Goal: Task Accomplishment & Management: Complete application form

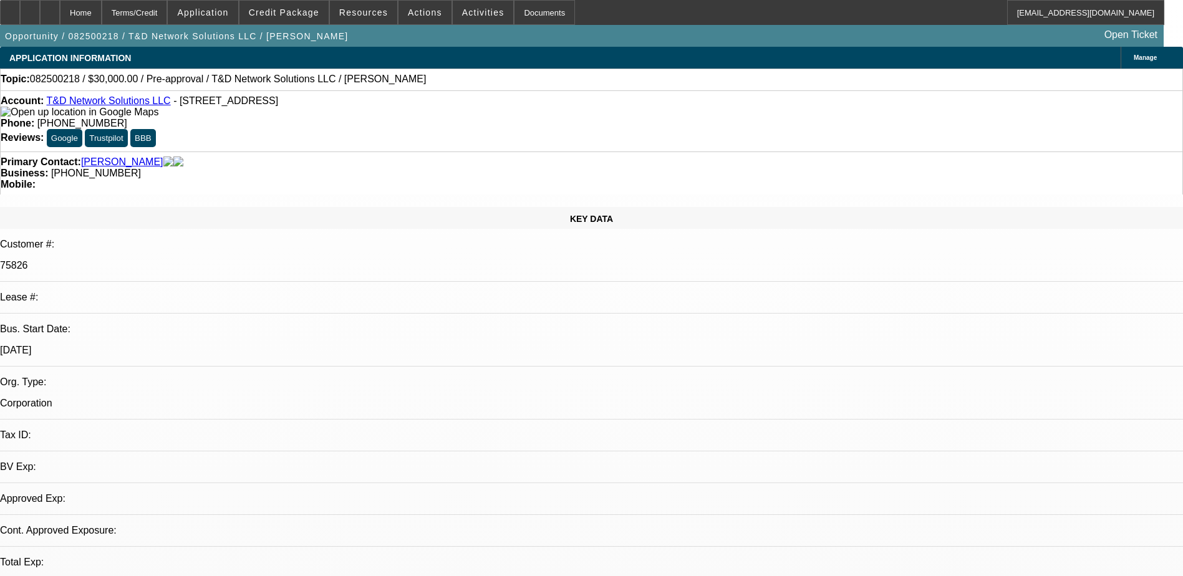
select select "0"
select select "2"
select select "0.1"
select select "4"
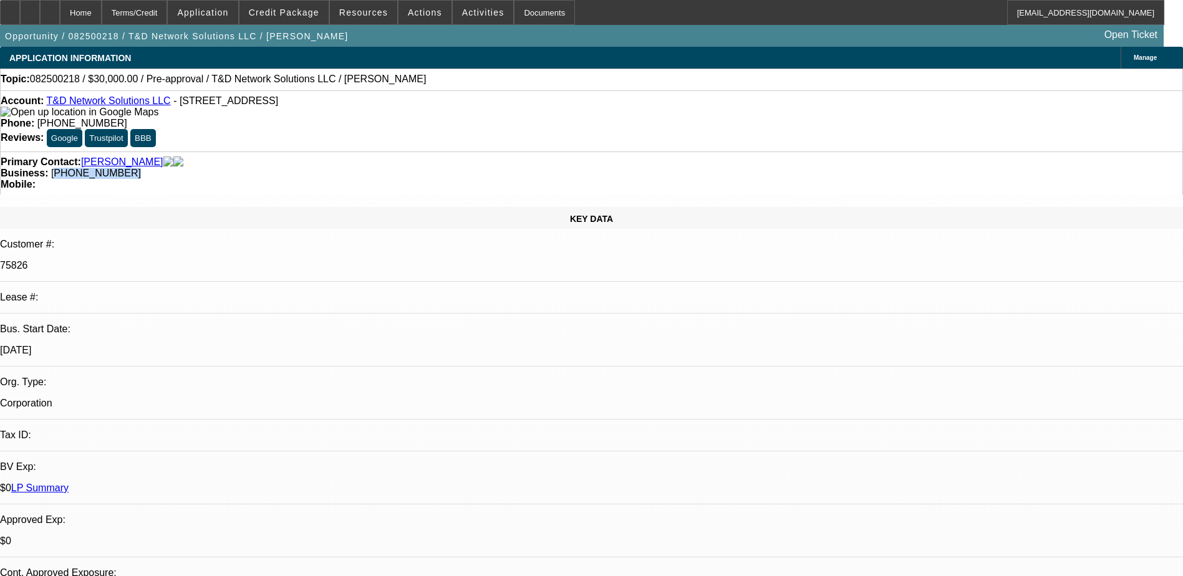
drag, startPoint x: 505, startPoint y: 142, endPoint x: 447, endPoint y: 140, distance: 58.7
click at [447, 168] on div "Business: (951) 445-6091" at bounding box center [592, 173] width 1182 height 11
drag, startPoint x: 447, startPoint y: 140, endPoint x: 713, endPoint y: 121, distance: 267.1
click at [713, 121] on div "Account: T&D Network Solutions LLC - 27908 Lucerne Dr, Sun City, CA 92585 Phone…" at bounding box center [591, 120] width 1183 height 61
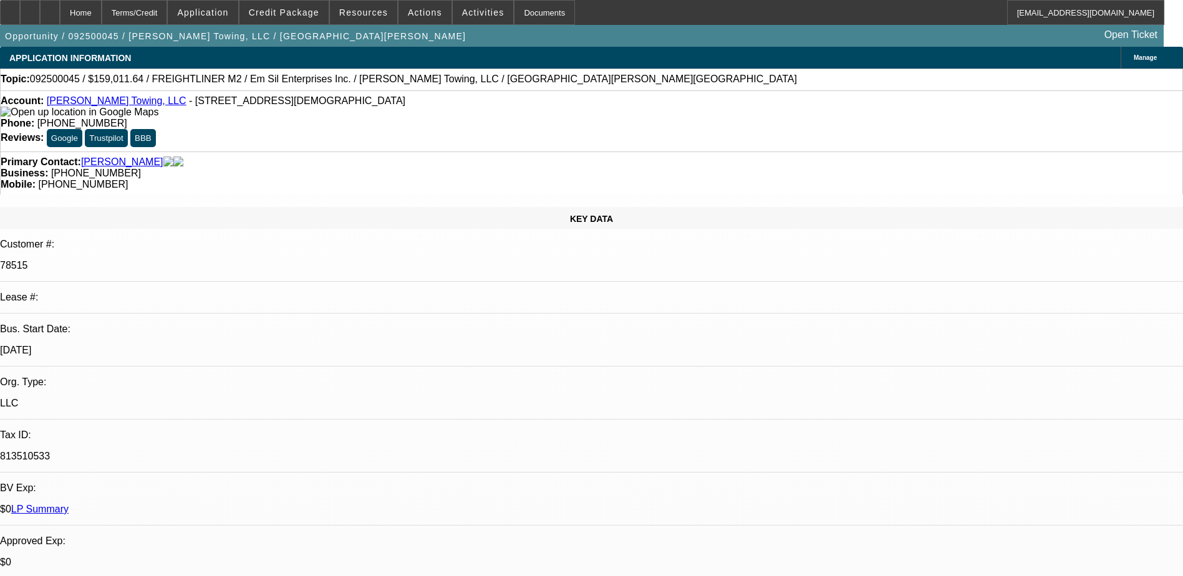
select select "0"
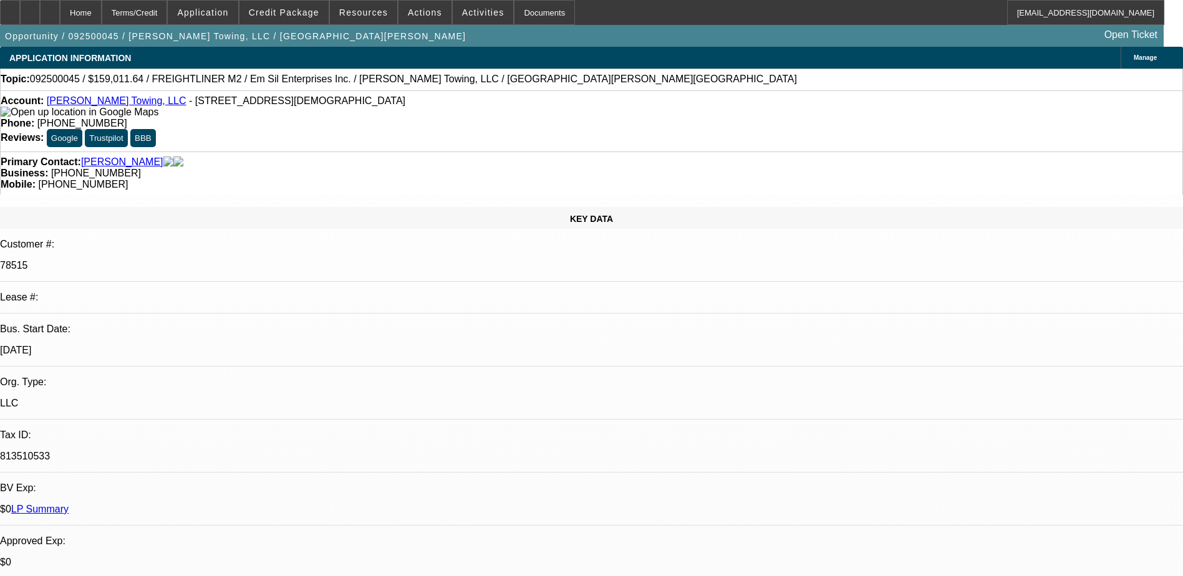
select select "0"
select select "1"
select select "6"
select select "1"
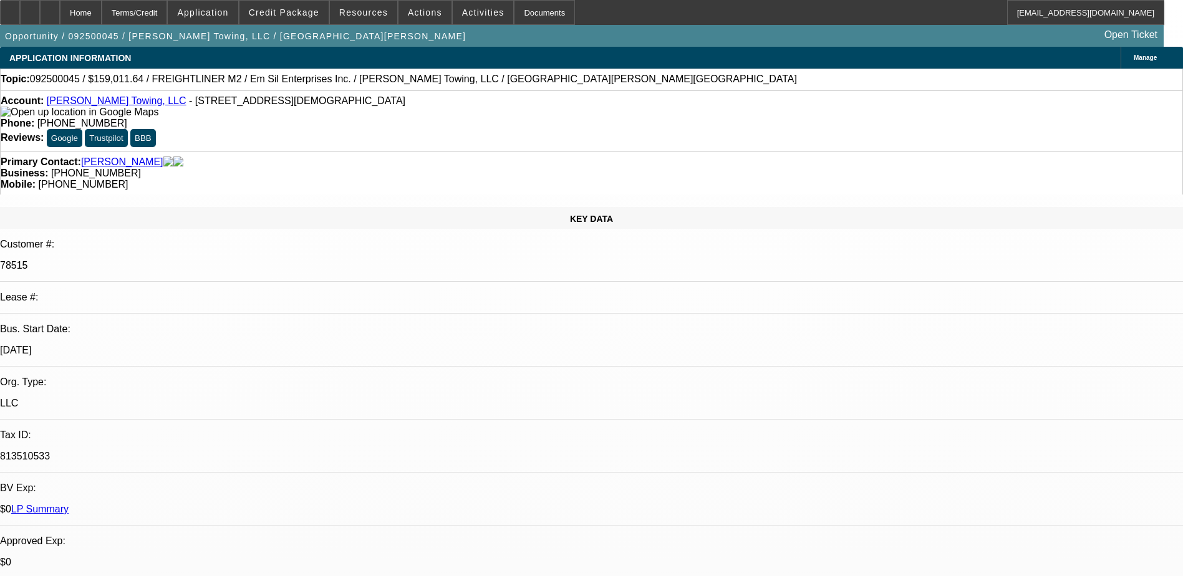
select select "1"
select select "6"
drag, startPoint x: 685, startPoint y: 136, endPoint x: 627, endPoint y: 138, distance: 58.1
click at [627, 179] on div "Mobile: (912) 977-4095" at bounding box center [592, 184] width 1182 height 11
drag, startPoint x: 627, startPoint y: 138, endPoint x: 654, endPoint y: 133, distance: 27.9
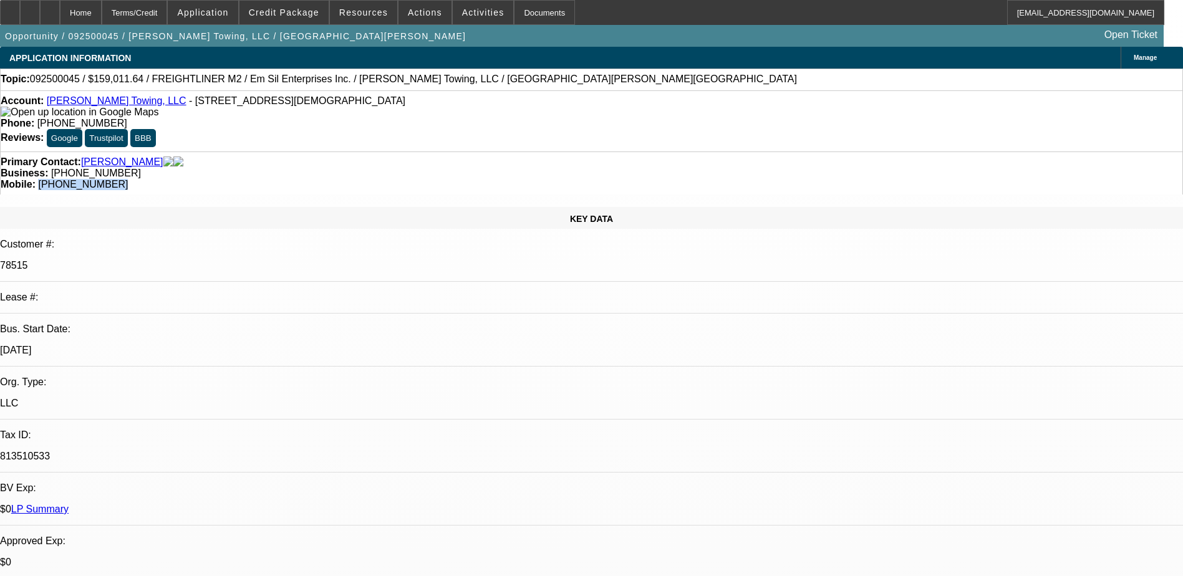
copy span "(912) 977-4095"
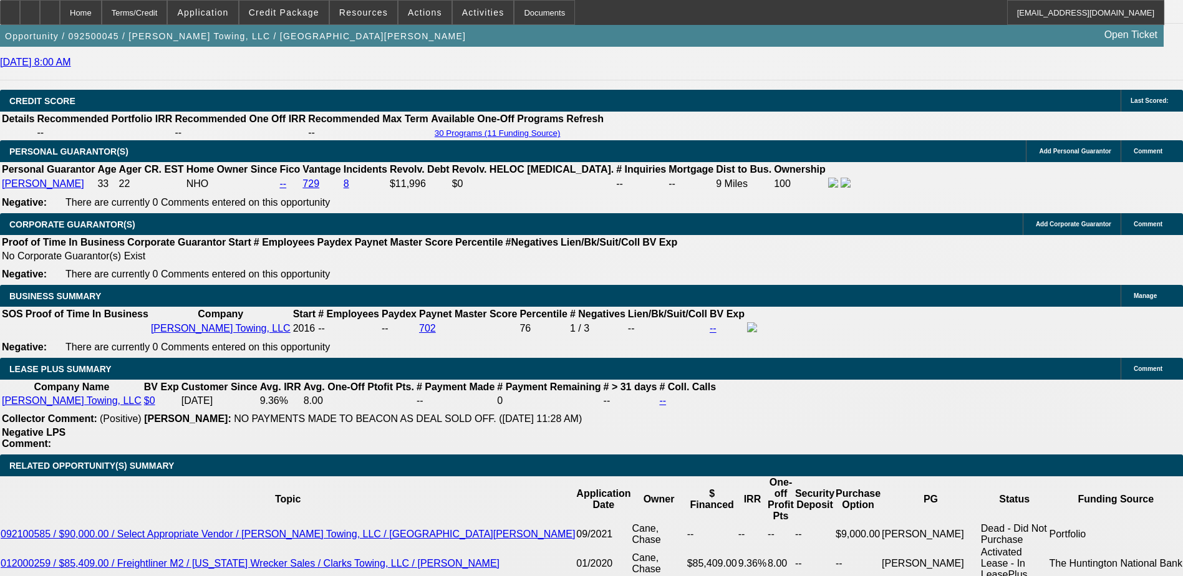
scroll to position [1747, 0]
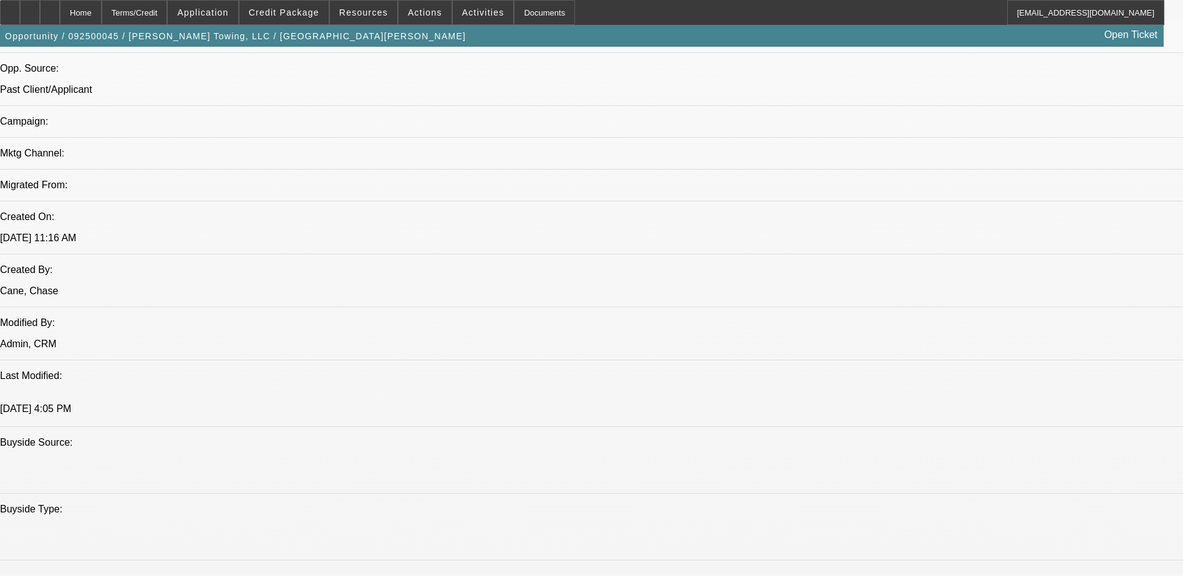
scroll to position [561, 0]
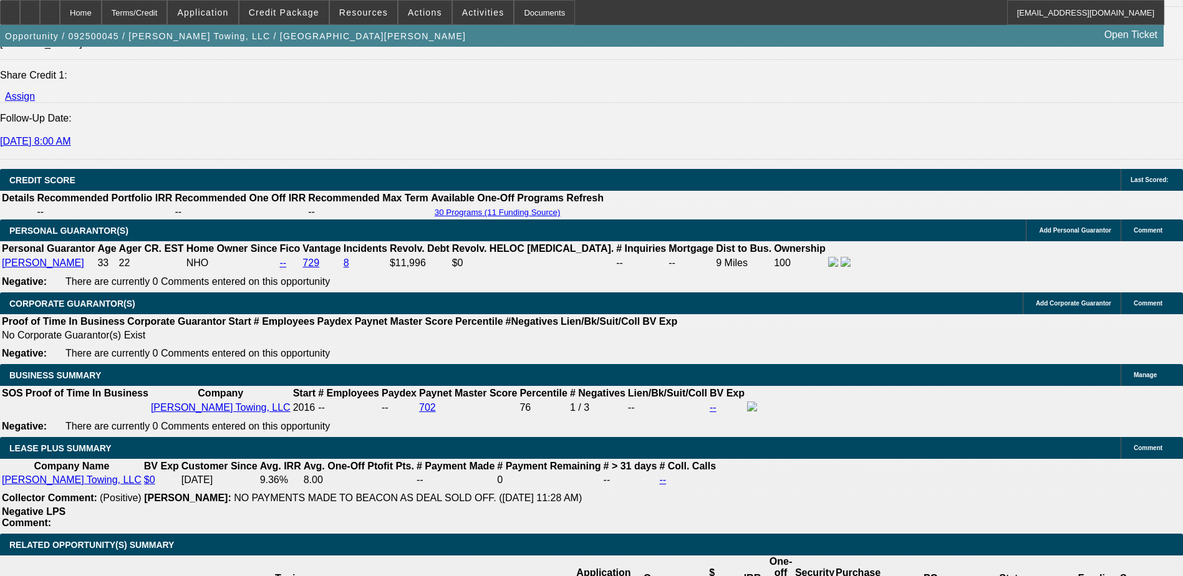
scroll to position [1684, 0]
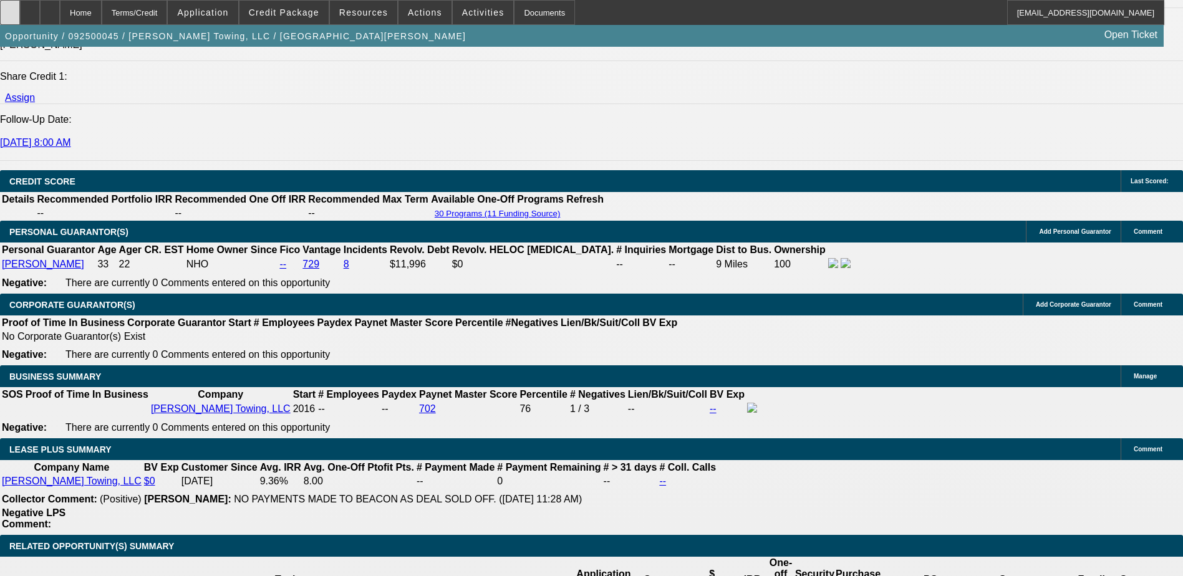
click at [20, 5] on div at bounding box center [10, 12] width 20 height 25
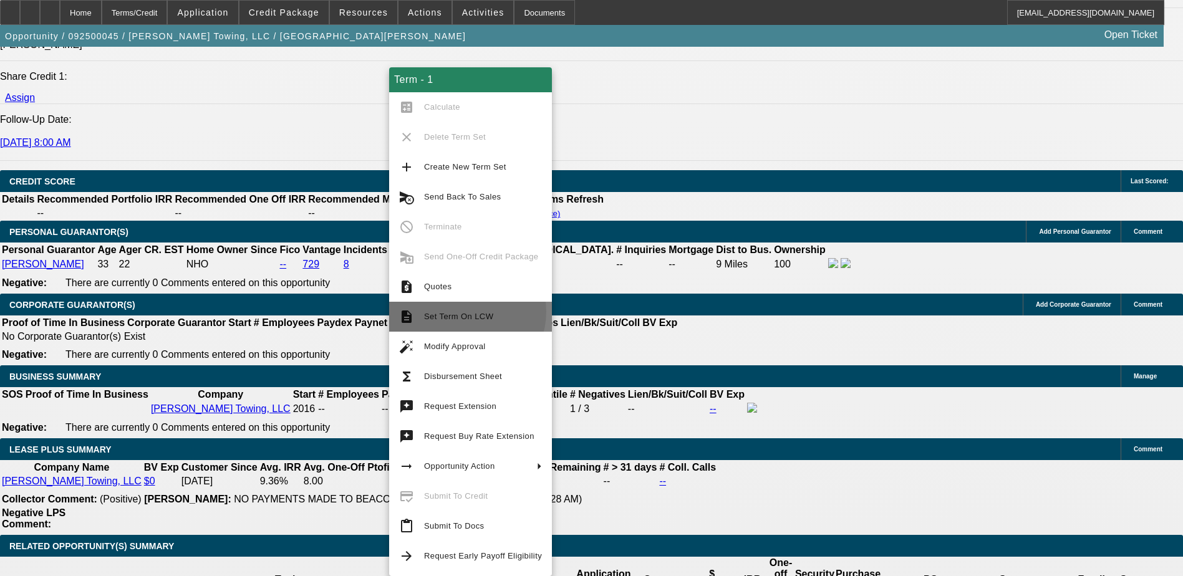
click at [466, 312] on span "Set Term On LCW" at bounding box center [458, 316] width 69 height 9
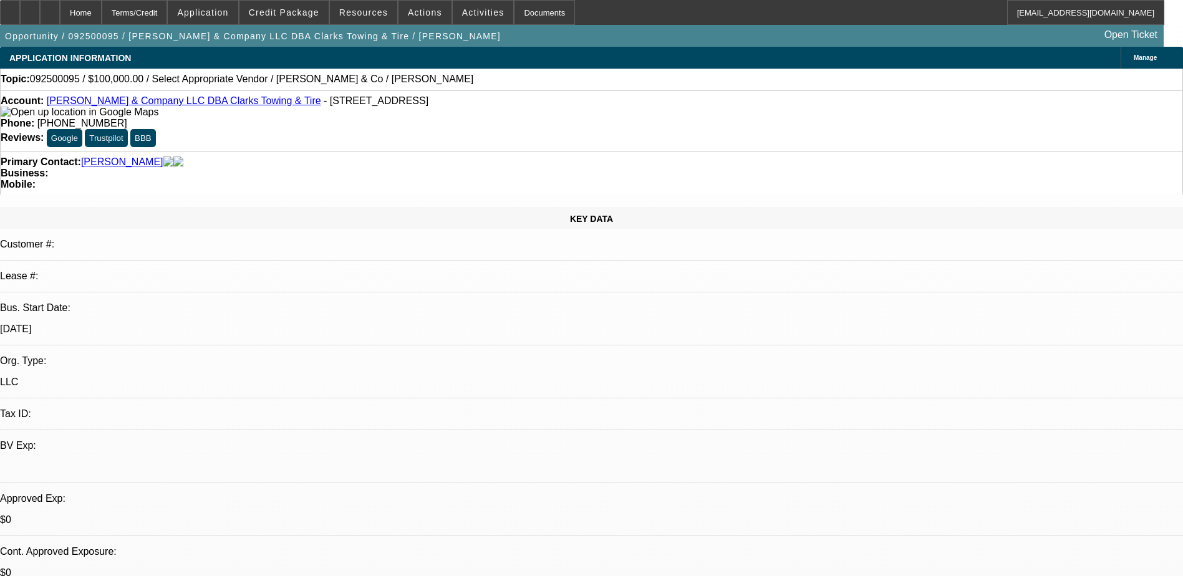
select select "0"
select select "2"
select select "0.1"
select select "4"
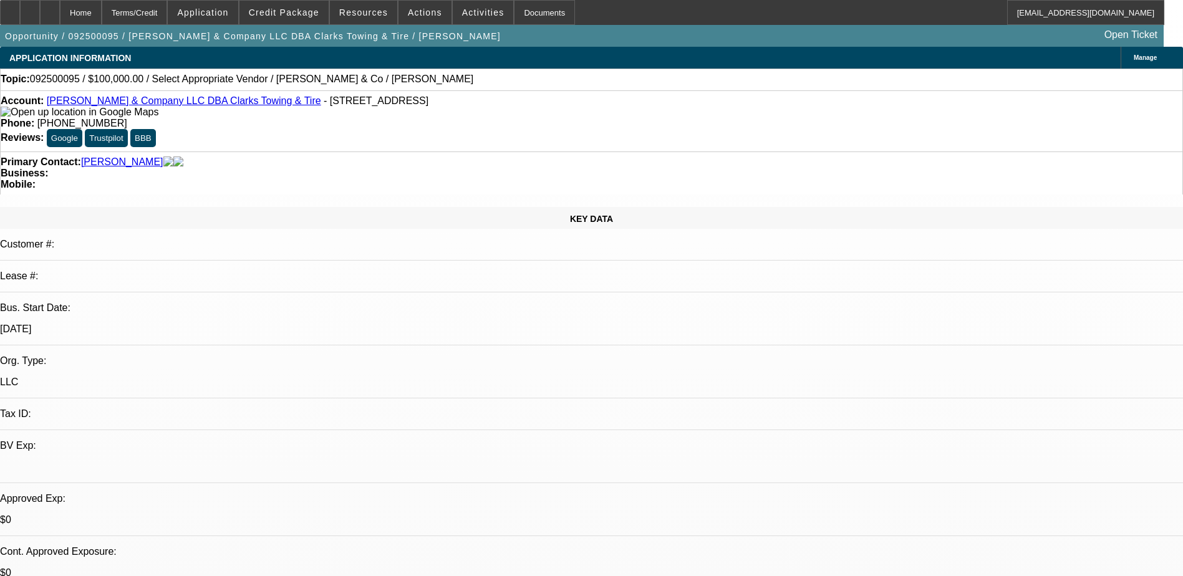
click at [162, 106] on link "SE Griffin & Company LLC DBA Clarks Towing & Tire" at bounding box center [184, 100] width 274 height 11
click at [285, 4] on span at bounding box center [284, 13] width 89 height 30
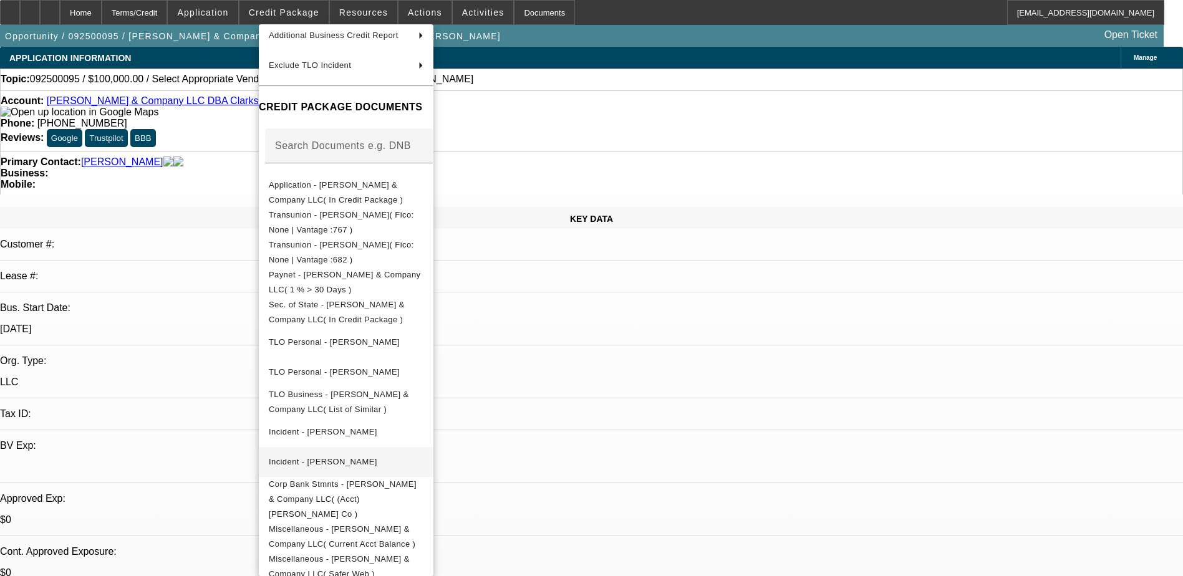
scroll to position [129, 0]
click at [795, 358] on div at bounding box center [591, 288] width 1183 height 576
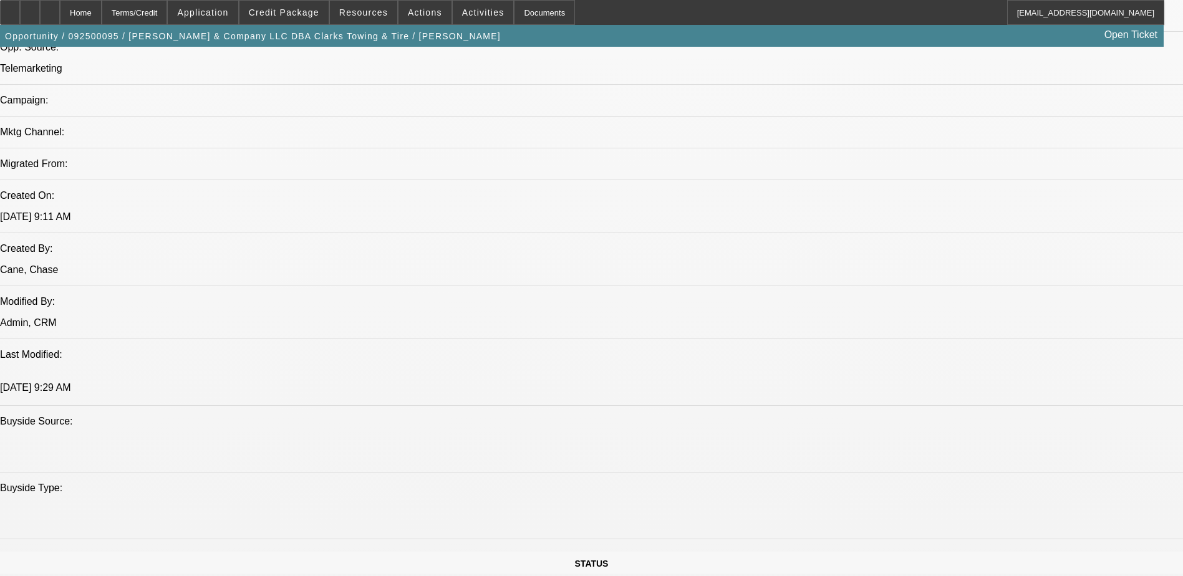
scroll to position [936, 0]
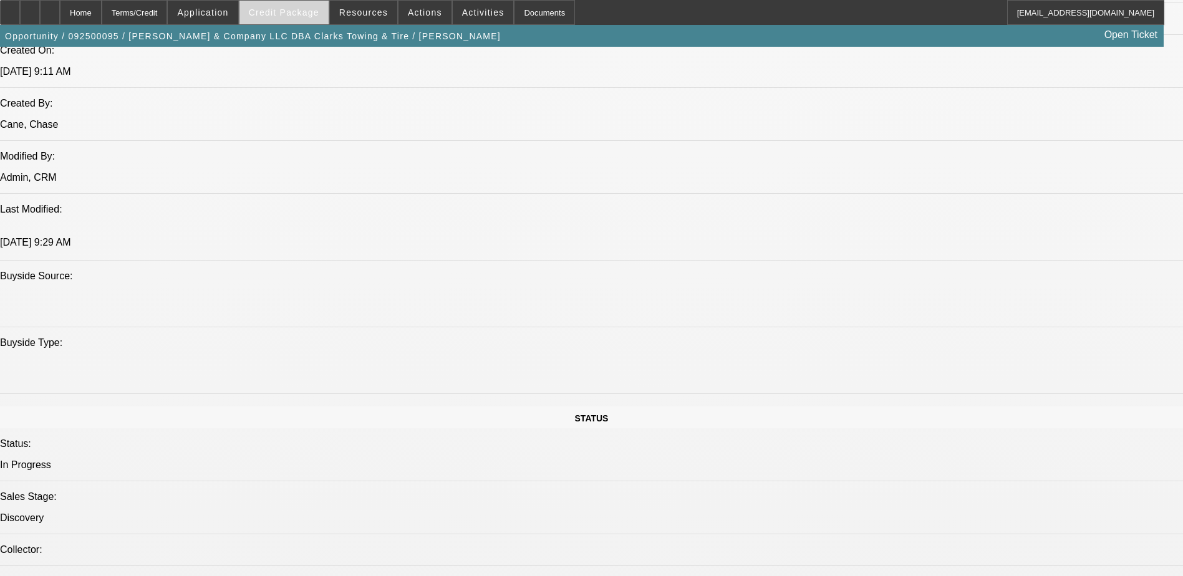
click at [281, 7] on span at bounding box center [284, 13] width 89 height 30
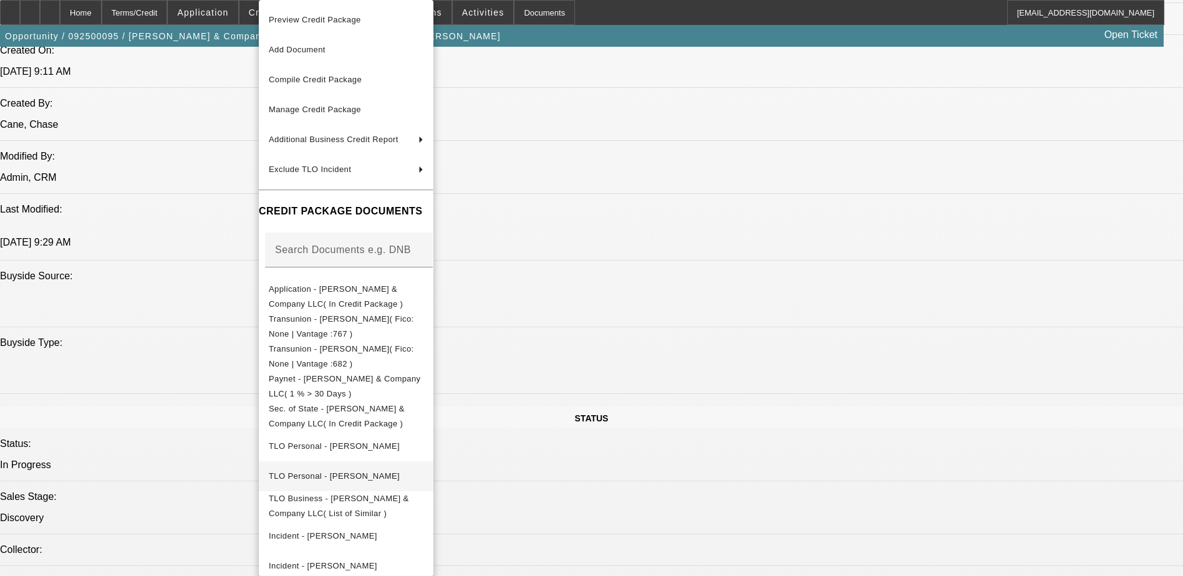
scroll to position [105, 0]
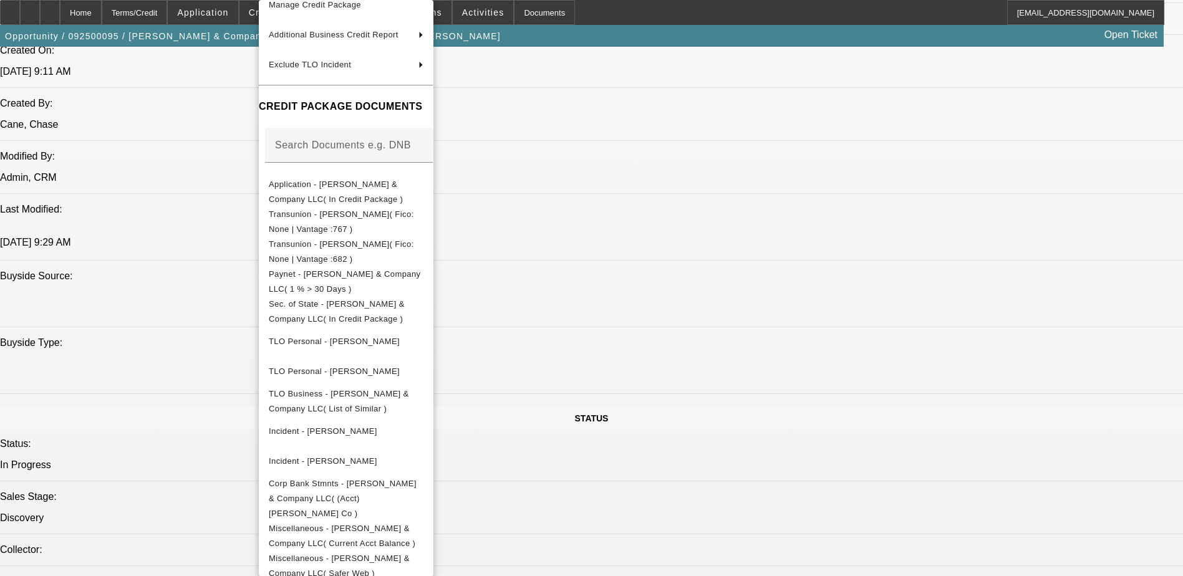
click at [876, 295] on div at bounding box center [591, 288] width 1183 height 576
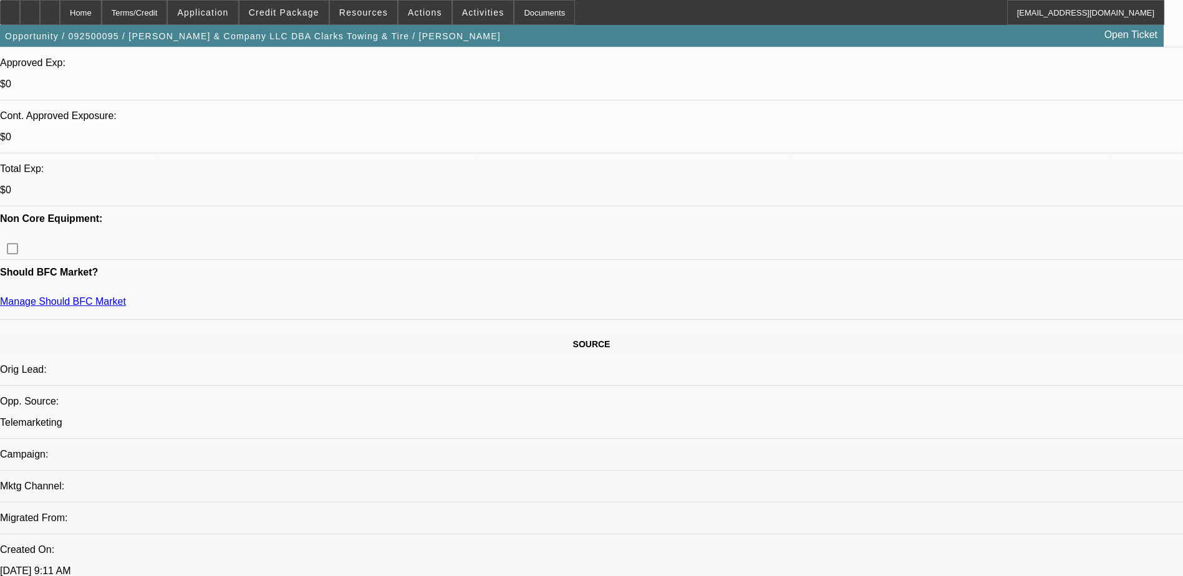
scroll to position [437, 0]
click at [301, 2] on span at bounding box center [284, 13] width 89 height 30
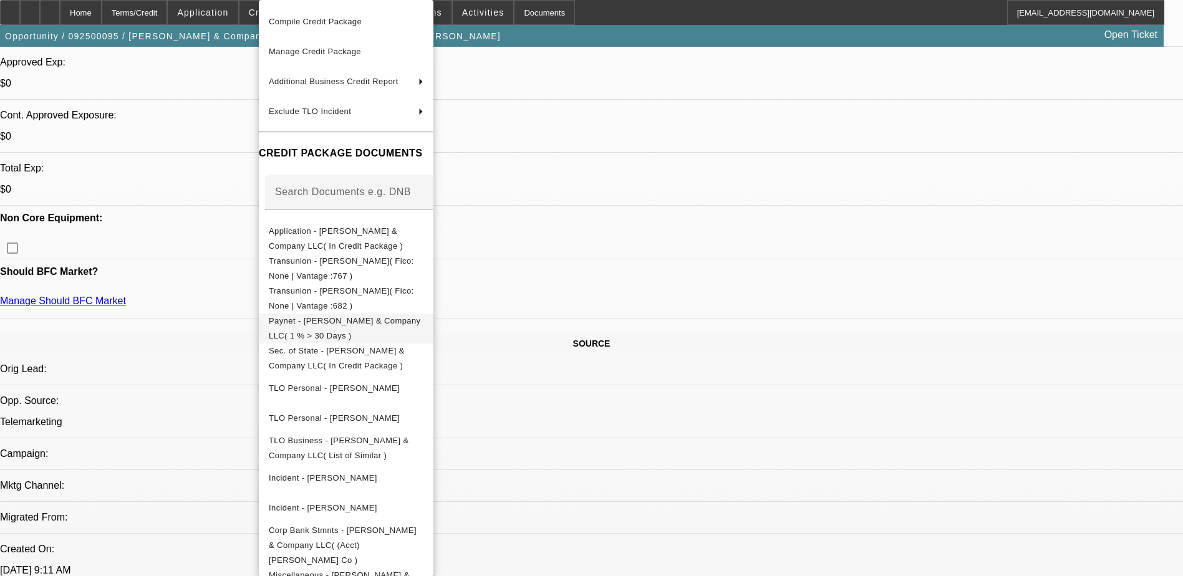
scroll to position [105, 0]
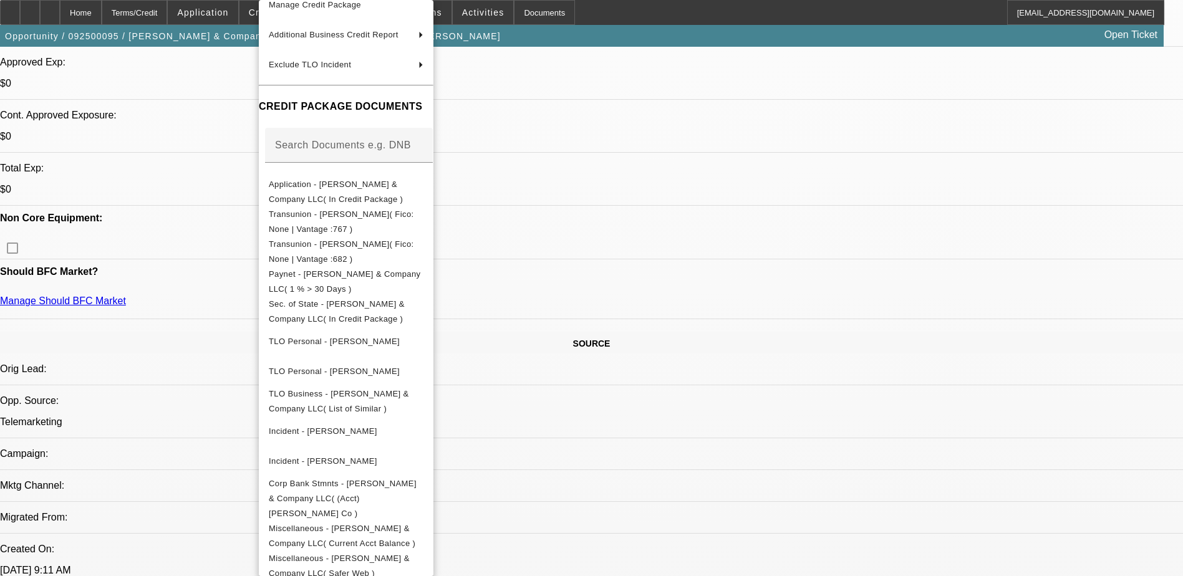
click at [871, 322] on div at bounding box center [591, 288] width 1183 height 576
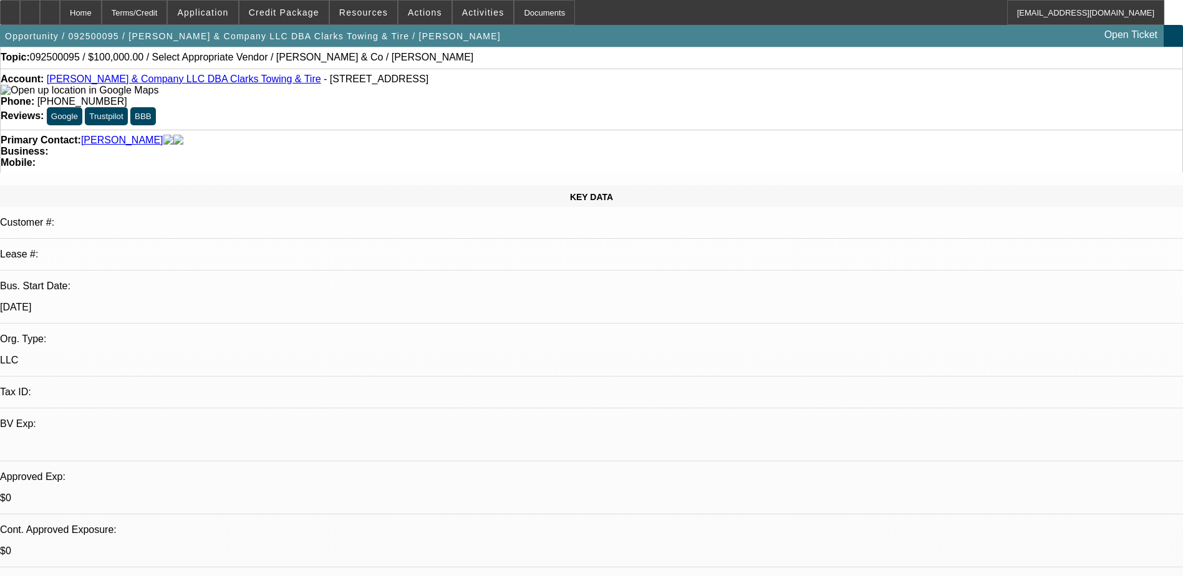
scroll to position [0, 0]
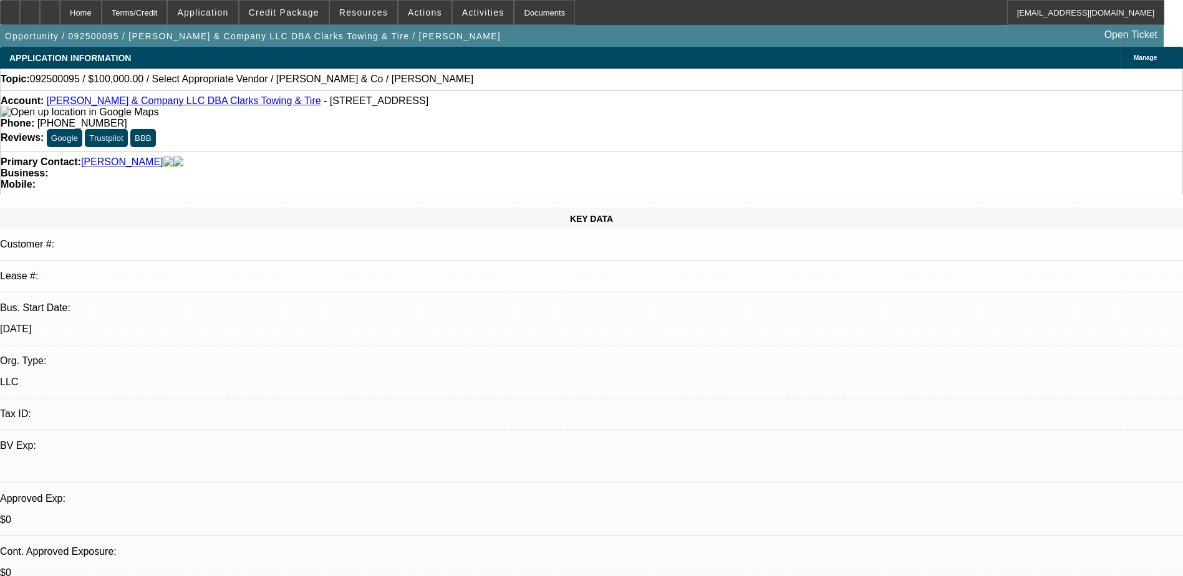
click at [509, 118] on div "Phone: (336) 248-2743" at bounding box center [592, 123] width 1182 height 11
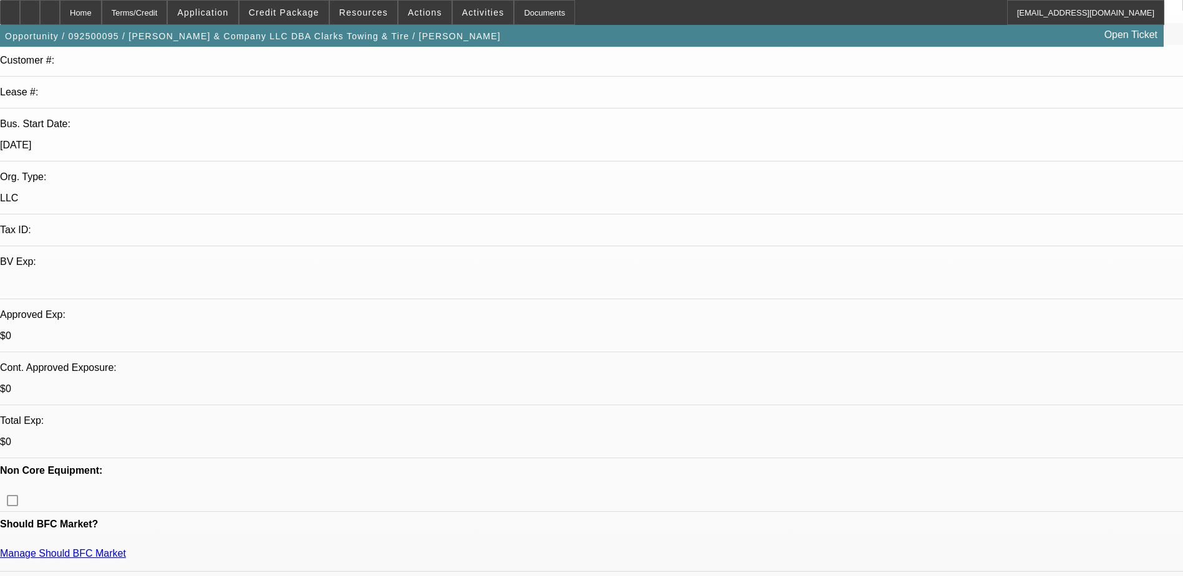
scroll to position [187, 0]
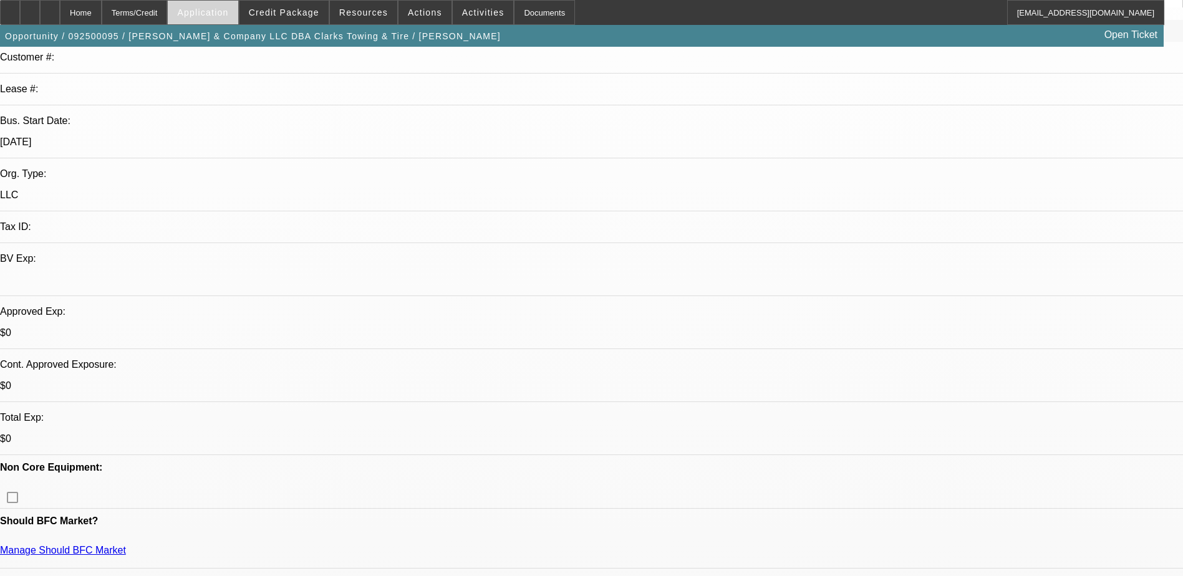
click at [215, 14] on span "Application" at bounding box center [202, 12] width 51 height 10
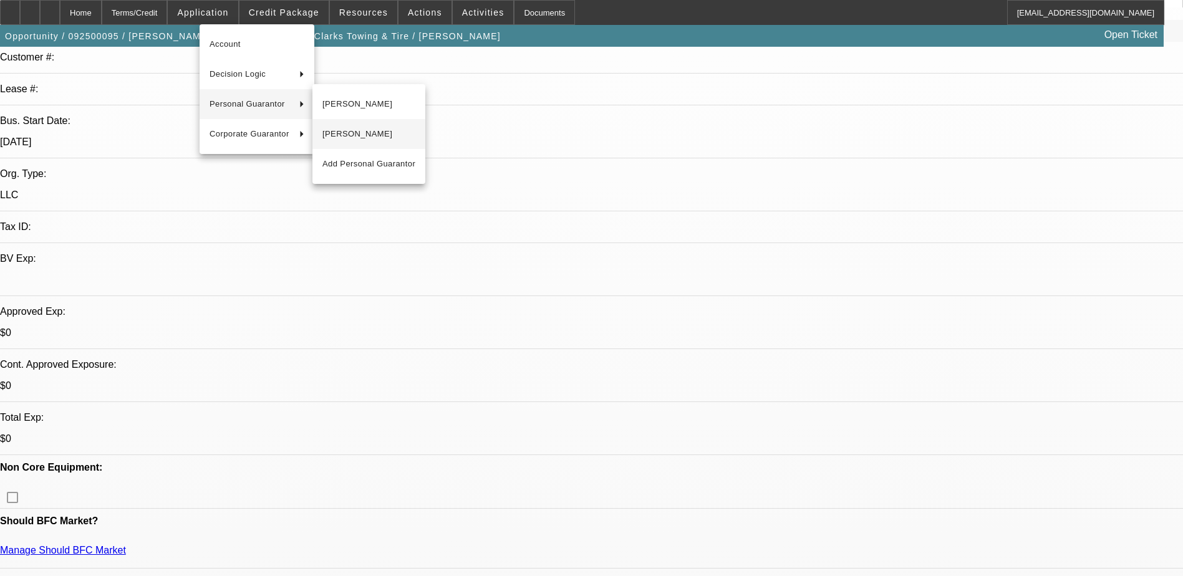
click at [355, 128] on span "Steve Griffin" at bounding box center [369, 134] width 93 height 15
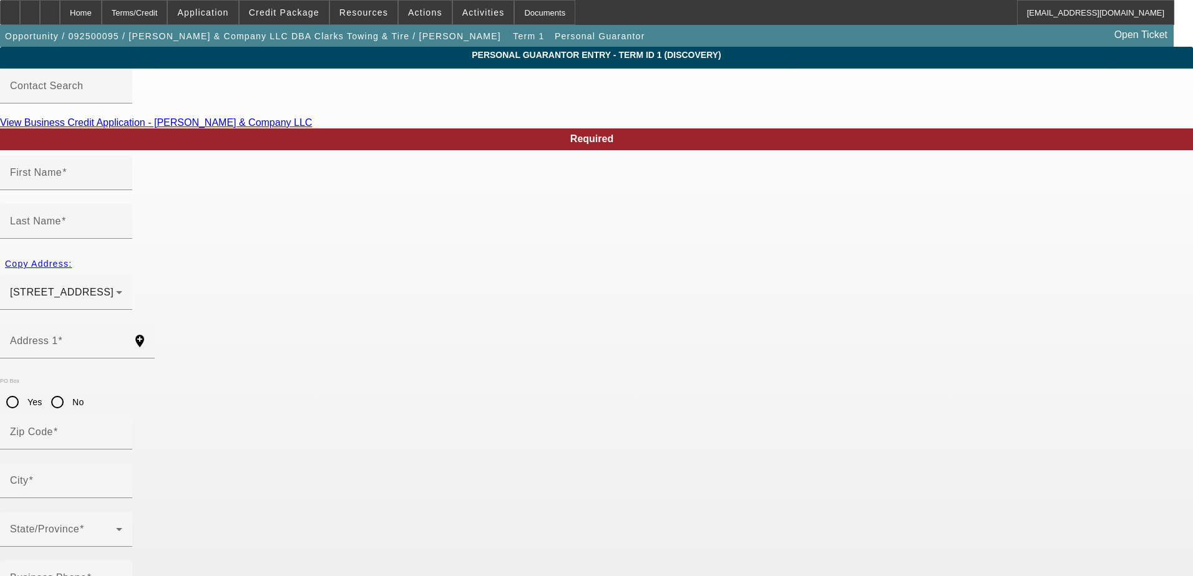
type input "Steve"
type input "Griffin"
type input "1167 Charleston Drive"
radio input "true"
type input "27107"
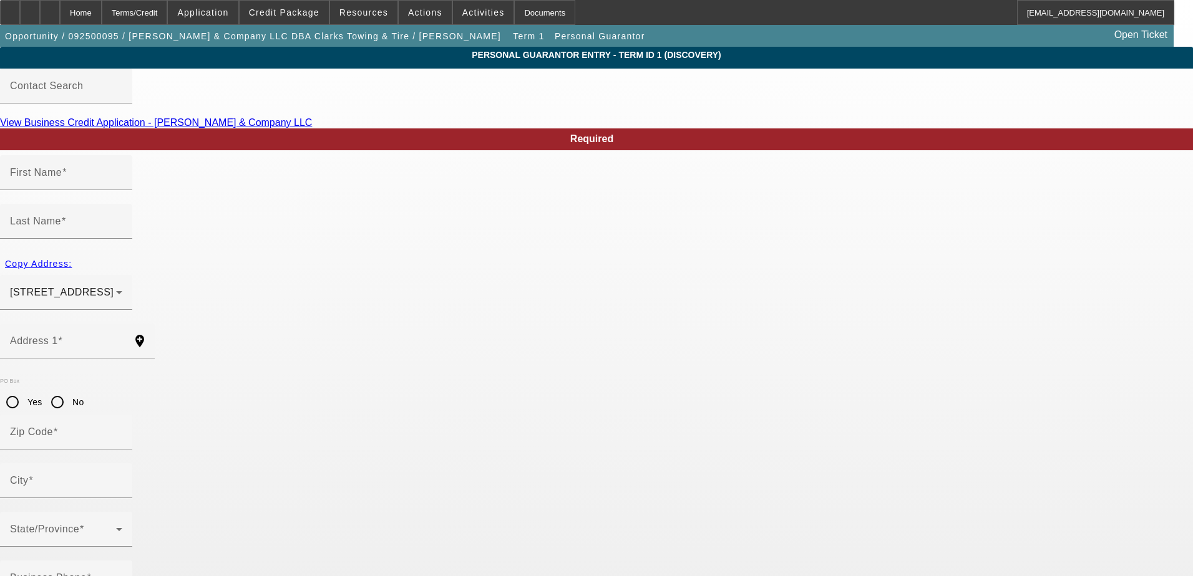
type input "Winston Salem"
type input "(336) 238-3032"
type input "50"
type input "339-72-5860"
type input "steve@clarkstowingandtire.com"
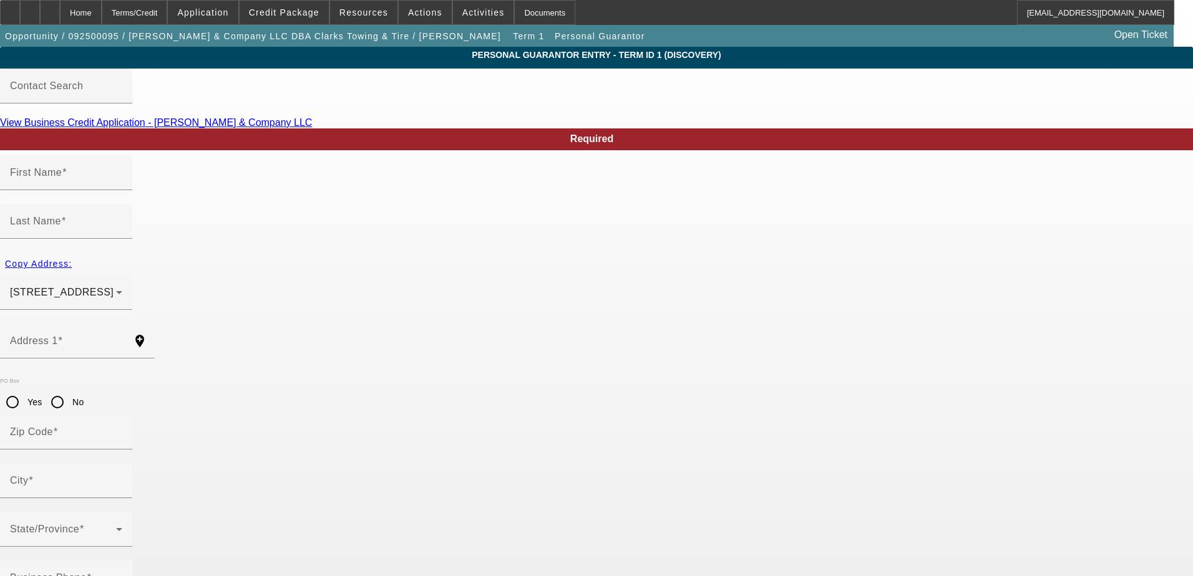
type input "(615) 939-2090"
type input "399-72-5860"
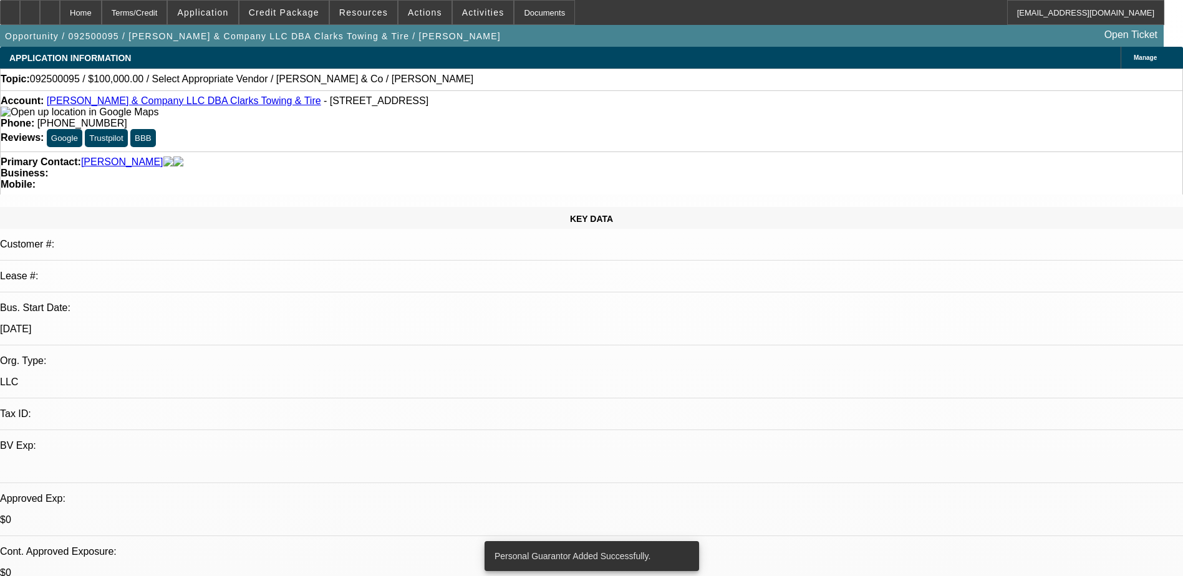
select select "0"
select select "2"
select select "0.1"
select select "4"
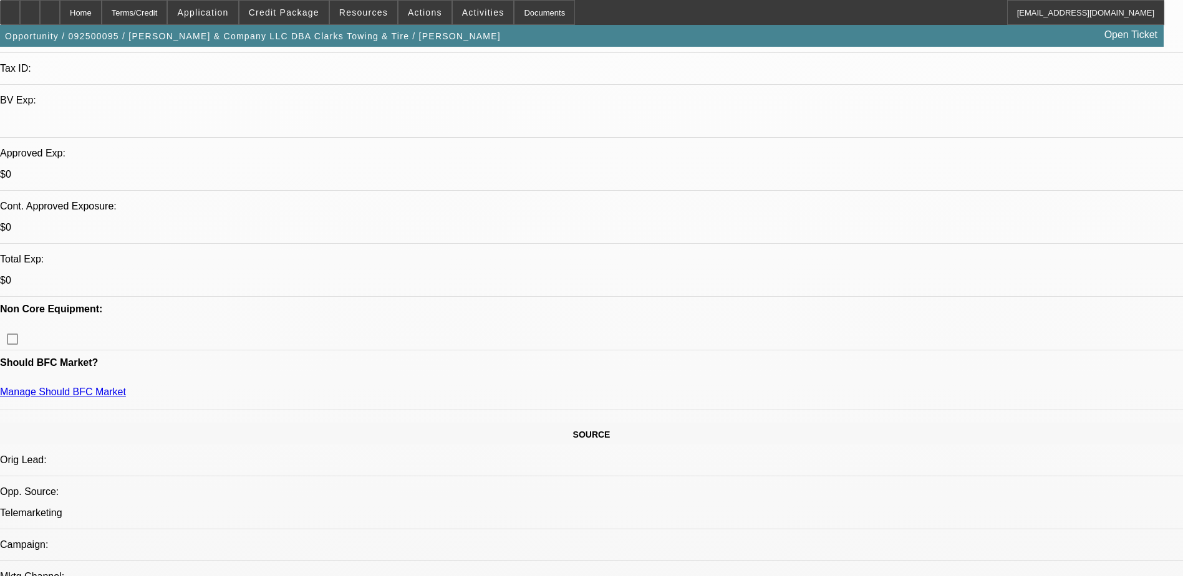
scroll to position [62, 0]
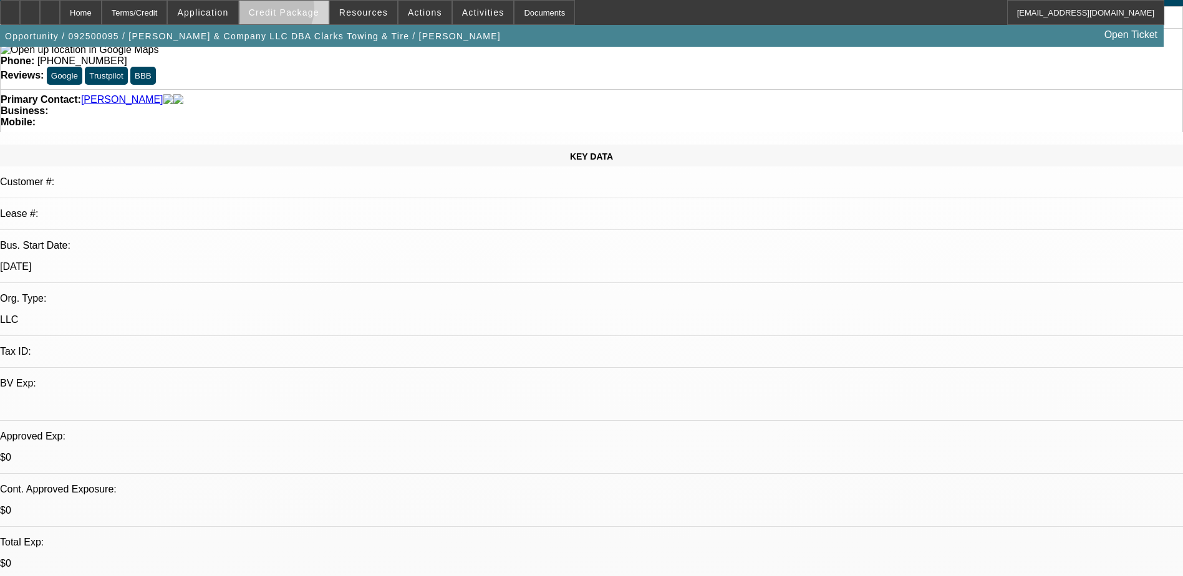
click at [291, 12] on span "Credit Package" at bounding box center [284, 12] width 70 height 10
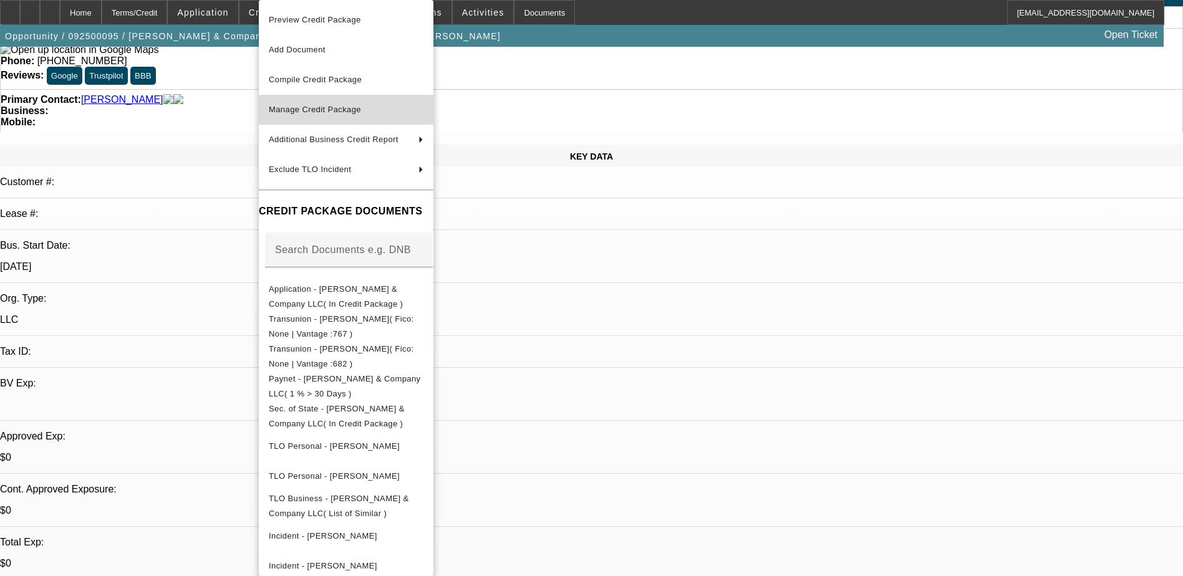
click at [356, 112] on span "Manage Credit Package" at bounding box center [315, 109] width 92 height 9
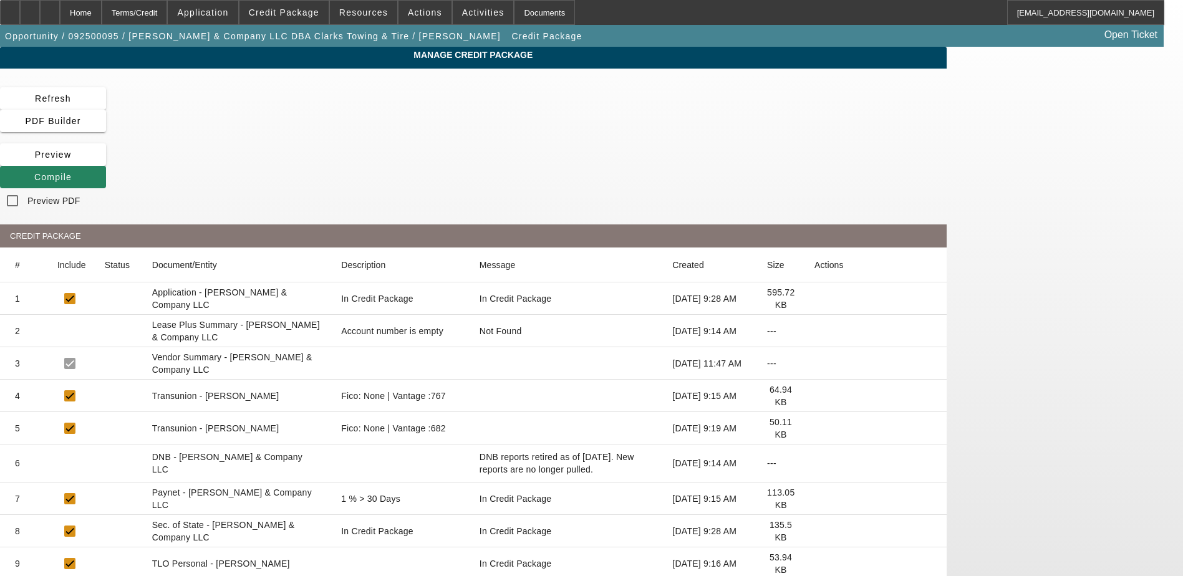
click at [815, 429] on icon at bounding box center [815, 429] width 0 height 0
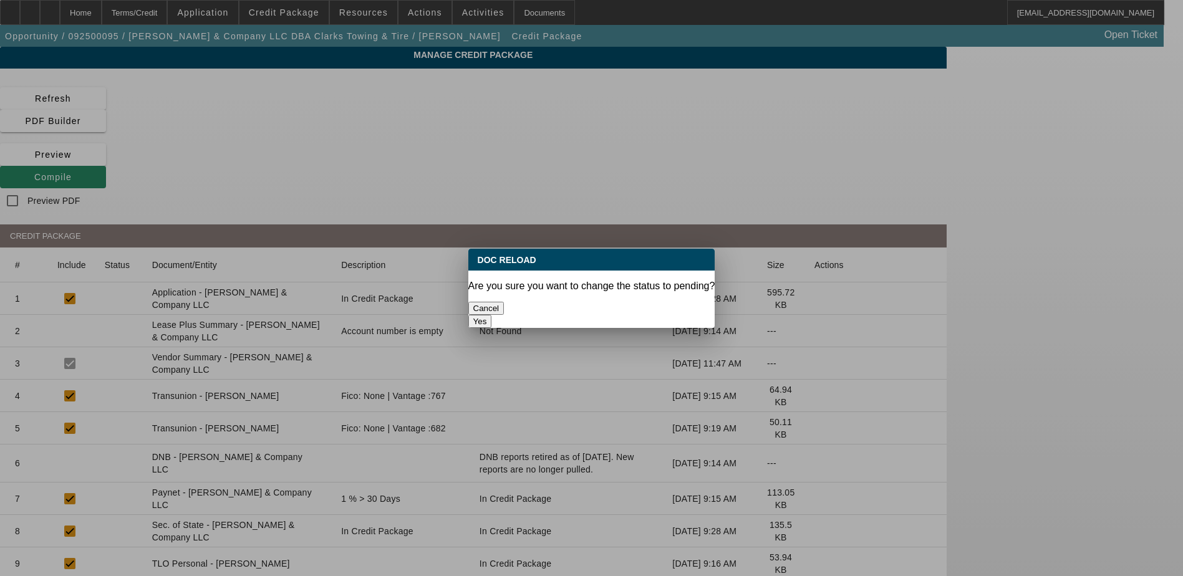
click at [492, 315] on button "Yes" at bounding box center [480, 321] width 24 height 13
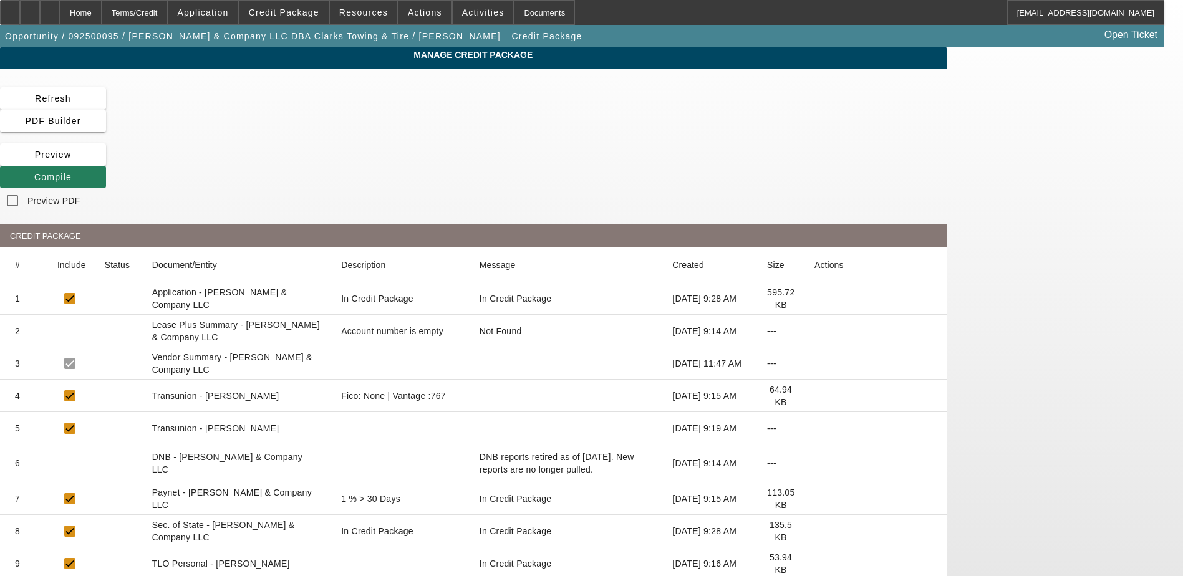
click at [34, 172] on icon at bounding box center [34, 177] width 0 height 10
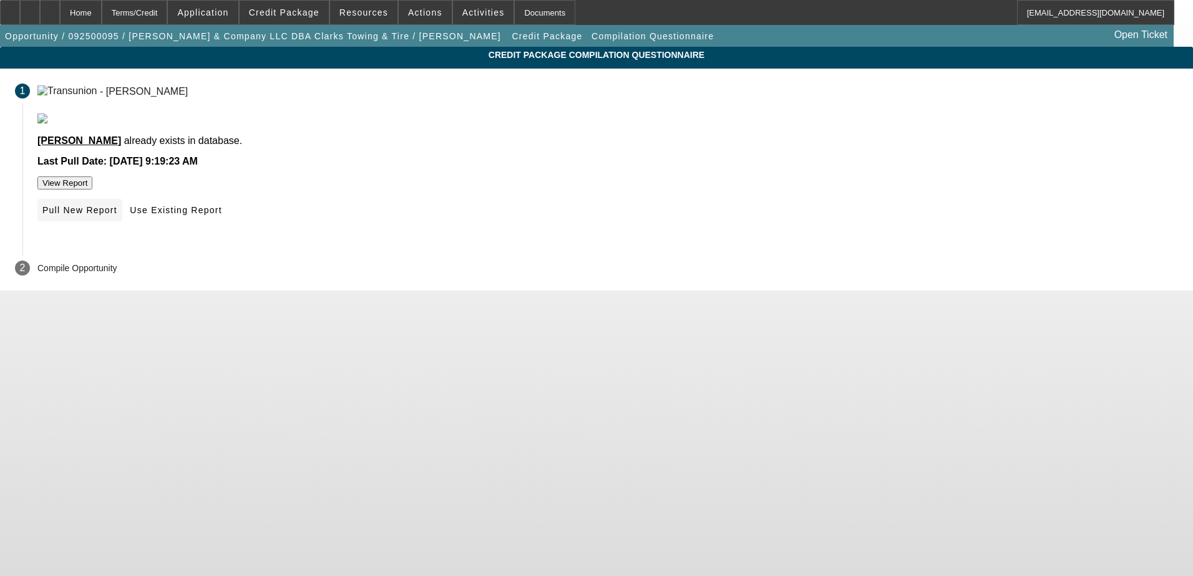
click at [117, 215] on span "Pull New Report" at bounding box center [79, 210] width 75 height 10
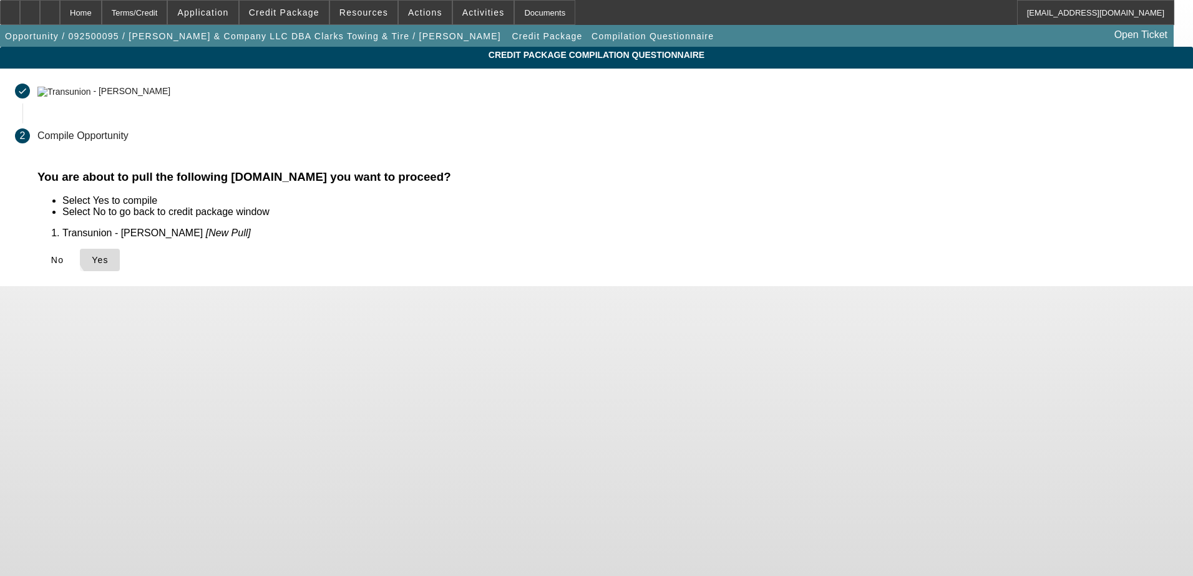
click at [109, 255] on span "Yes" at bounding box center [100, 260] width 17 height 10
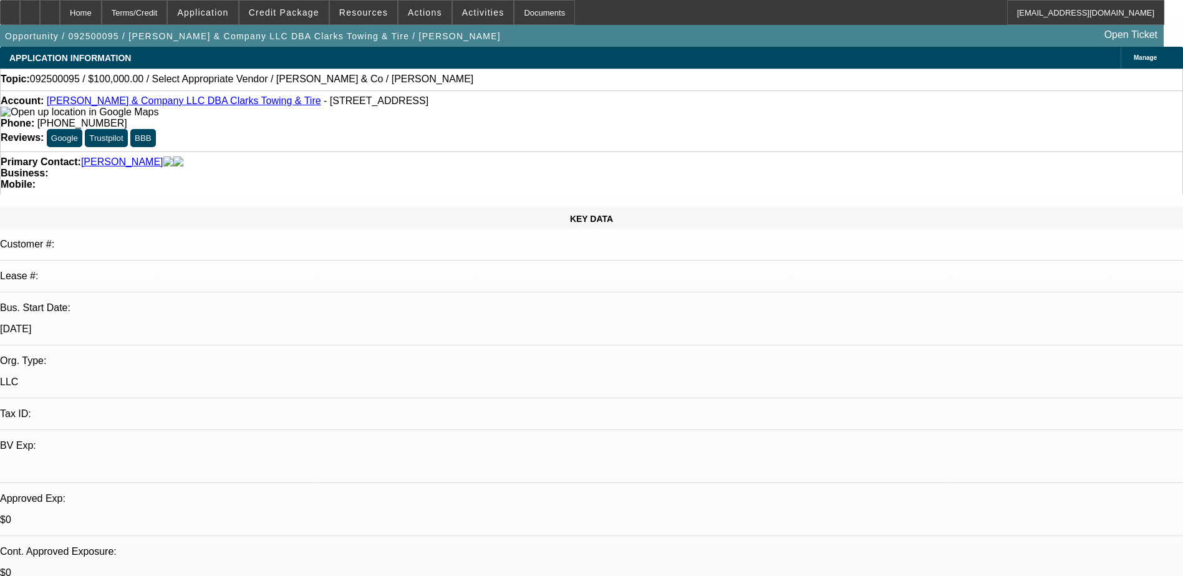
select select "0"
select select "2"
select select "0.1"
select select "4"
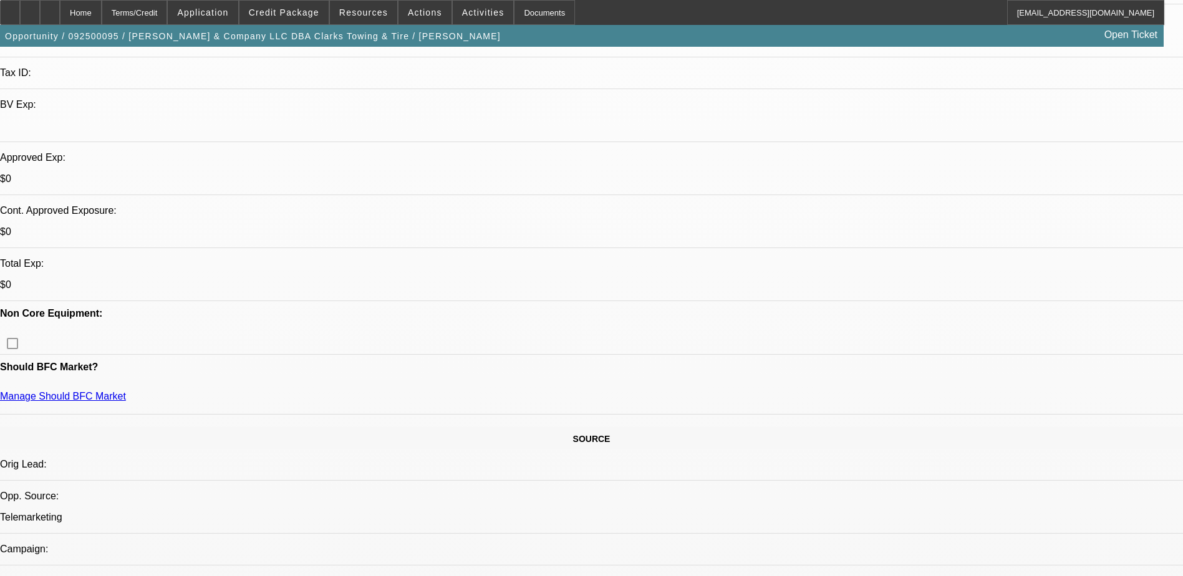
scroll to position [374, 0]
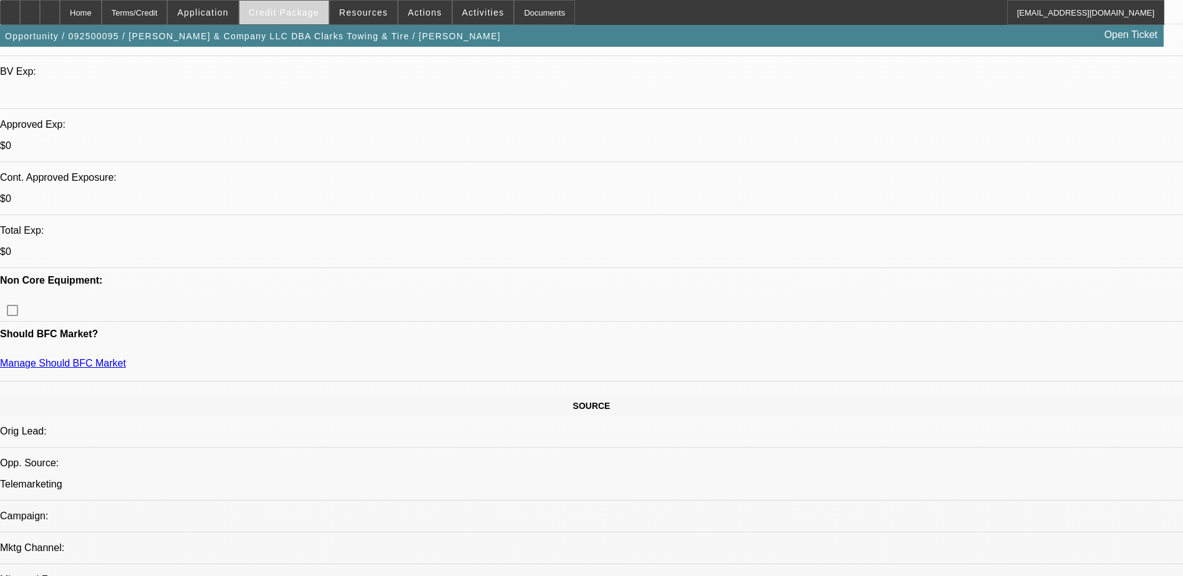
click at [292, 17] on span "Credit Package" at bounding box center [284, 12] width 70 height 10
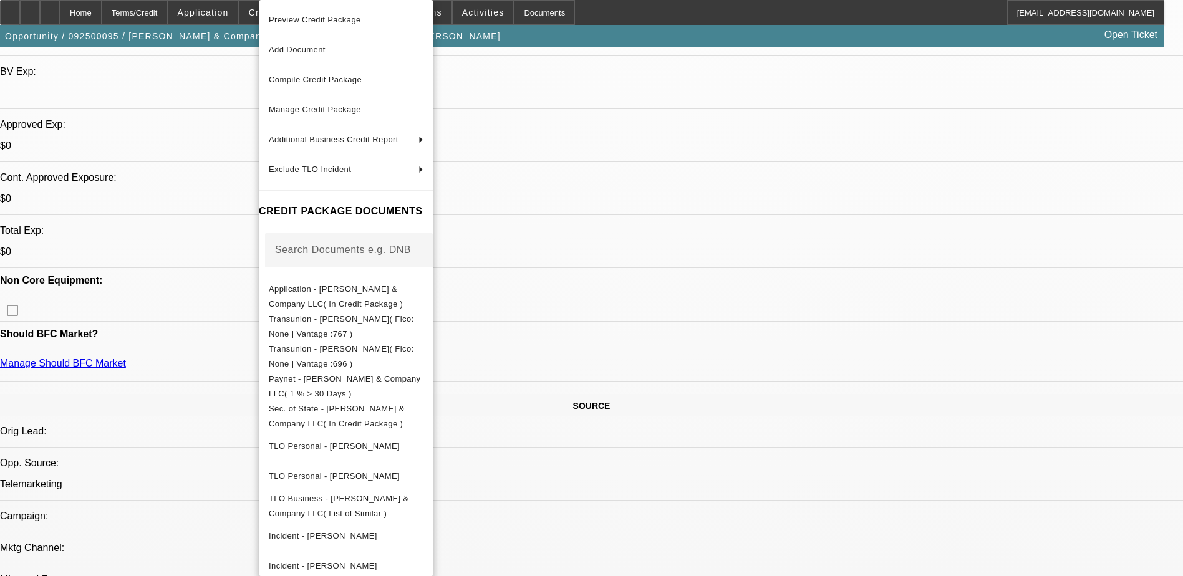
click at [74, 16] on div at bounding box center [591, 288] width 1183 height 576
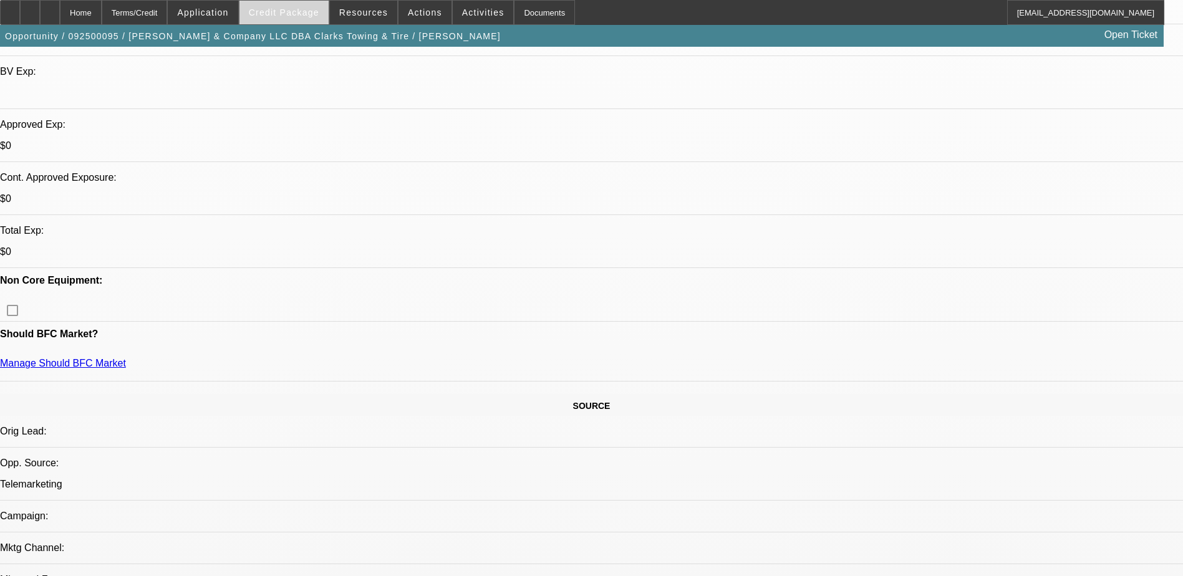
click at [282, 14] on span "Credit Package" at bounding box center [284, 12] width 70 height 10
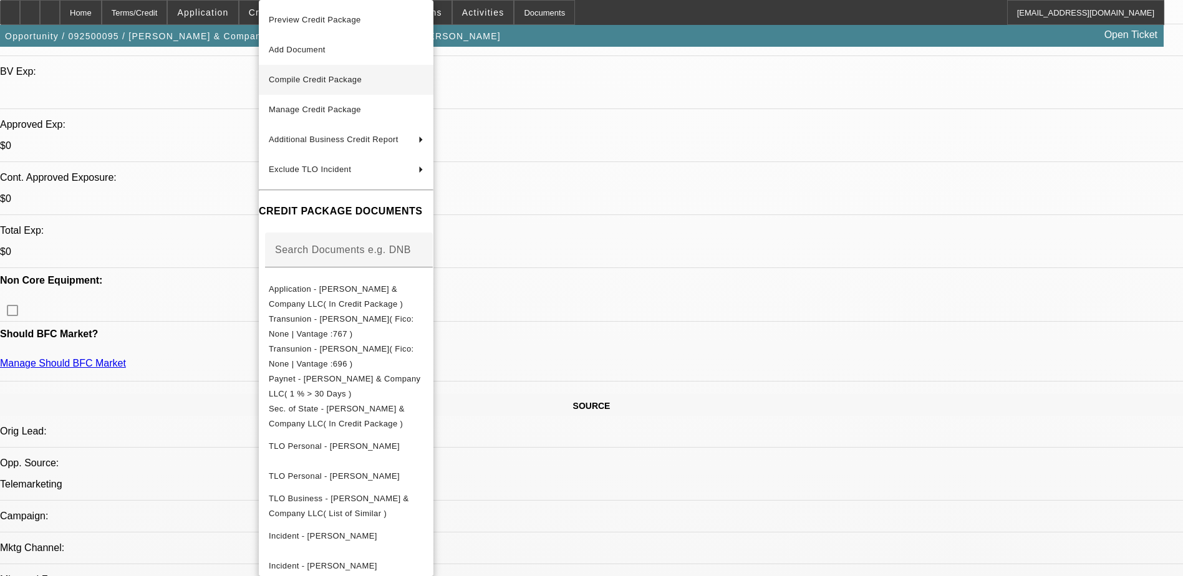
click at [362, 82] on span "Compile Credit Package" at bounding box center [315, 79] width 93 height 9
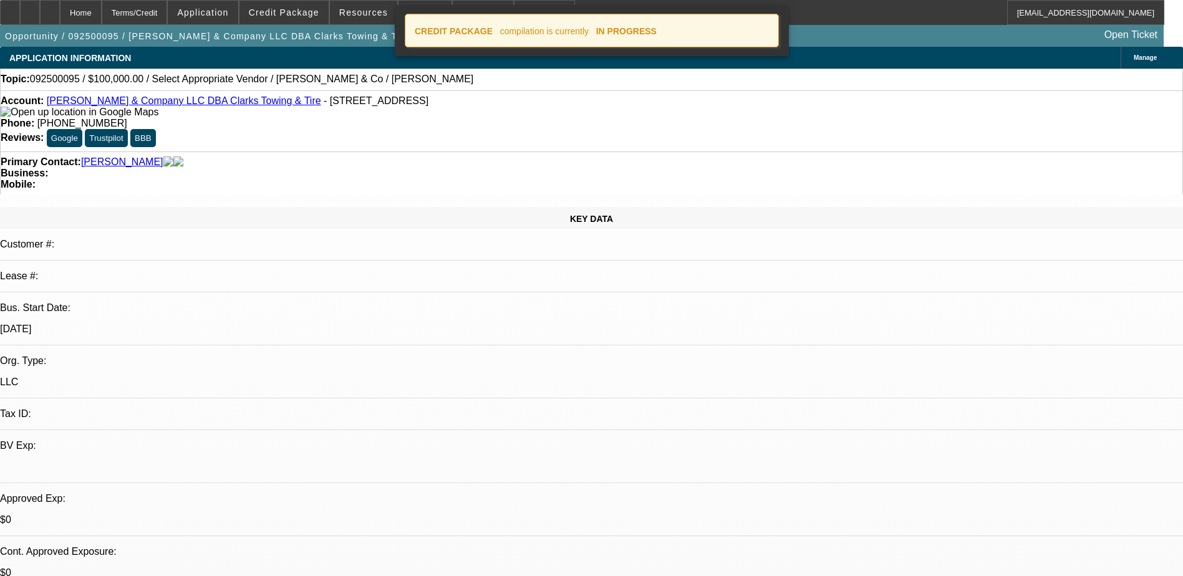
select select "0"
select select "2"
select select "0.1"
select select "4"
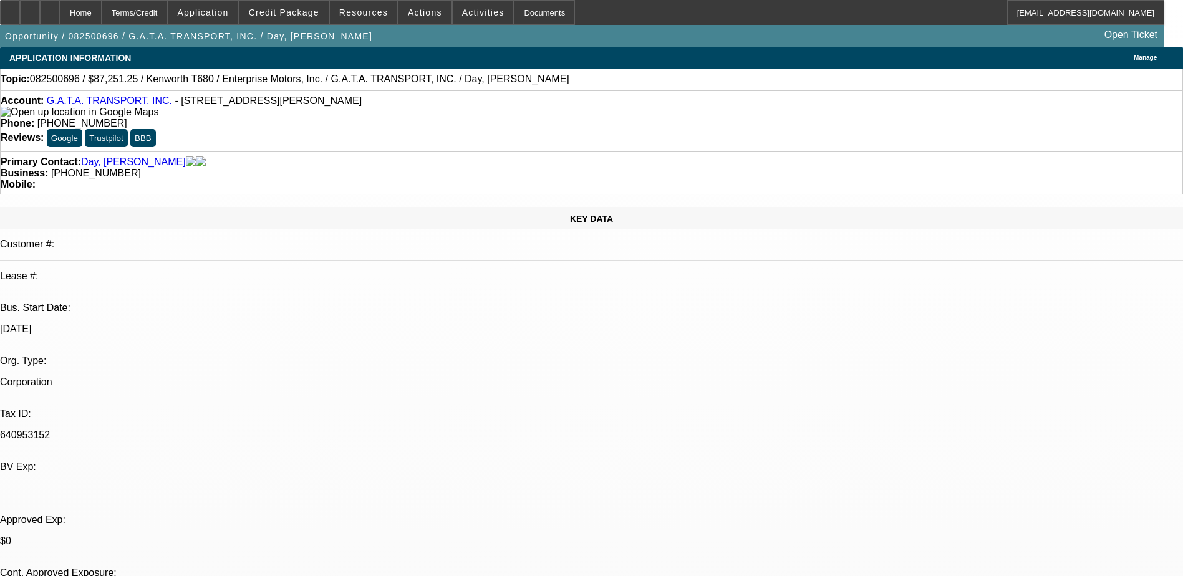
select select "0"
select select "6"
select select "0"
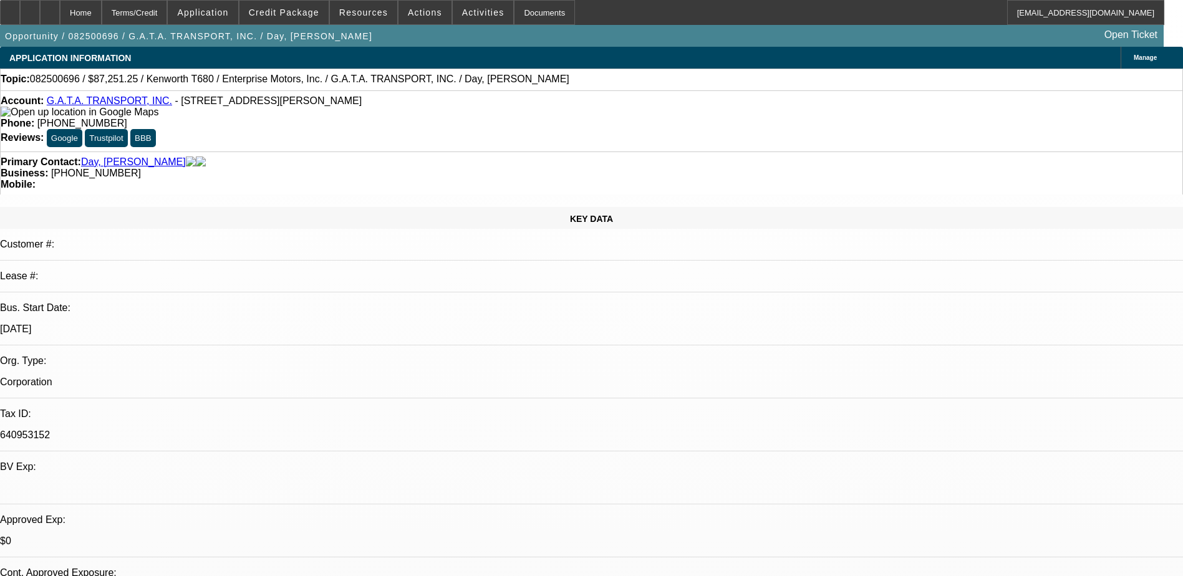
select select "0"
select select "6"
select select "0"
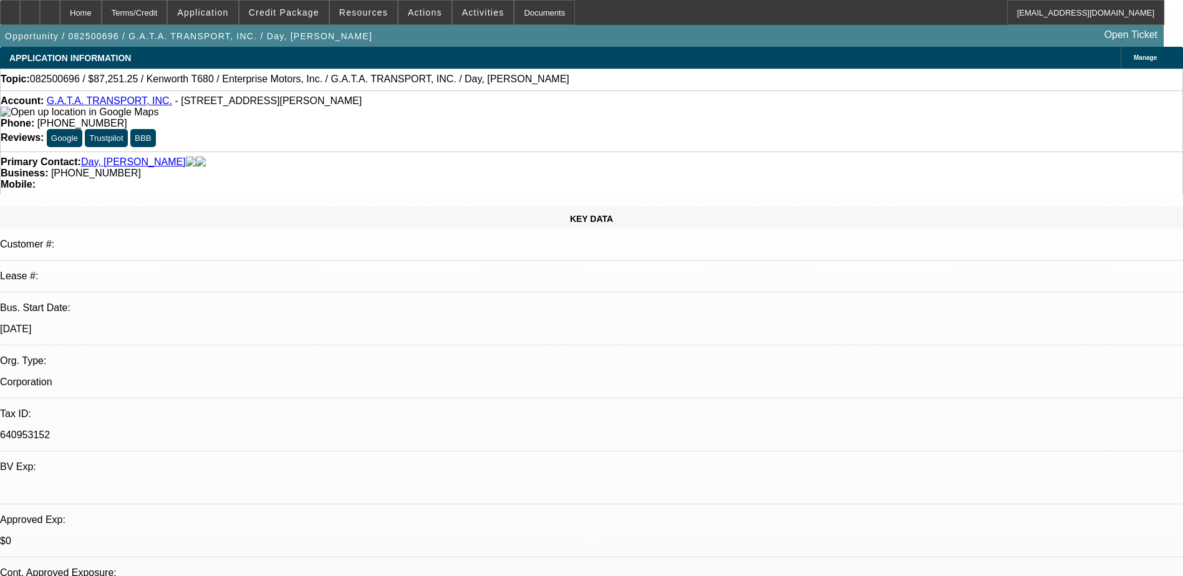
select select "0"
select select "6"
drag, startPoint x: 505, startPoint y: 133, endPoint x: 444, endPoint y: 136, distance: 60.6
click at [444, 168] on div "Business: (901) 674-7559" at bounding box center [592, 173] width 1182 height 11
click at [132, 104] on link "G.A.T.A. TRANSPORT, INC." at bounding box center [109, 100] width 125 height 11
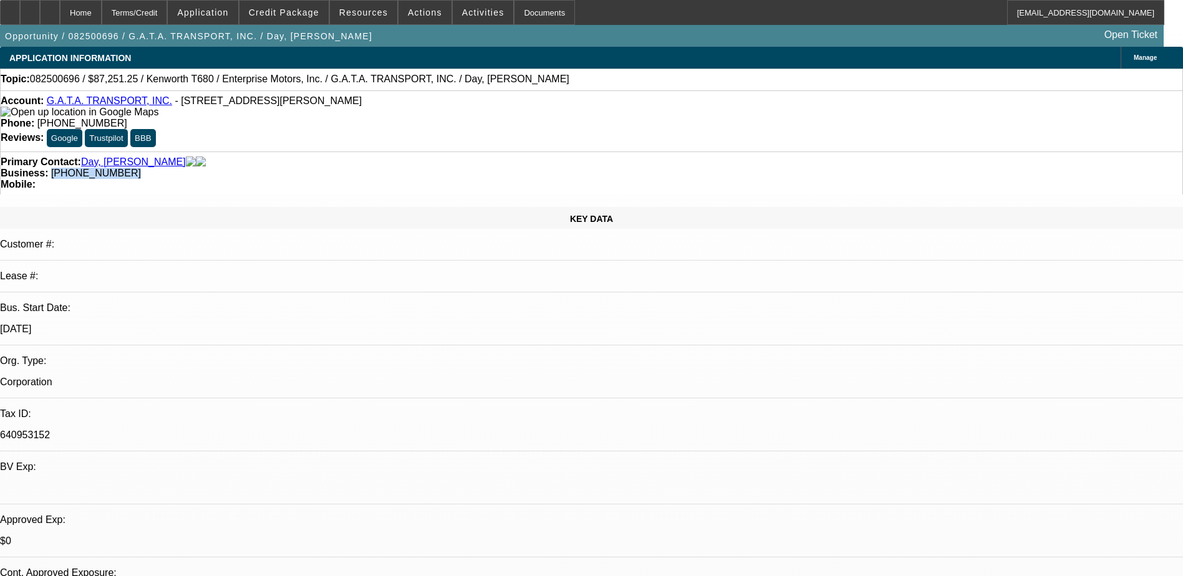
copy span "(901) 674-7559"
drag, startPoint x: 623, startPoint y: 573, endPoint x: 623, endPoint y: 583, distance: 9.4
click at [623, 576] on html "Home Terms/Credit Application Credit Package Resources Actions Activities Docum…" at bounding box center [591, 288] width 1183 height 576
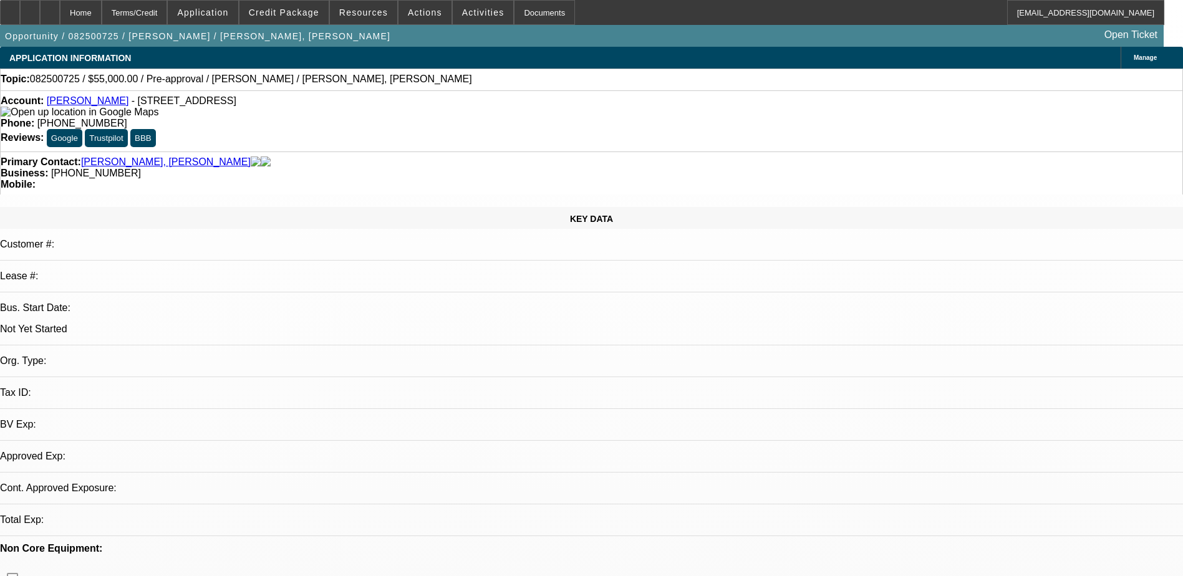
select select "0"
select select "2"
select select "0.1"
select select "4"
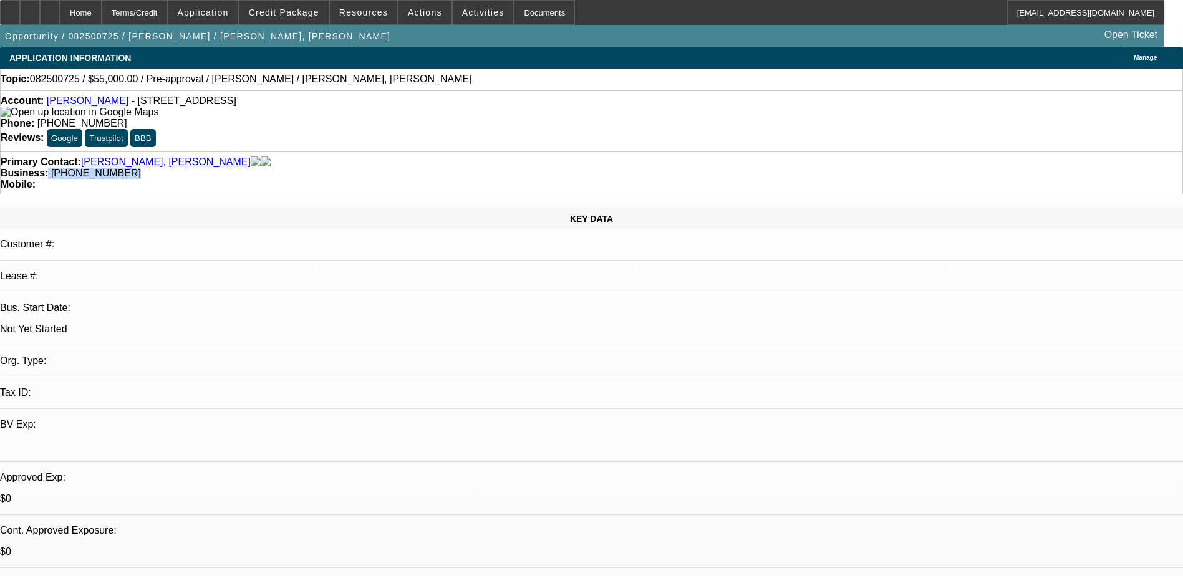
drag, startPoint x: 525, startPoint y: 145, endPoint x: 443, endPoint y: 136, distance: 82.9
click at [443, 152] on div "Primary Contact: [PERSON_NAME], [PERSON_NAME] Business: [PHONE_NUMBER] Mobile:" at bounding box center [591, 173] width 1183 height 43
drag, startPoint x: 443, startPoint y: 136, endPoint x: 495, endPoint y: 137, distance: 52.4
copy div "[PHONE_NUMBER]"
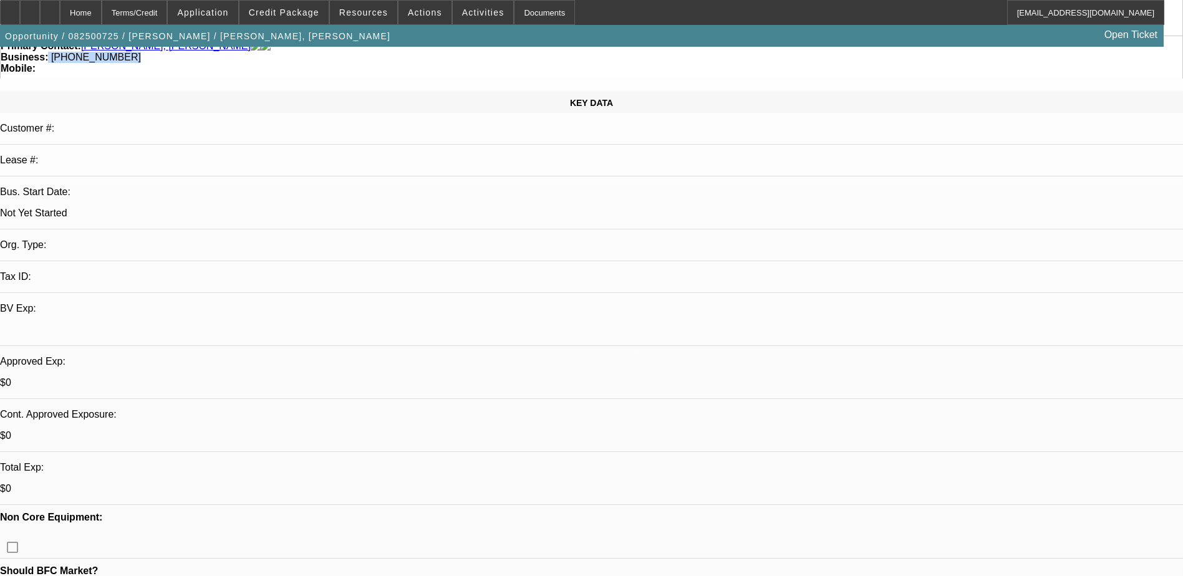
scroll to position [312, 0]
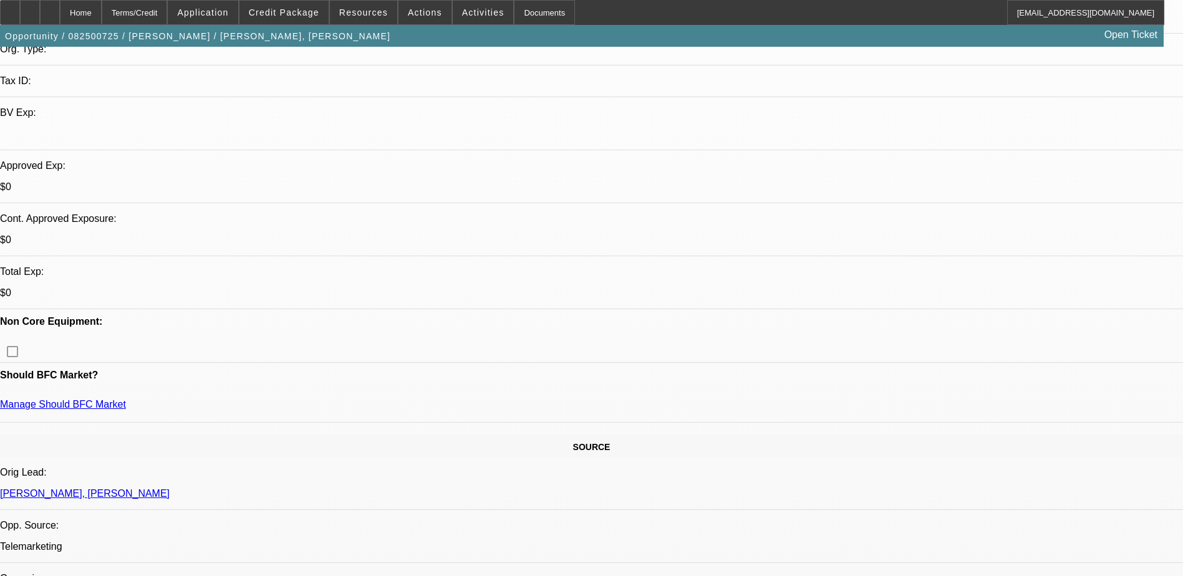
drag, startPoint x: 1151, startPoint y: 221, endPoint x: 617, endPoint y: 246, distance: 534.5
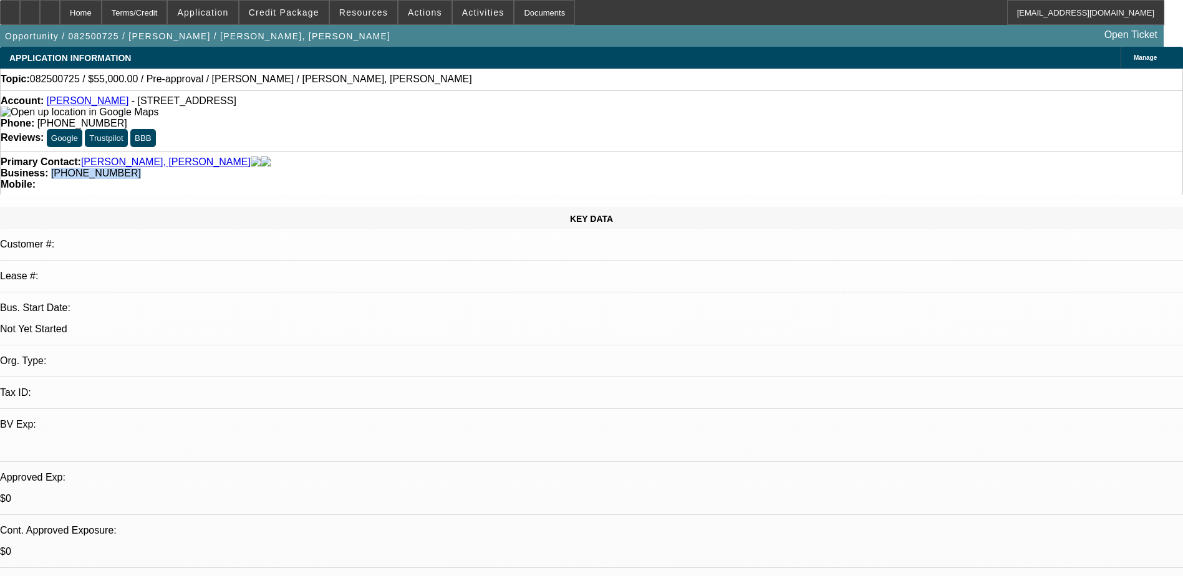
drag, startPoint x: 507, startPoint y: 139, endPoint x: 445, endPoint y: 136, distance: 61.8
click at [445, 168] on div "Business: [PHONE_NUMBER]" at bounding box center [592, 173] width 1182 height 11
copy span "[PHONE_NUMBER]"
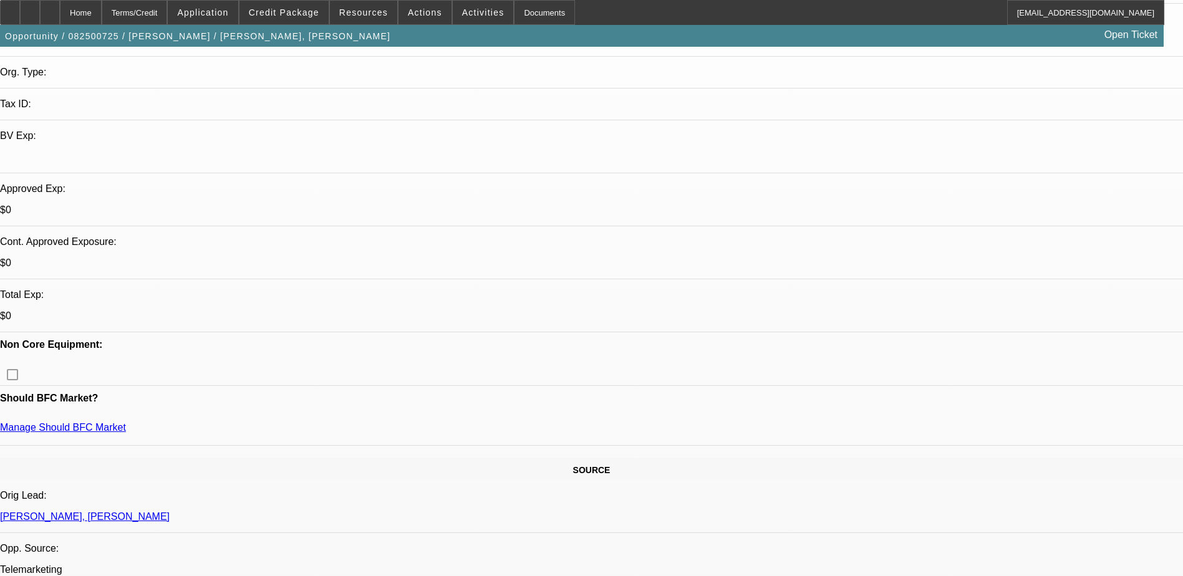
scroll to position [312, 0]
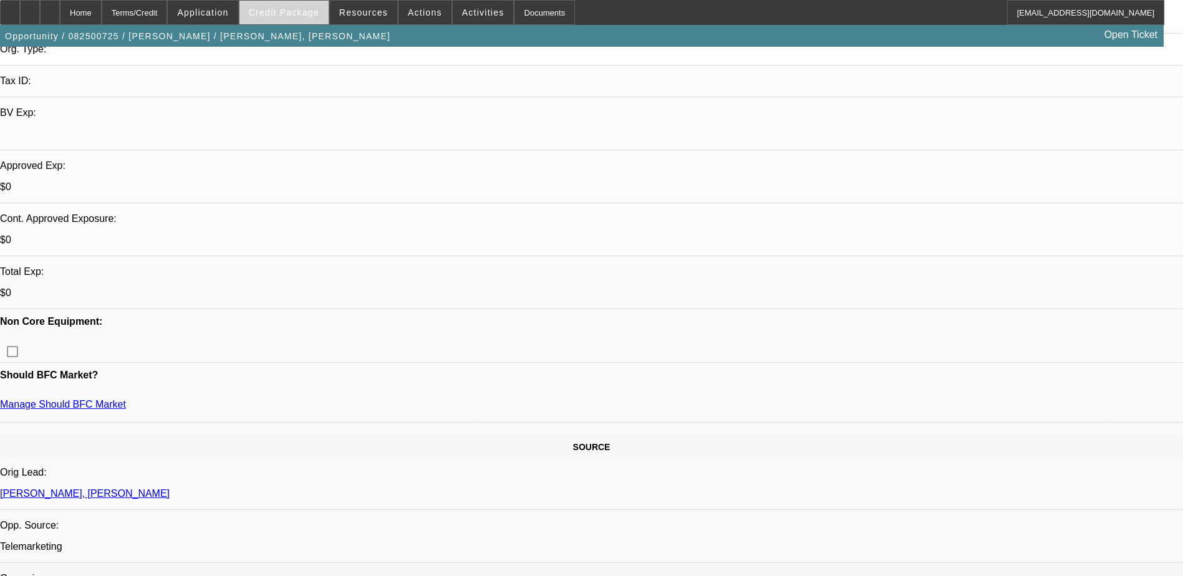
click at [304, 17] on span at bounding box center [284, 13] width 89 height 30
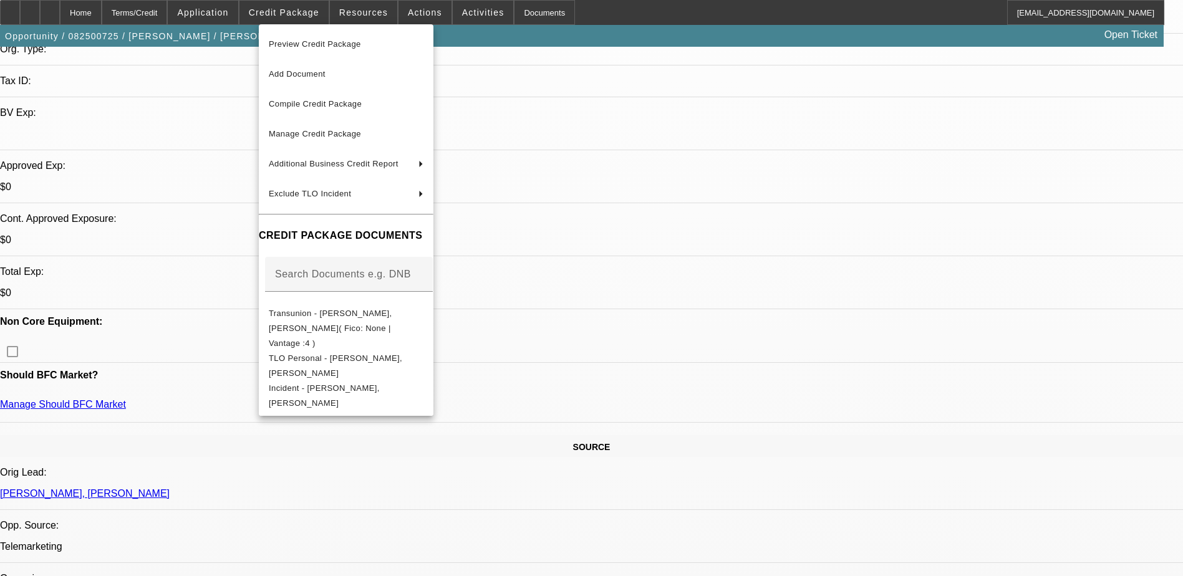
click at [619, 456] on div at bounding box center [591, 288] width 1183 height 576
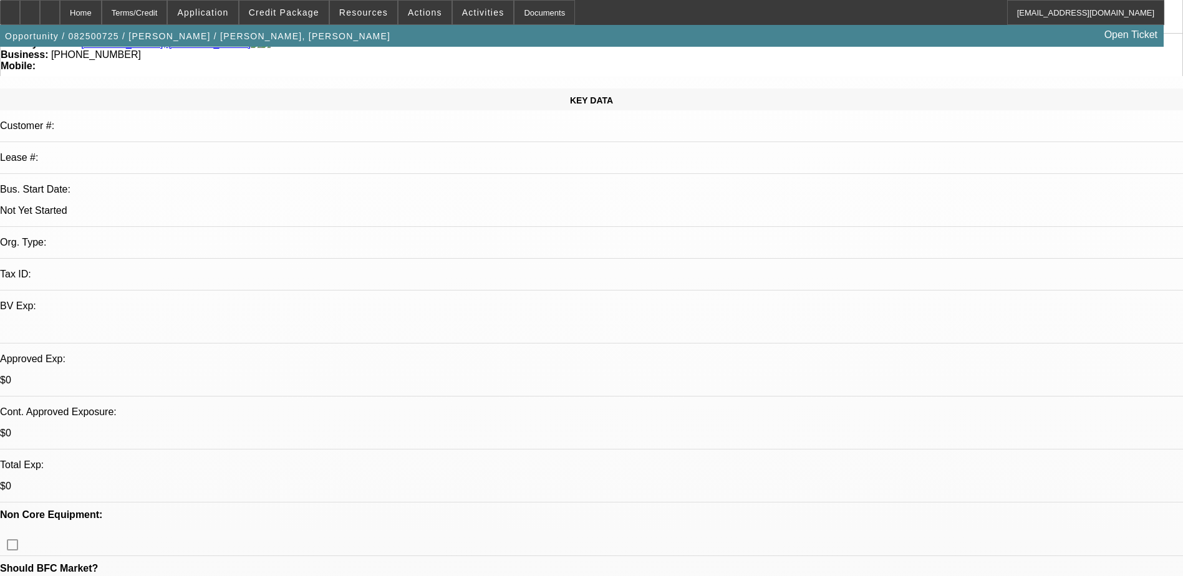
scroll to position [0, 0]
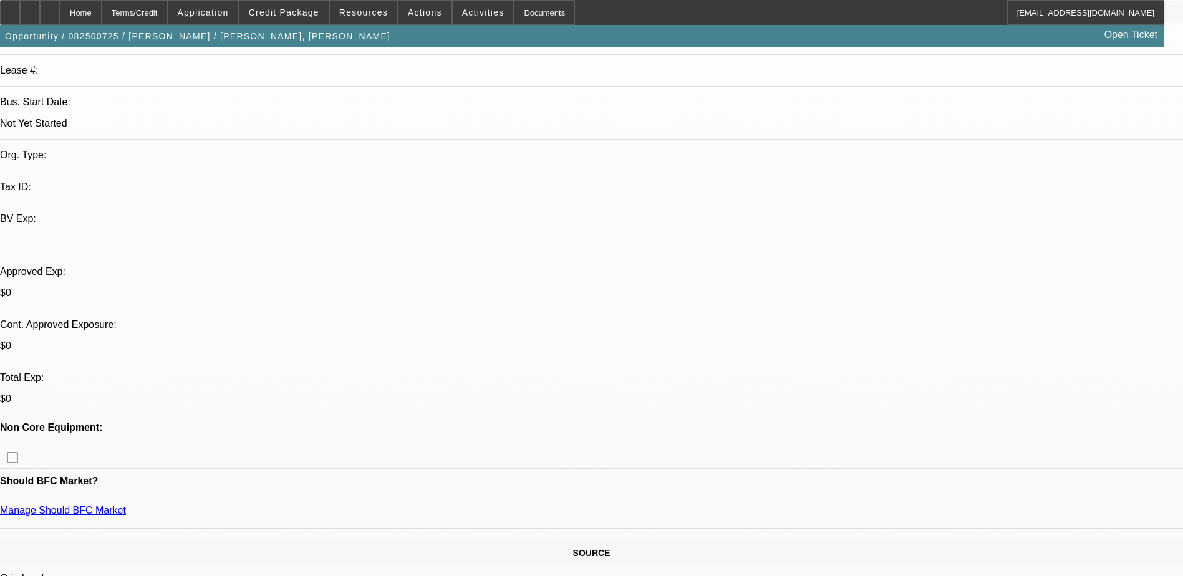
scroll to position [250, 0]
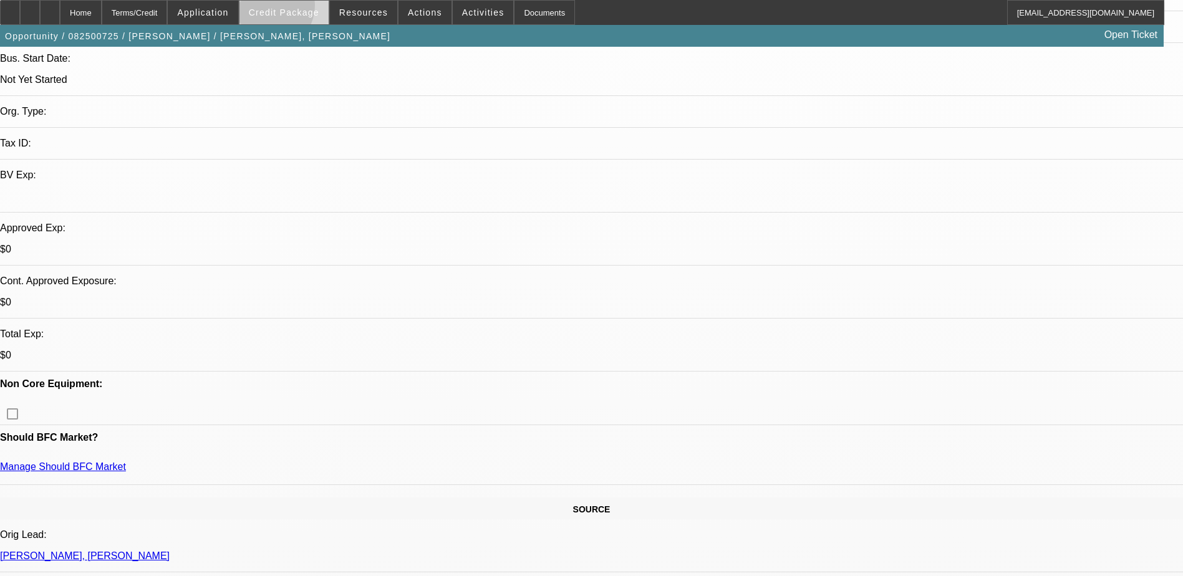
click at [286, 9] on span "Credit Package" at bounding box center [284, 12] width 70 height 10
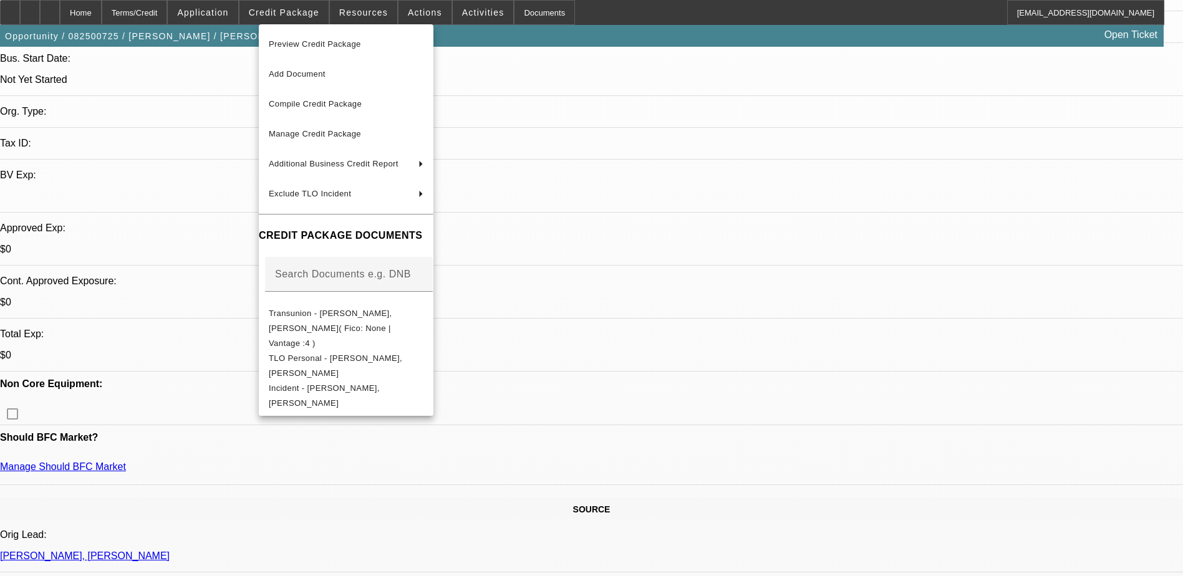
click at [234, 19] on div at bounding box center [591, 288] width 1183 height 576
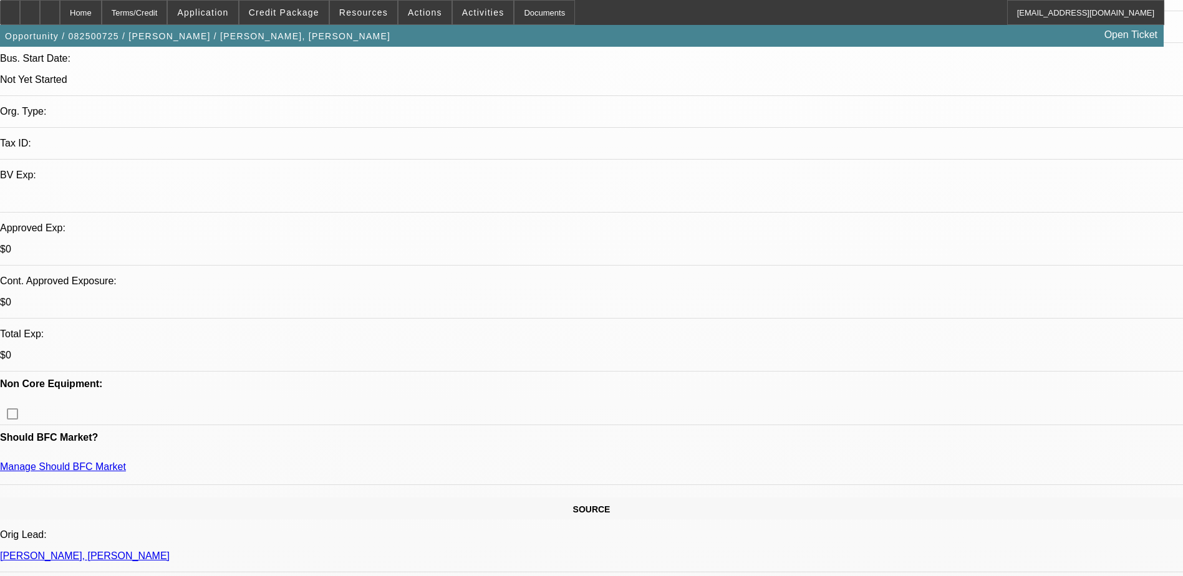
click at [234, 19] on span at bounding box center [203, 13] width 70 height 30
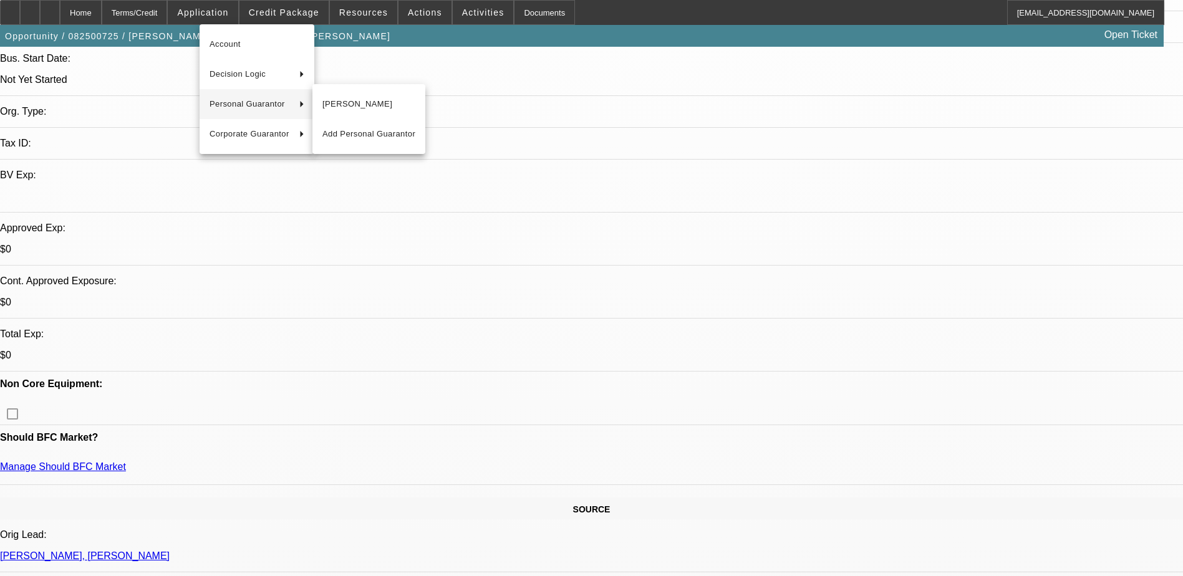
click at [353, 105] on span "Santiago Camille" at bounding box center [369, 104] width 93 height 15
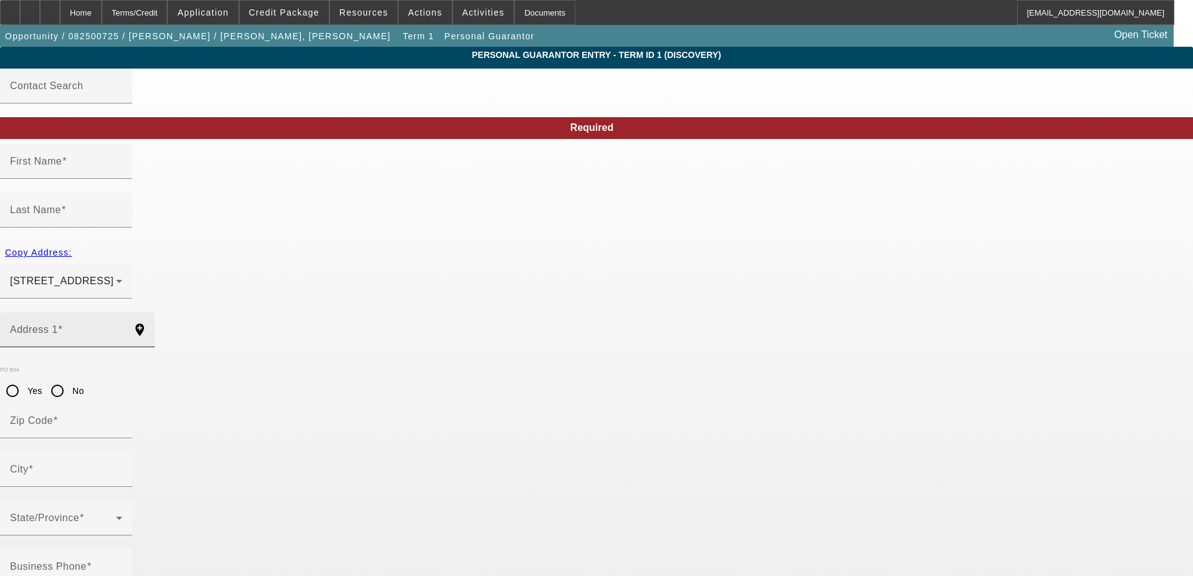
type input "Santiago"
type input "Camille"
type input "1718 N Maple Wood"
radio input "true"
type input "60622"
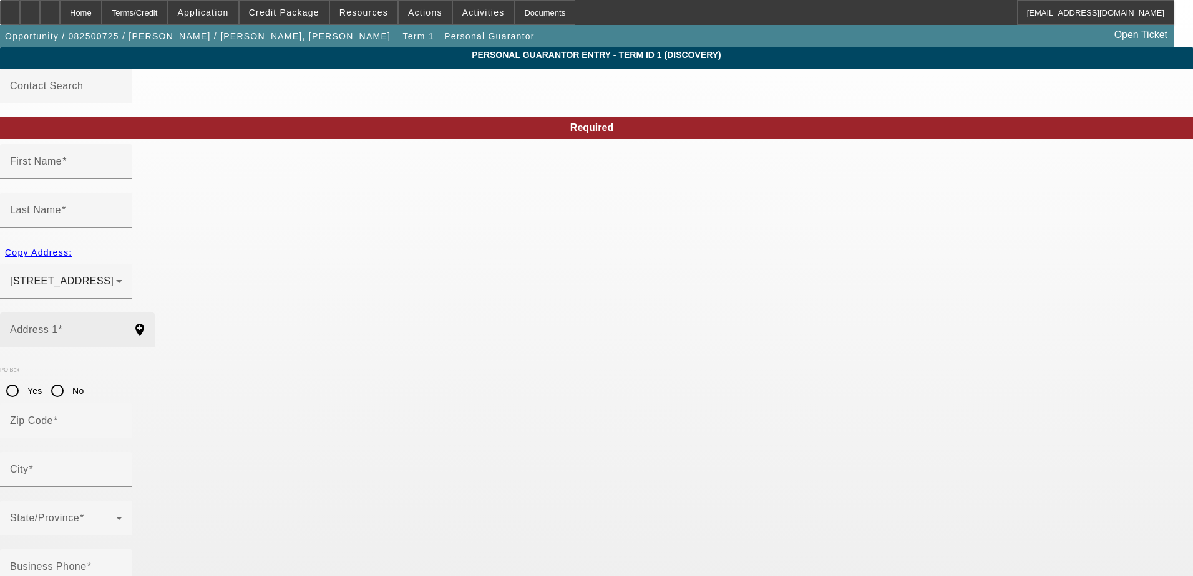
type input "Chicago"
type input "(312) 399-6431"
type input "100"
type input "327-74-2427"
type input "italianprguy84@gmail.com"
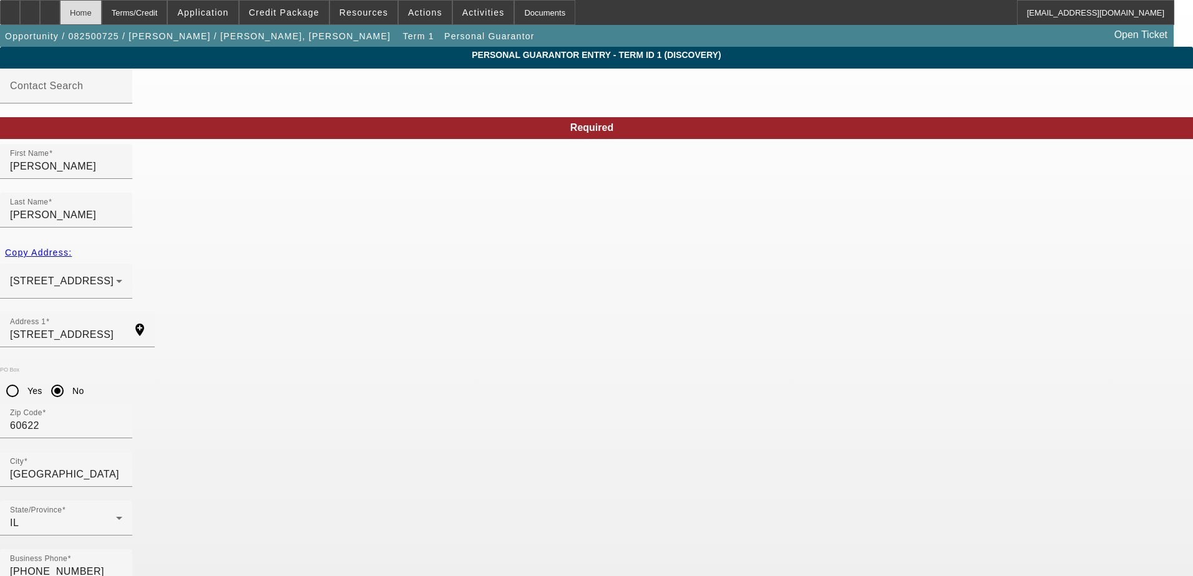
click at [102, 15] on div "Home" at bounding box center [81, 12] width 42 height 25
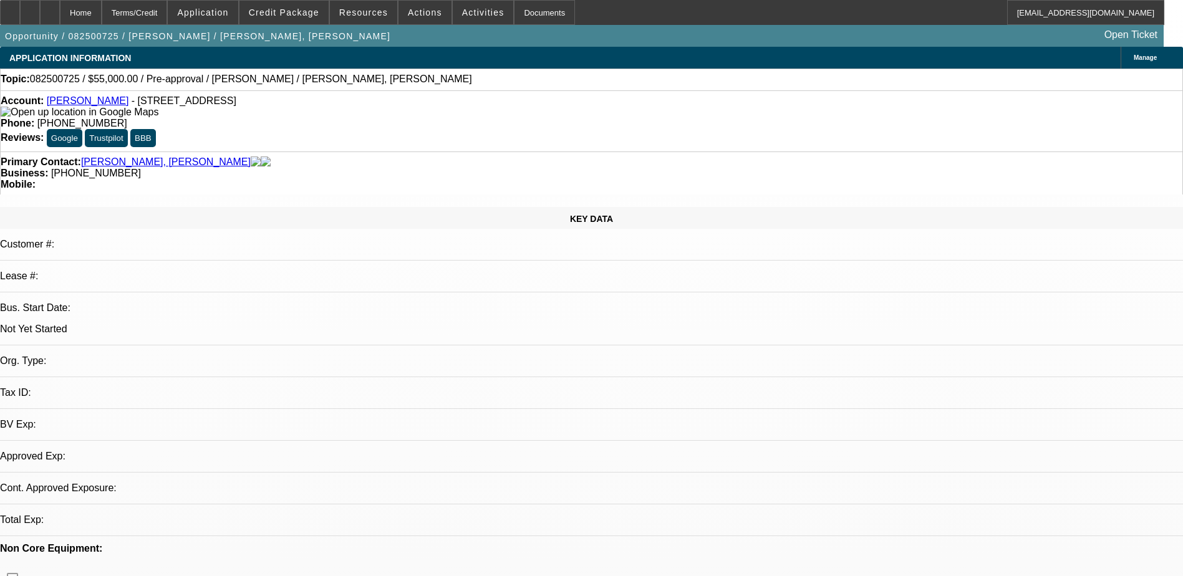
select select "0"
select select "2"
select select "0.1"
select select "4"
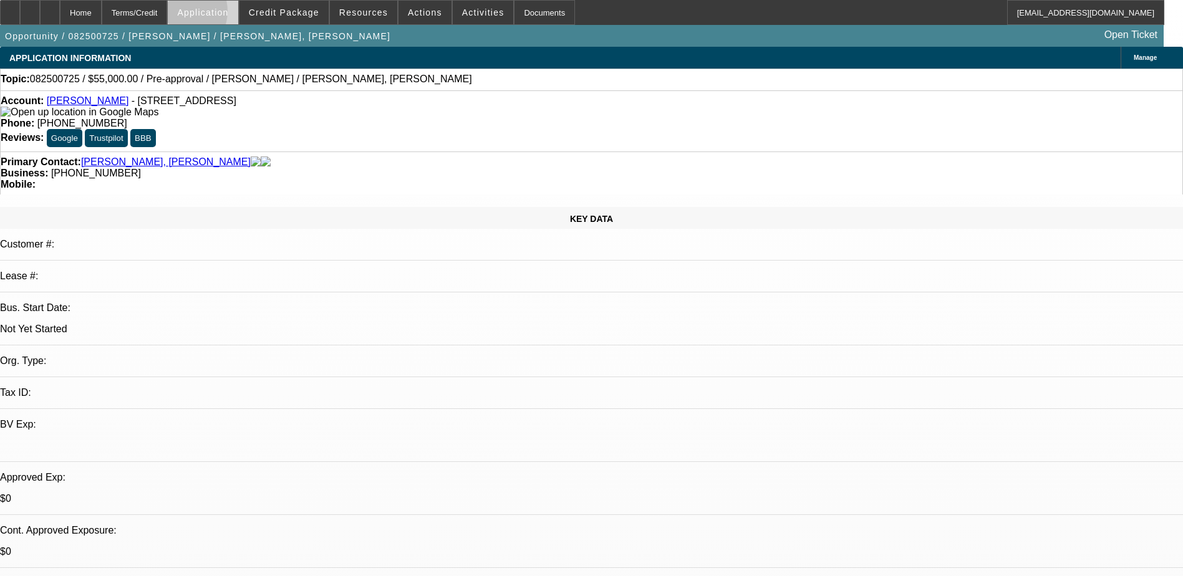
click at [211, 14] on span "Application" at bounding box center [202, 12] width 51 height 10
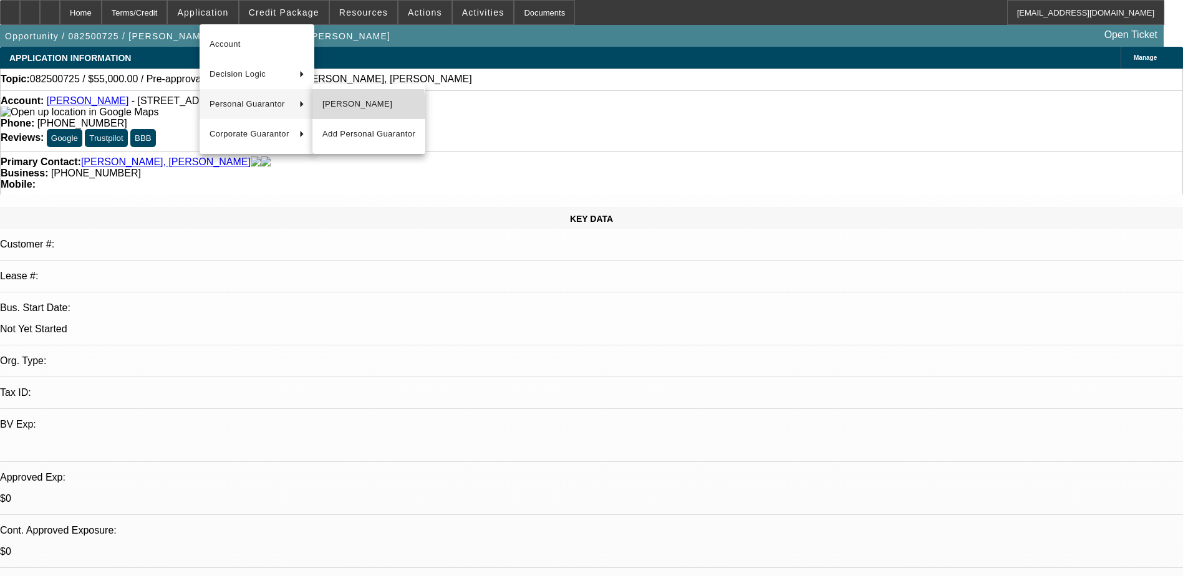
click at [337, 108] on span "[PERSON_NAME]" at bounding box center [369, 104] width 93 height 15
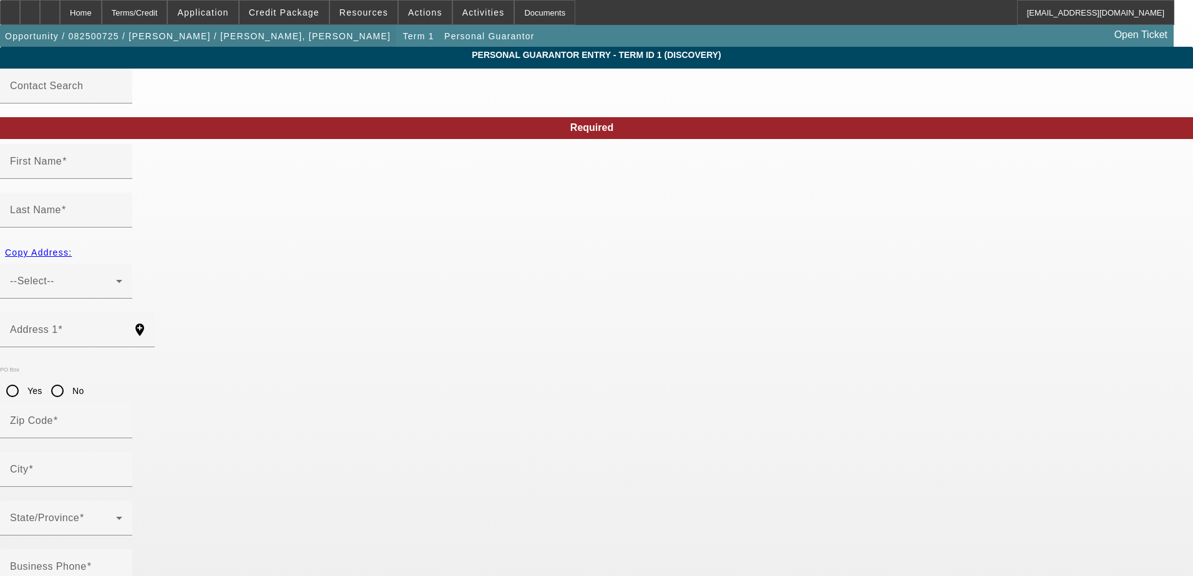
type input "[PERSON_NAME]"
type input "Camille"
type input "[STREET_ADDRESS]"
radio input "true"
type input "60622"
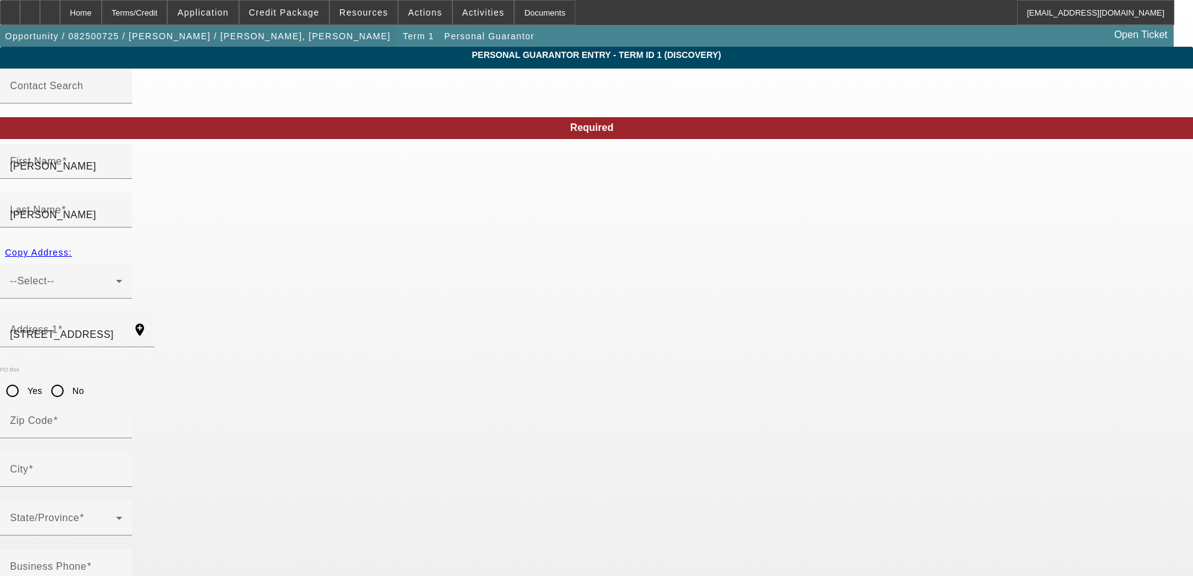
type input "[GEOGRAPHIC_DATA]"
type input "[PHONE_NUMBER]"
type input "100"
type input "327-74-2427"
type input "[EMAIL_ADDRESS][DOMAIN_NAME]"
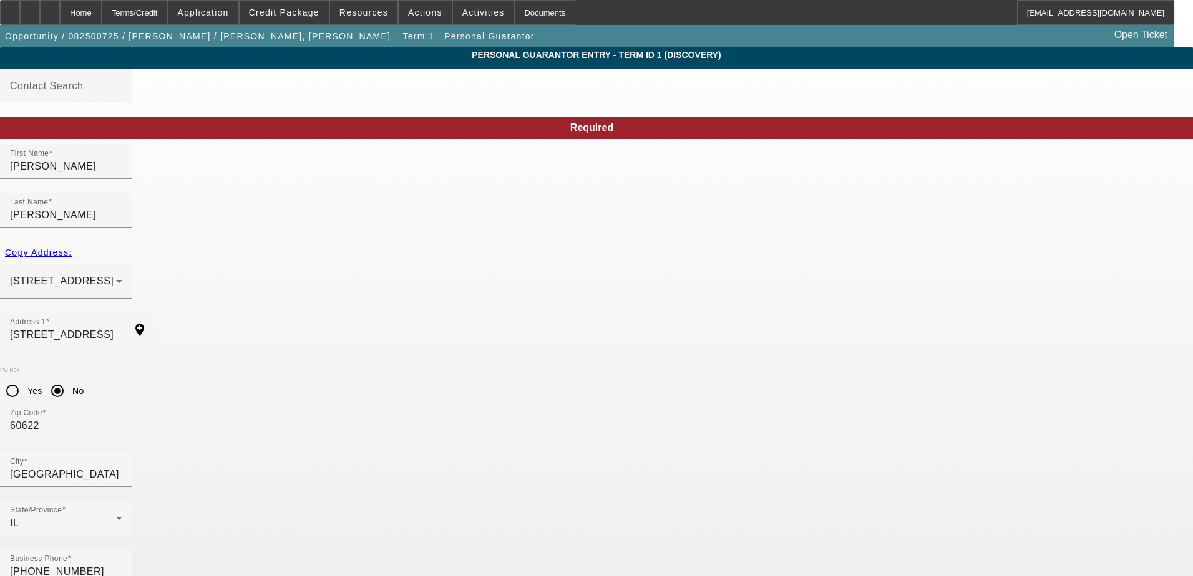
click at [276, 15] on span "Credit Package" at bounding box center [284, 12] width 70 height 10
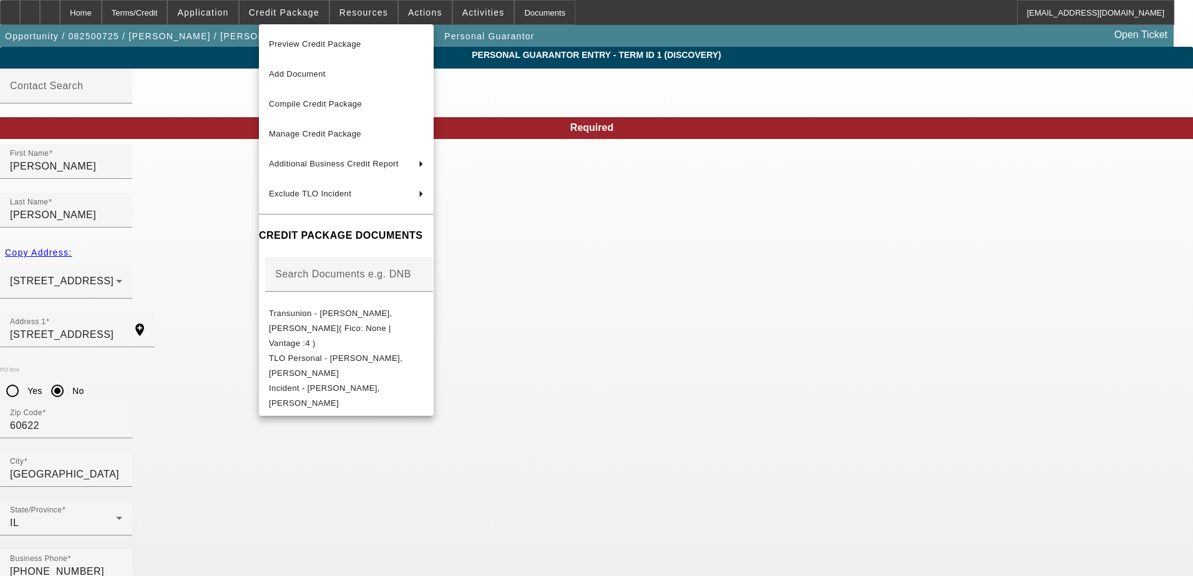
click at [104, 417] on div at bounding box center [596, 288] width 1193 height 576
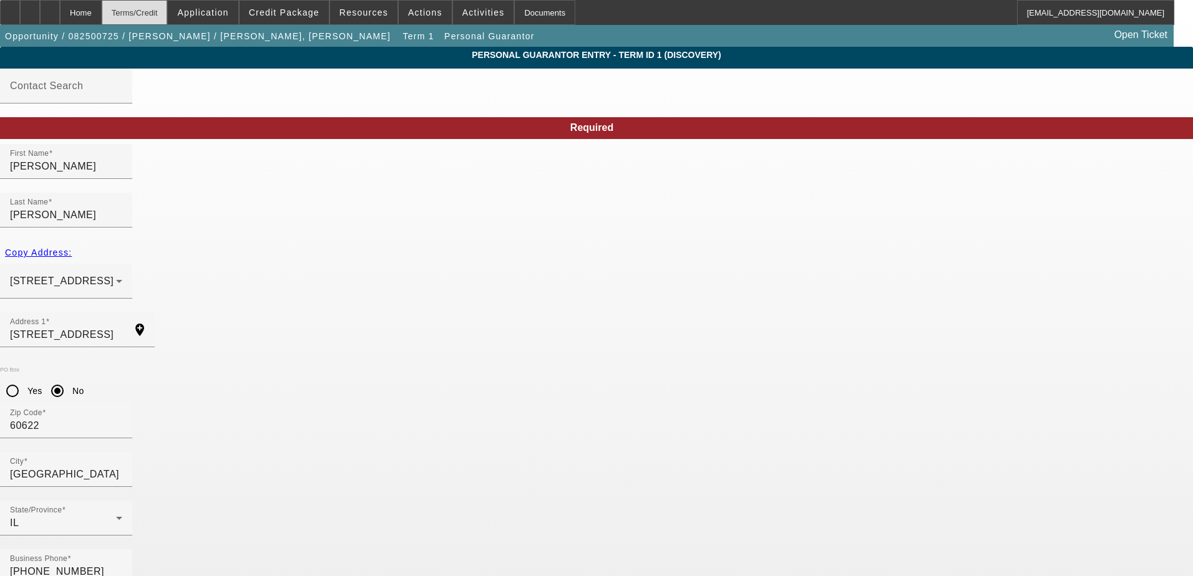
click at [140, 7] on div "Terms/Credit" at bounding box center [135, 12] width 66 height 25
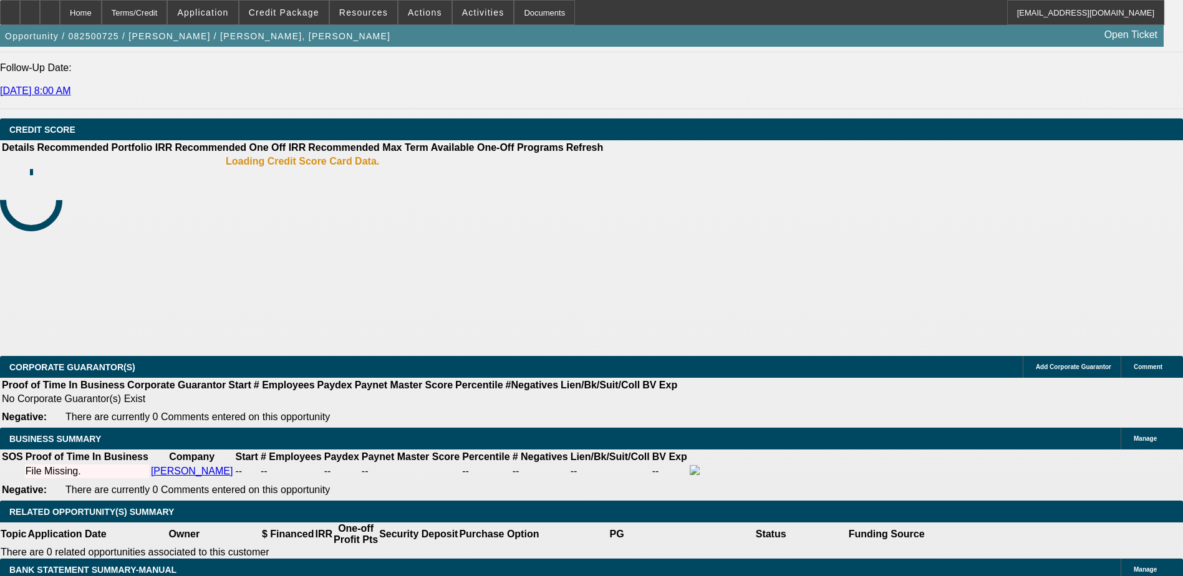
select select "0"
select select "2"
select select "0.1"
select select "4"
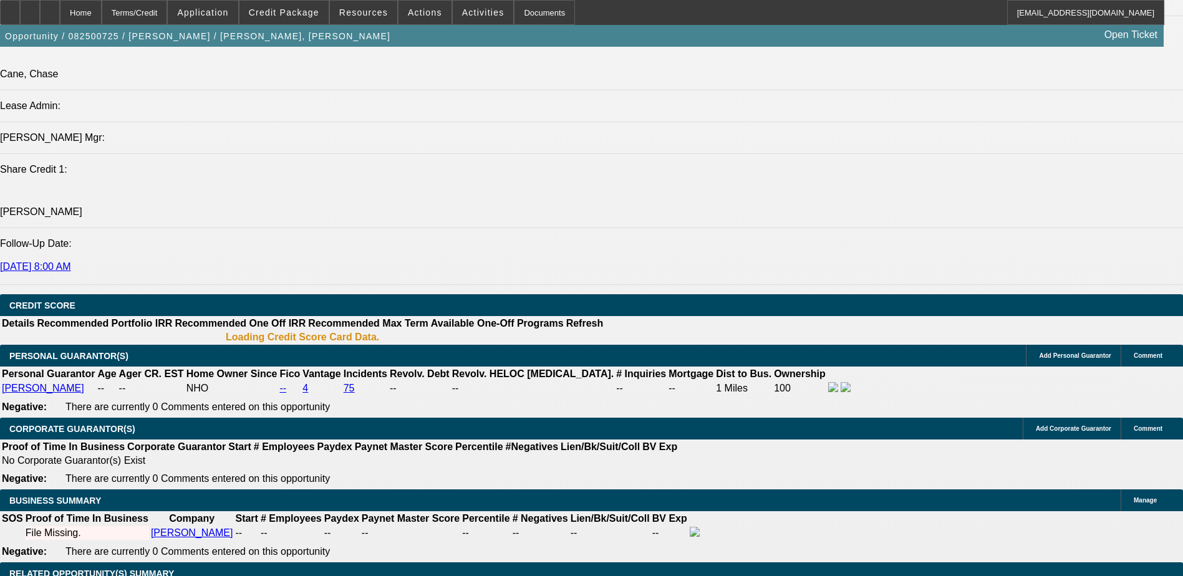
click at [293, 17] on span "Credit Package" at bounding box center [284, 12] width 70 height 10
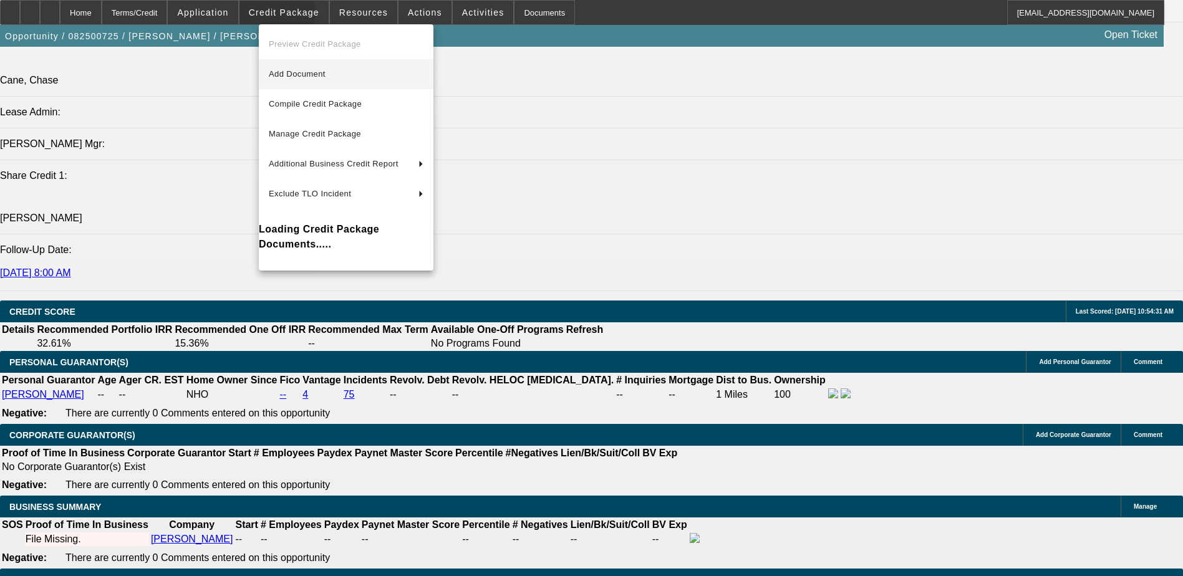
scroll to position [1545, 0]
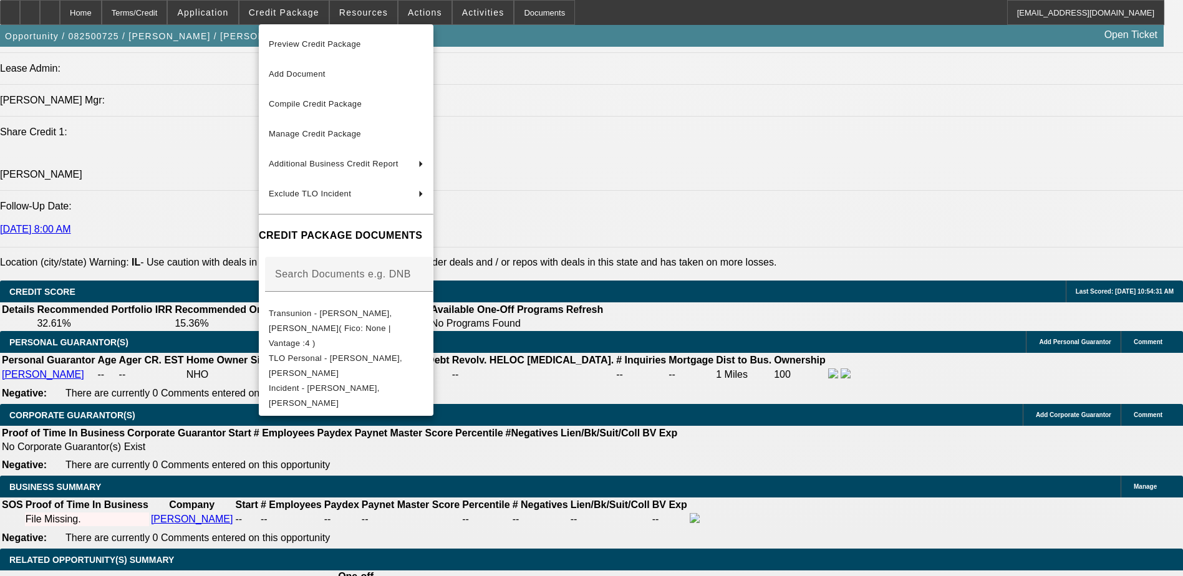
click at [692, 349] on div at bounding box center [591, 288] width 1183 height 576
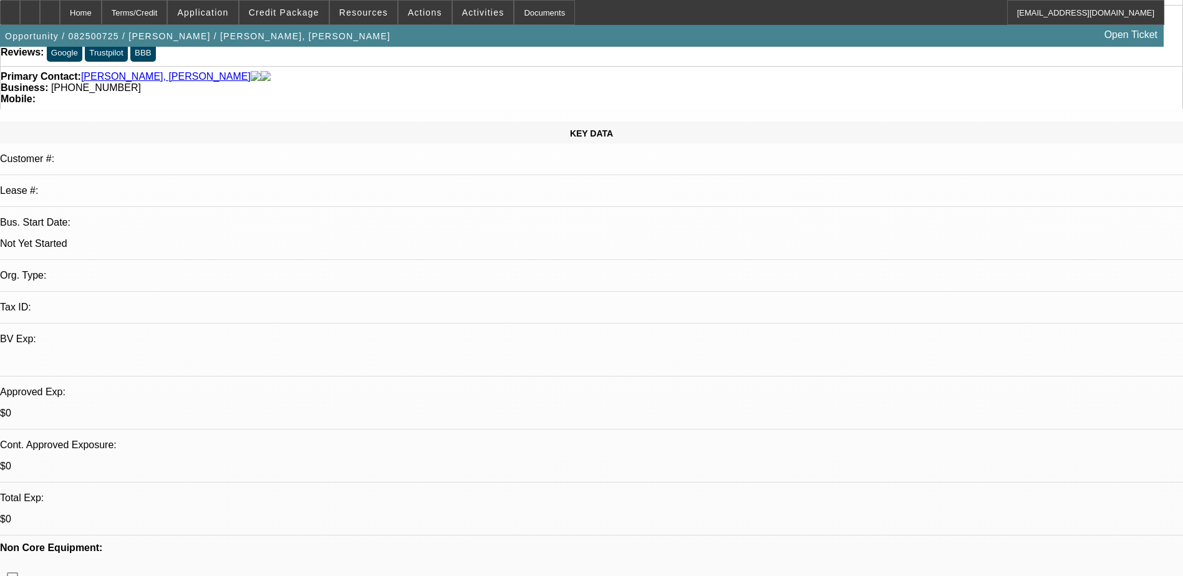
scroll to position [0, 0]
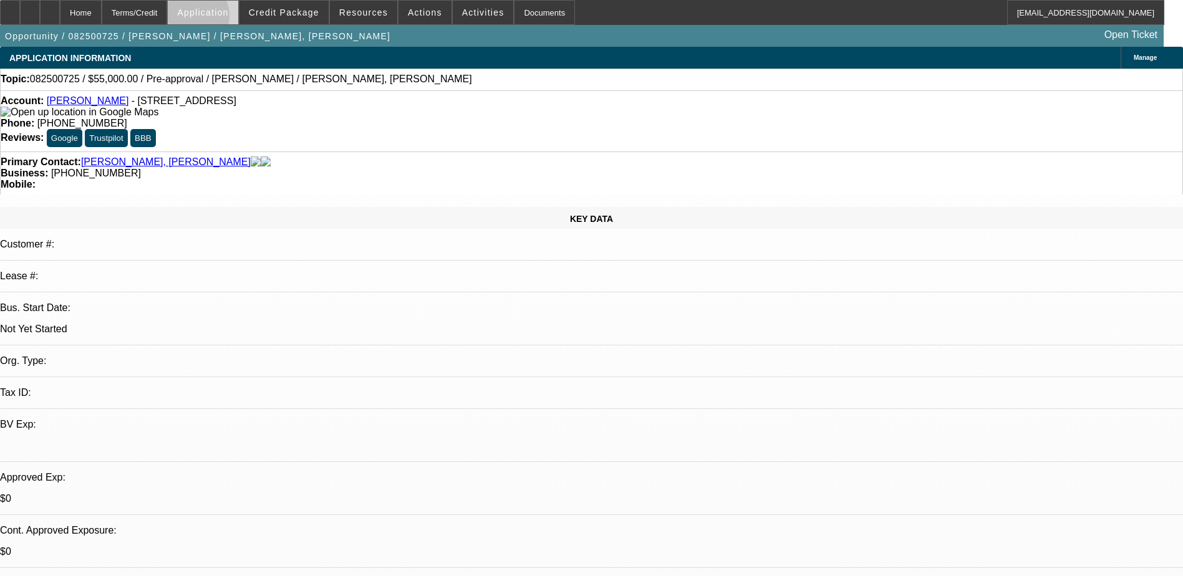
click at [222, 19] on span at bounding box center [203, 13] width 70 height 30
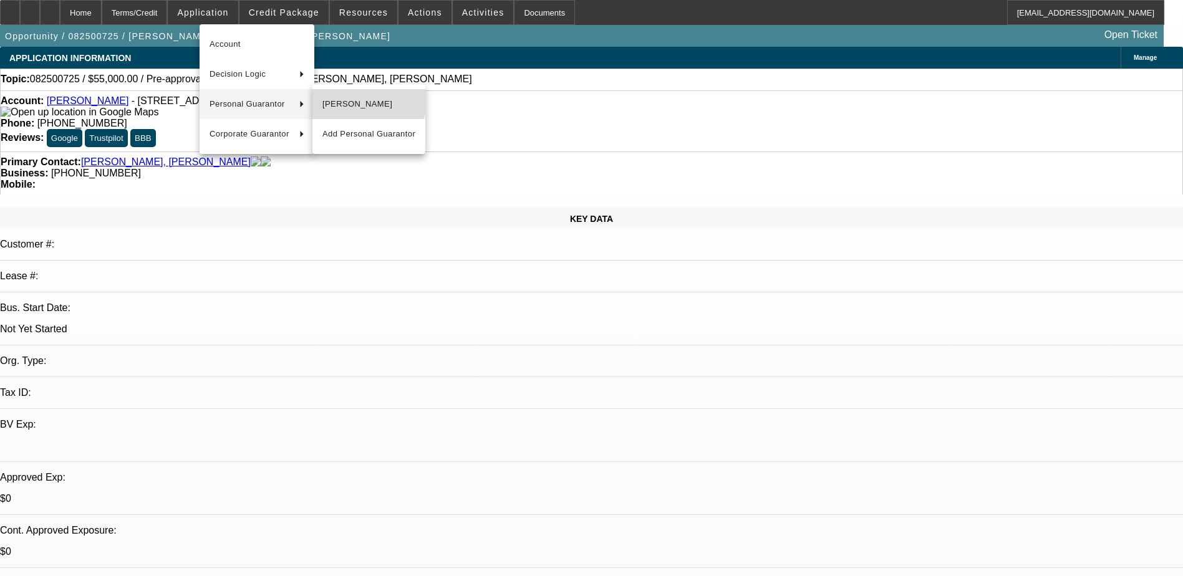
click at [352, 97] on span "[PERSON_NAME]" at bounding box center [369, 104] width 93 height 15
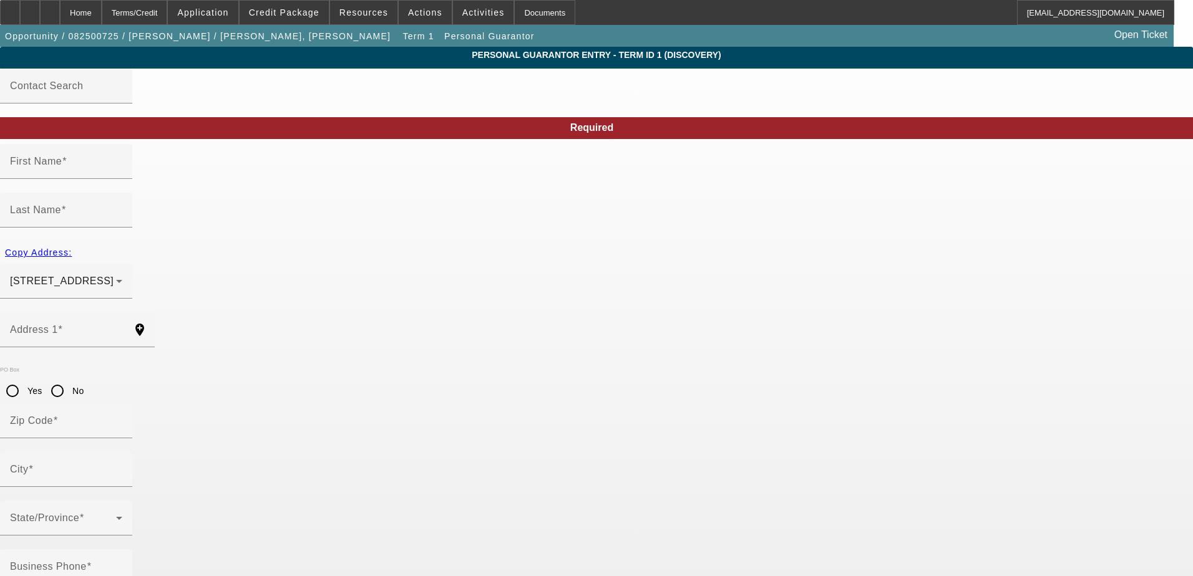
type input "[PERSON_NAME]"
type input "Camille"
type input "[STREET_ADDRESS]"
radio input "true"
type input "60622"
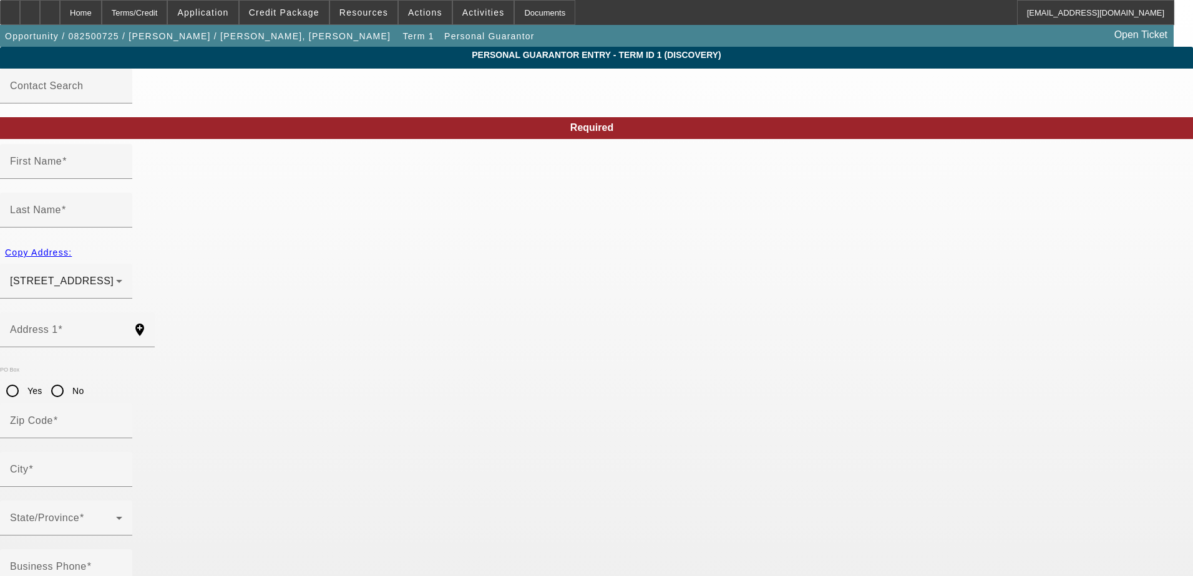
type input "[GEOGRAPHIC_DATA]"
type input "[PHONE_NUMBER]"
type input "100"
type input "327-74-2427"
type input "[EMAIL_ADDRESS][DOMAIN_NAME]"
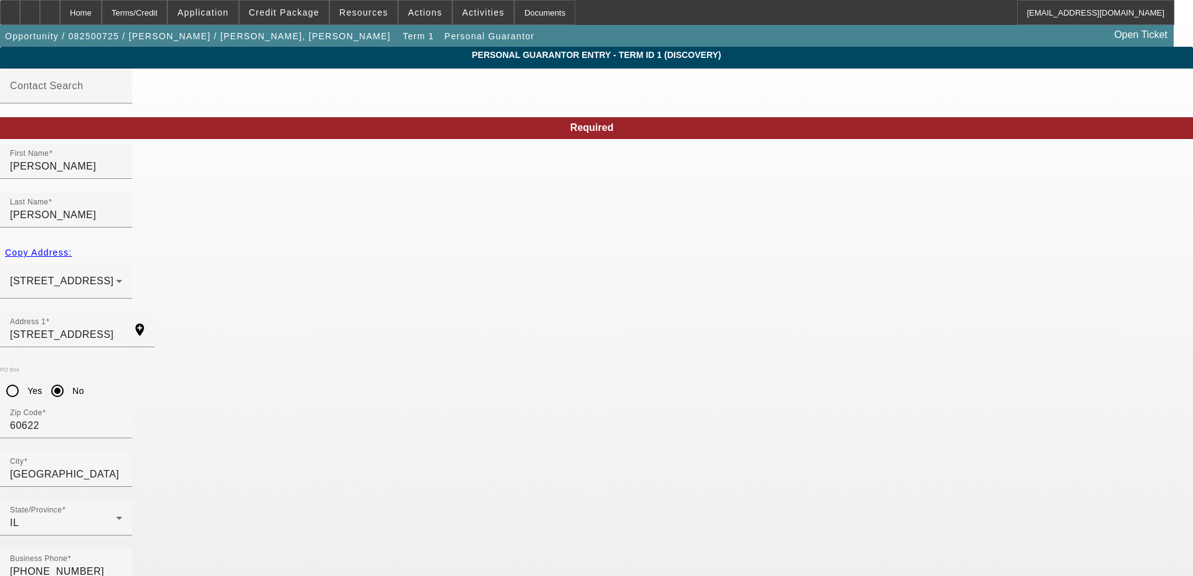
click at [102, 14] on div "Home" at bounding box center [81, 12] width 42 height 25
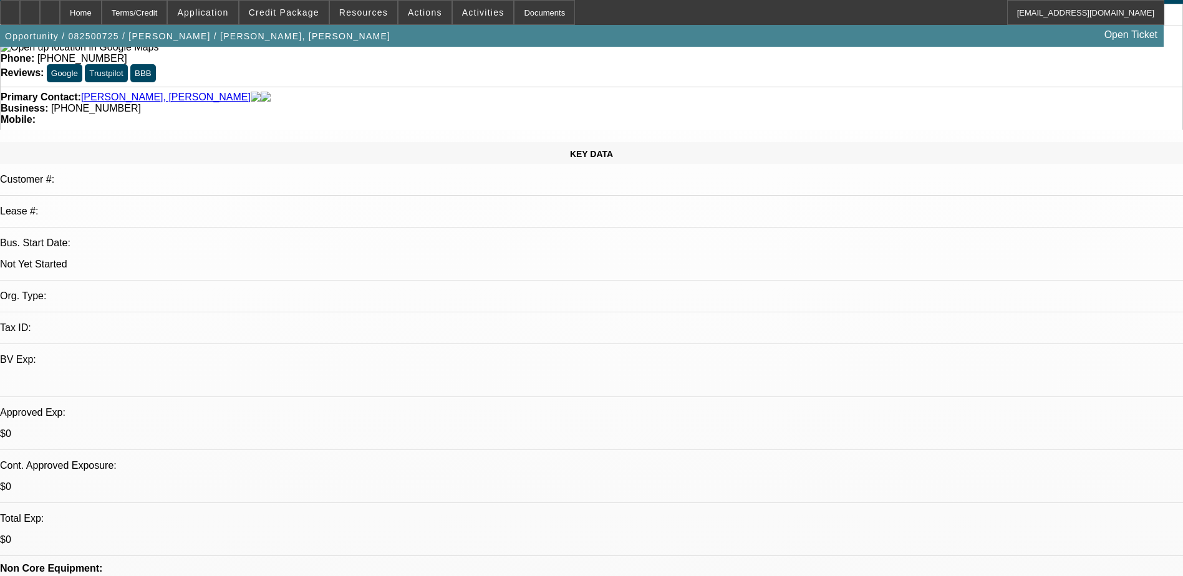
scroll to position [187, 0]
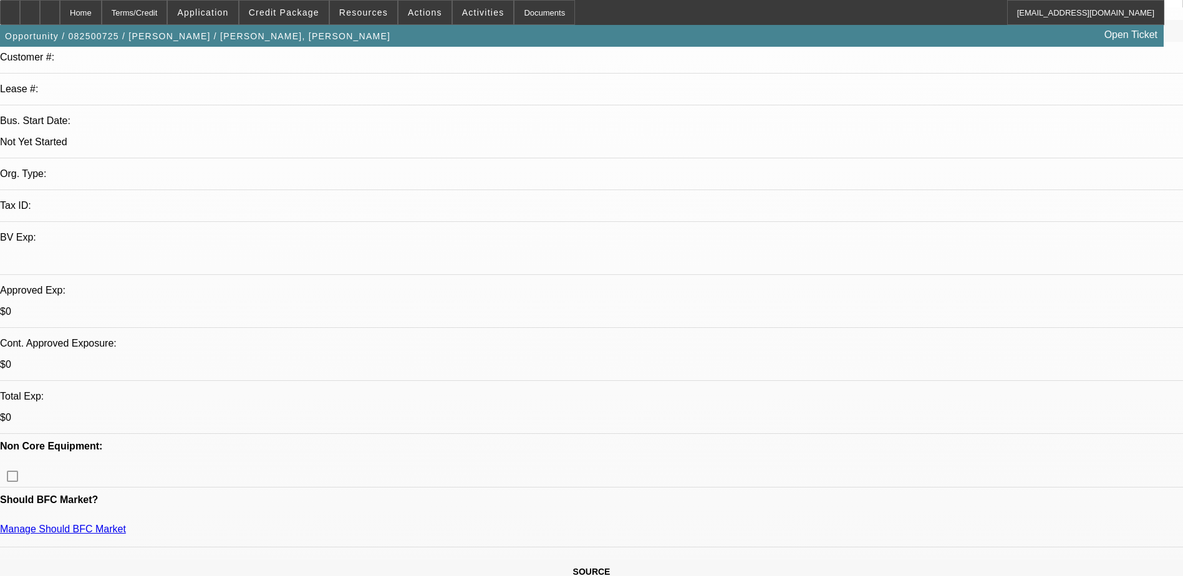
select select "0"
select select "2"
select select "0.1"
select select "4"
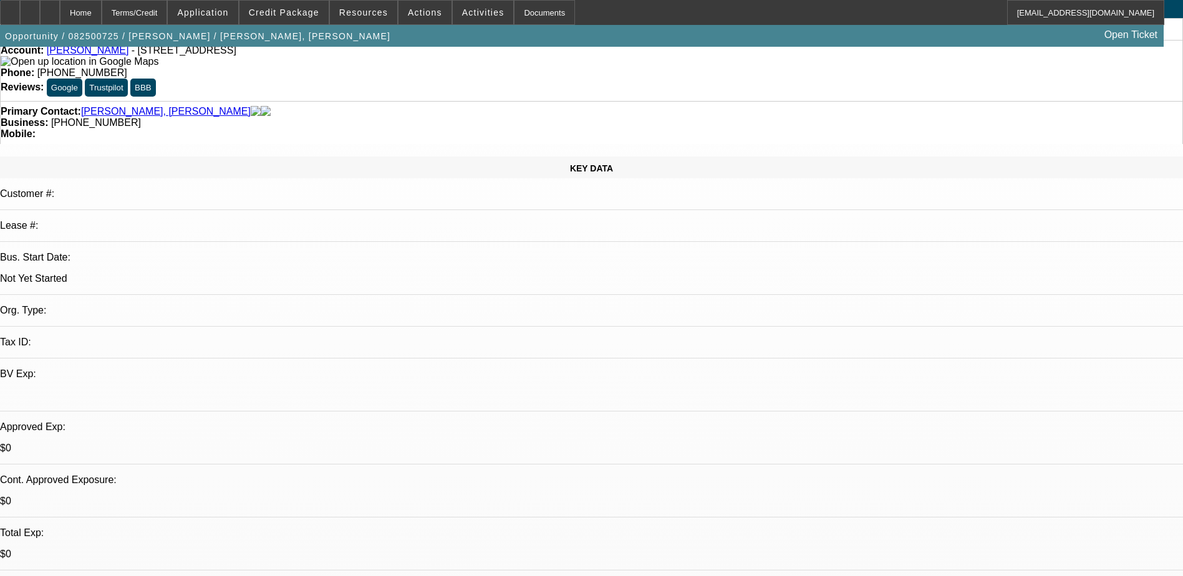
scroll to position [0, 0]
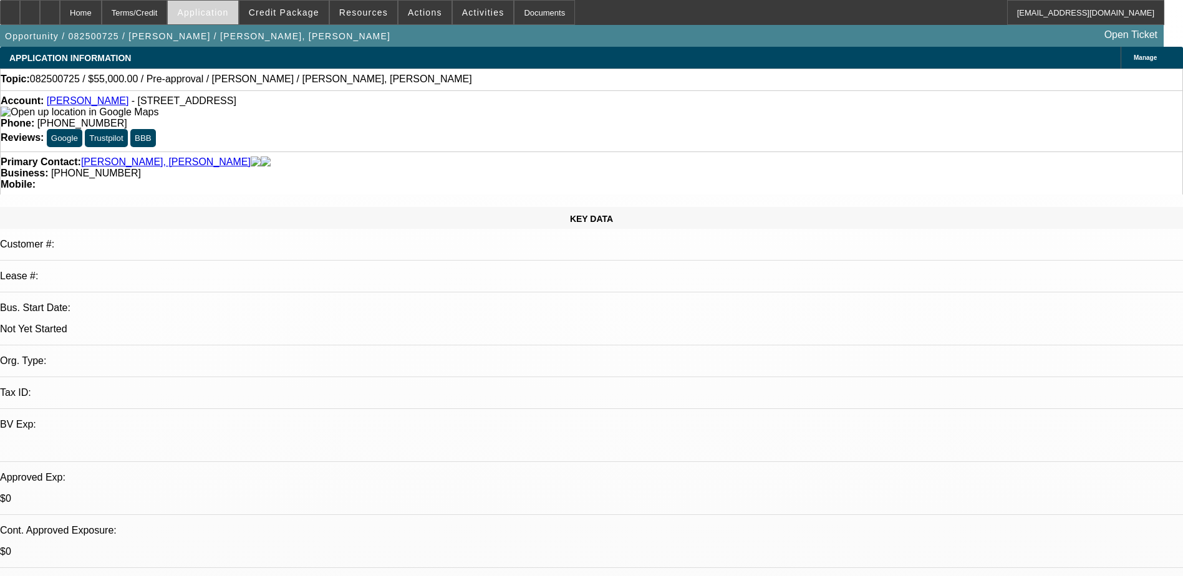
click at [215, 6] on span at bounding box center [203, 13] width 70 height 30
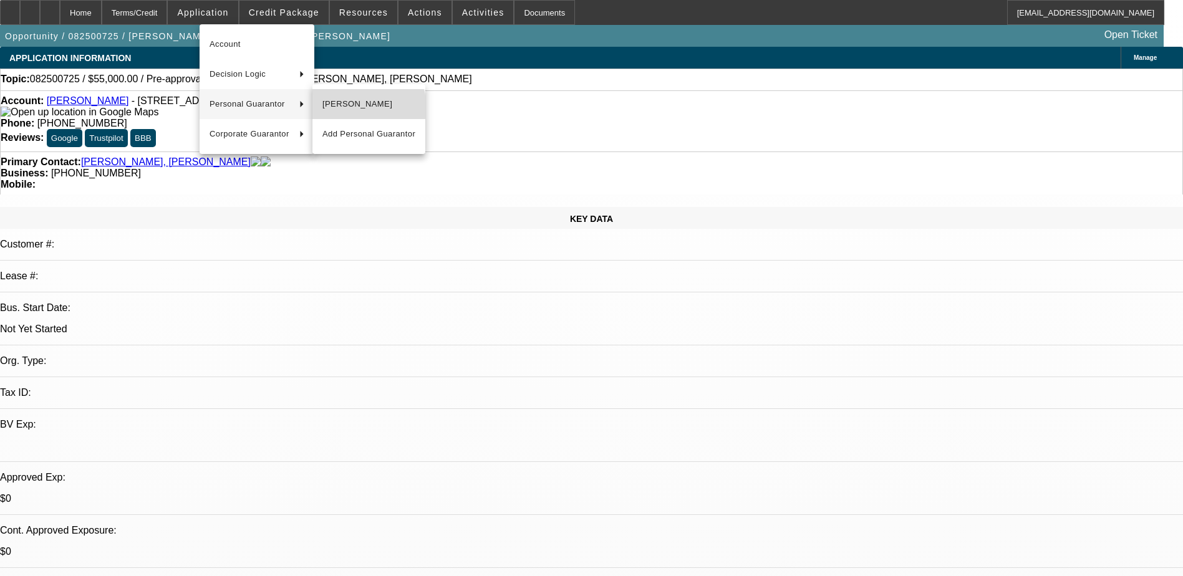
click at [344, 109] on span "[PERSON_NAME]" at bounding box center [369, 104] width 93 height 15
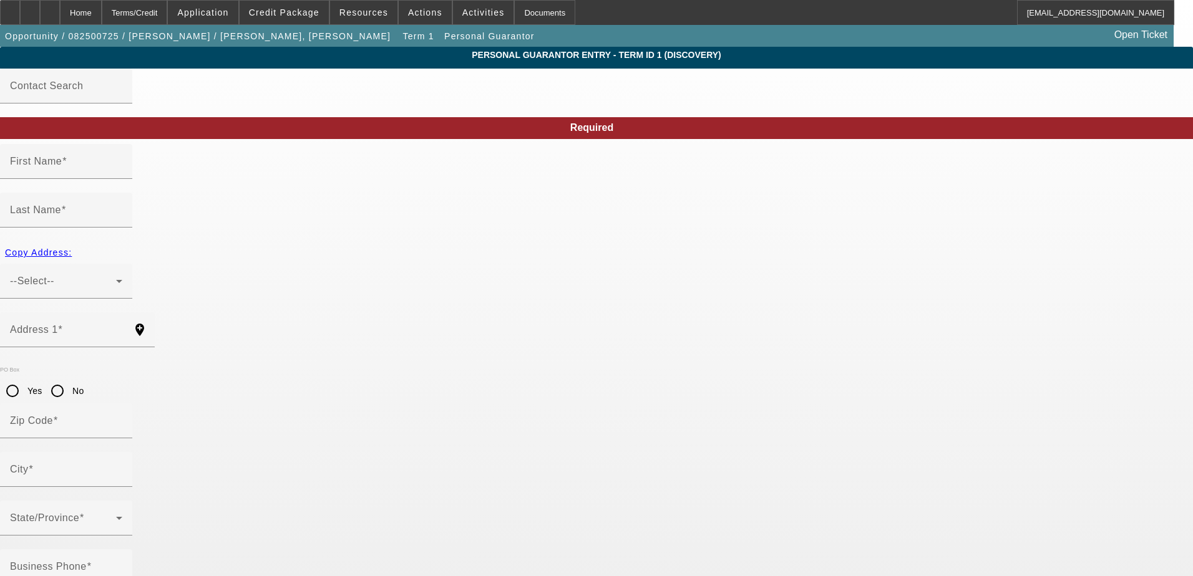
type input "Santiago"
type input "Camille"
type input "1718 N Maple Wood"
radio input "true"
type input "60622"
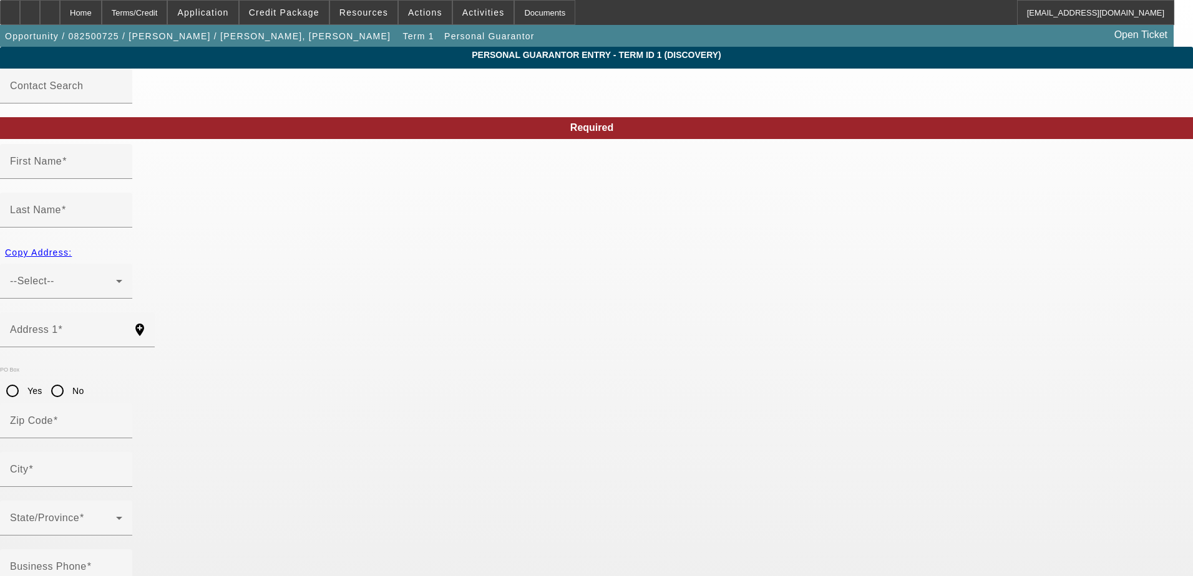
type input "Chicago"
type input "(312) 399-6431"
type input "100"
type input "327-74-2427"
type input "italianprguy84@gmail.com"
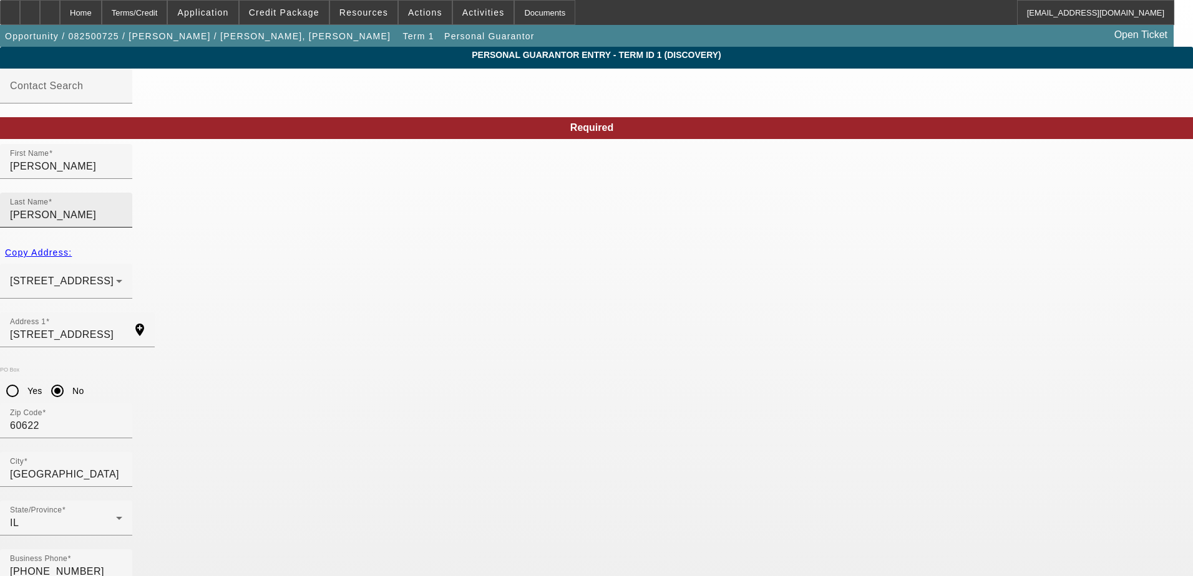
click at [122, 208] on input "Camille" at bounding box center [66, 215] width 112 height 15
type input "Santiago"
drag, startPoint x: 347, startPoint y: 186, endPoint x: 67, endPoint y: 186, distance: 280.1
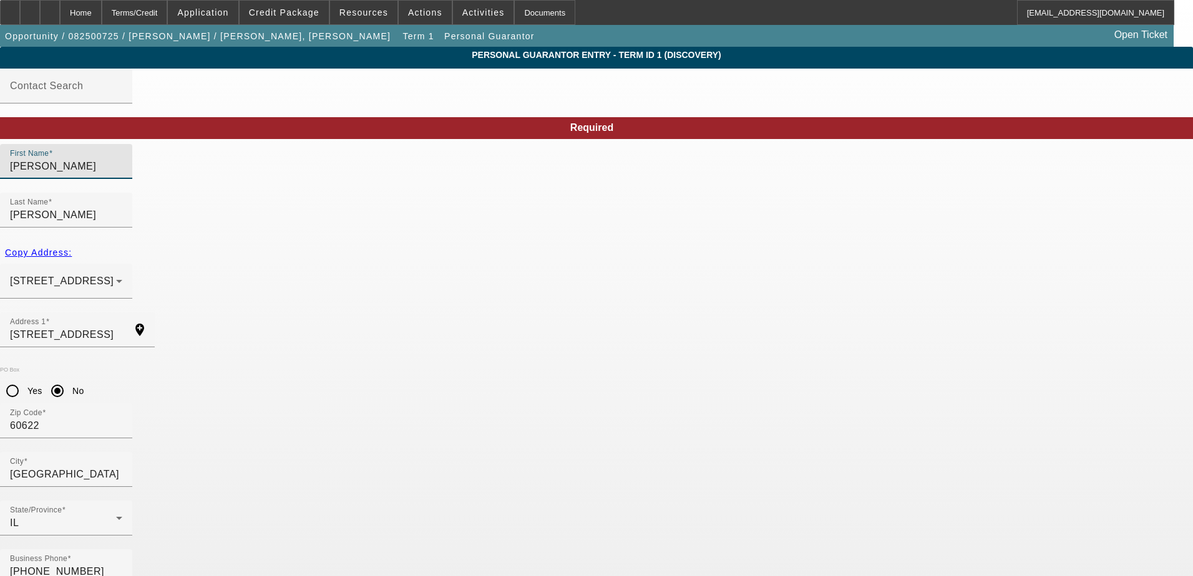
type input "Jose"
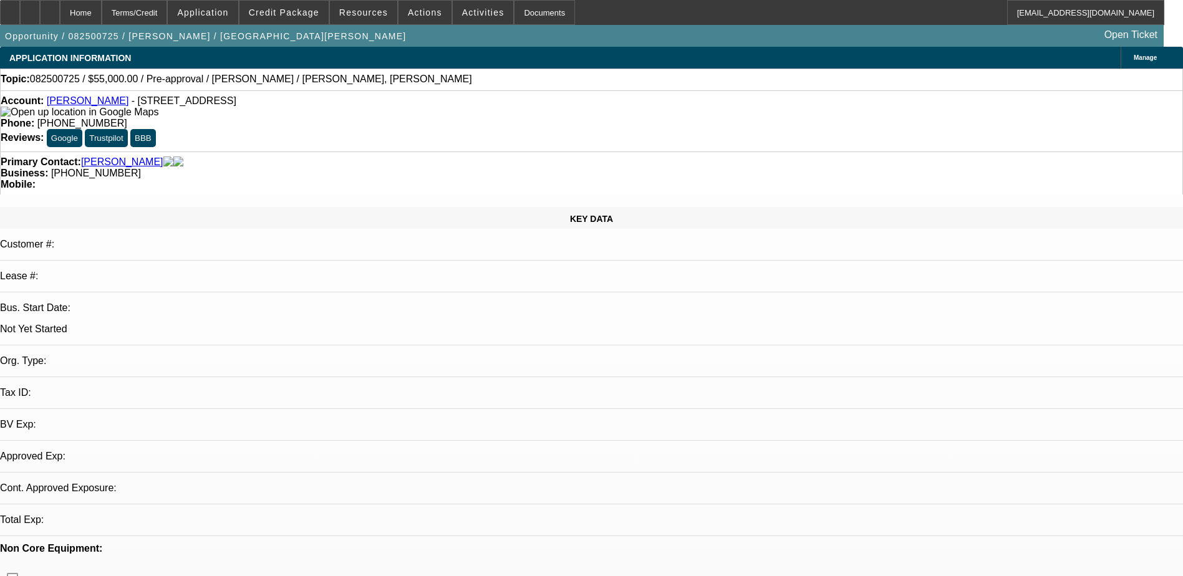
select select "0"
select select "2"
select select "0.1"
select select "4"
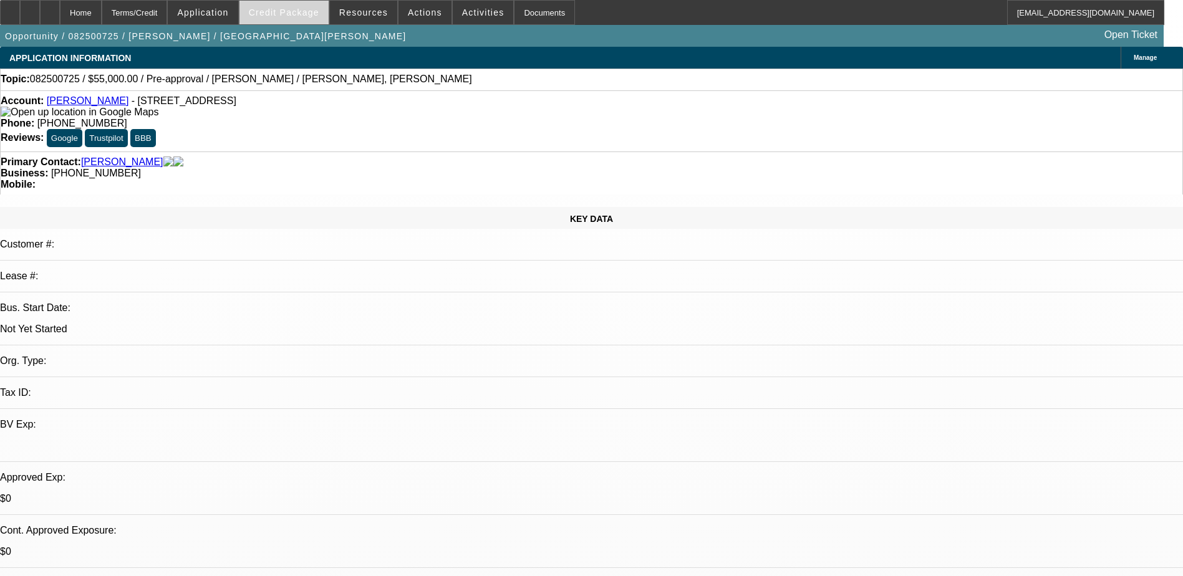
click at [278, 12] on span "Credit Package" at bounding box center [284, 12] width 70 height 10
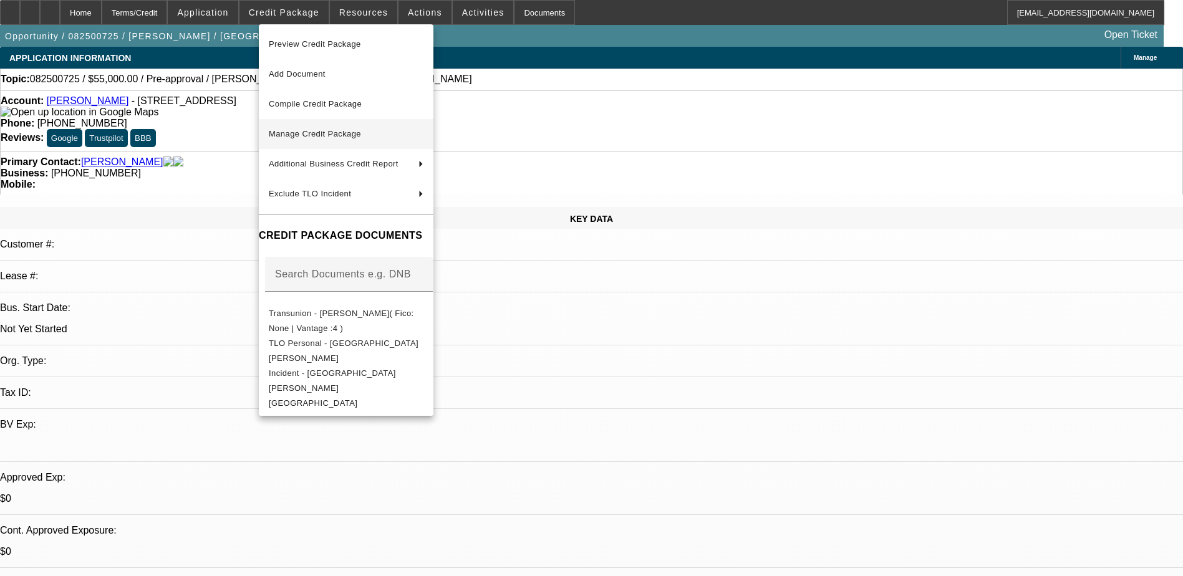
click at [337, 138] on span "Manage Credit Package" at bounding box center [346, 134] width 155 height 15
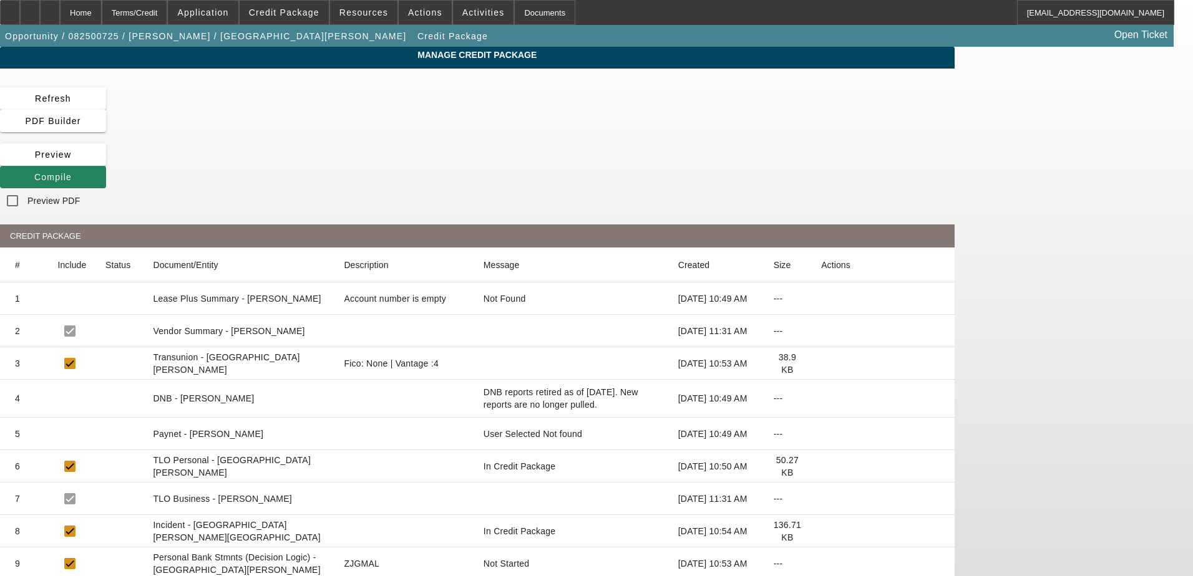
click at [821, 364] on icon at bounding box center [821, 364] width 0 height 0
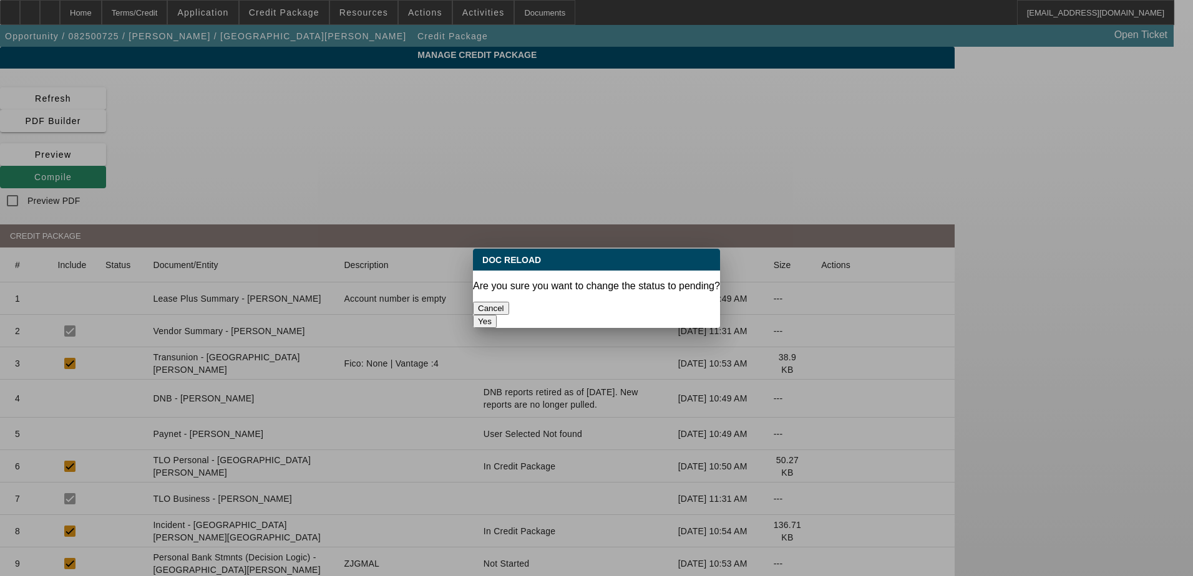
click at [497, 315] on button "Yes" at bounding box center [485, 321] width 24 height 13
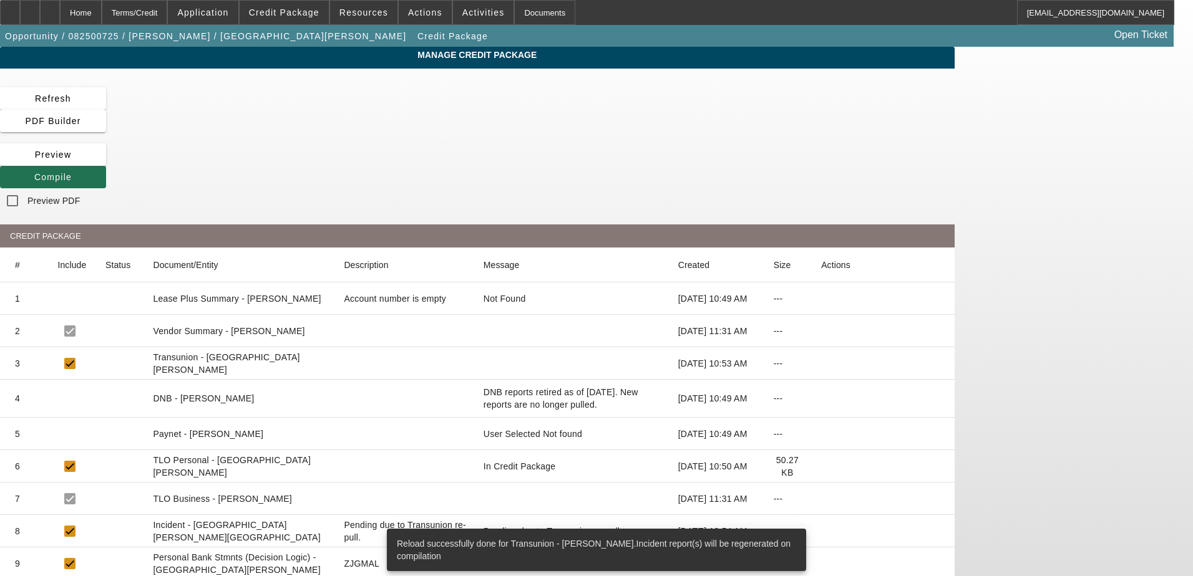
click at [106, 162] on span at bounding box center [53, 177] width 106 height 30
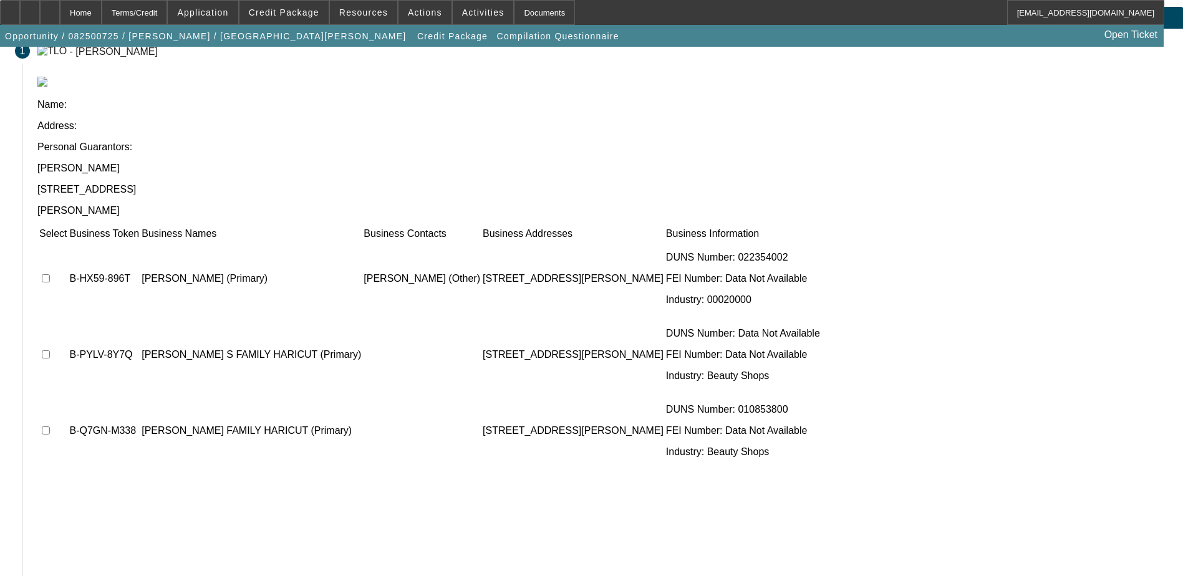
scroll to position [62, 0]
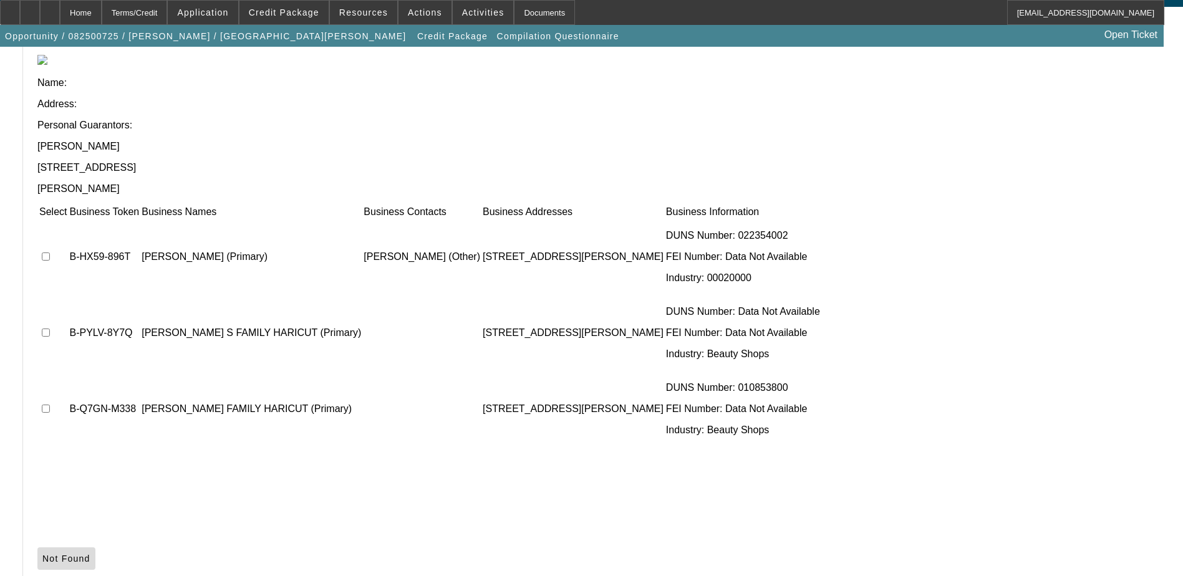
click at [90, 554] on span "Not Found" at bounding box center [66, 559] width 48 height 10
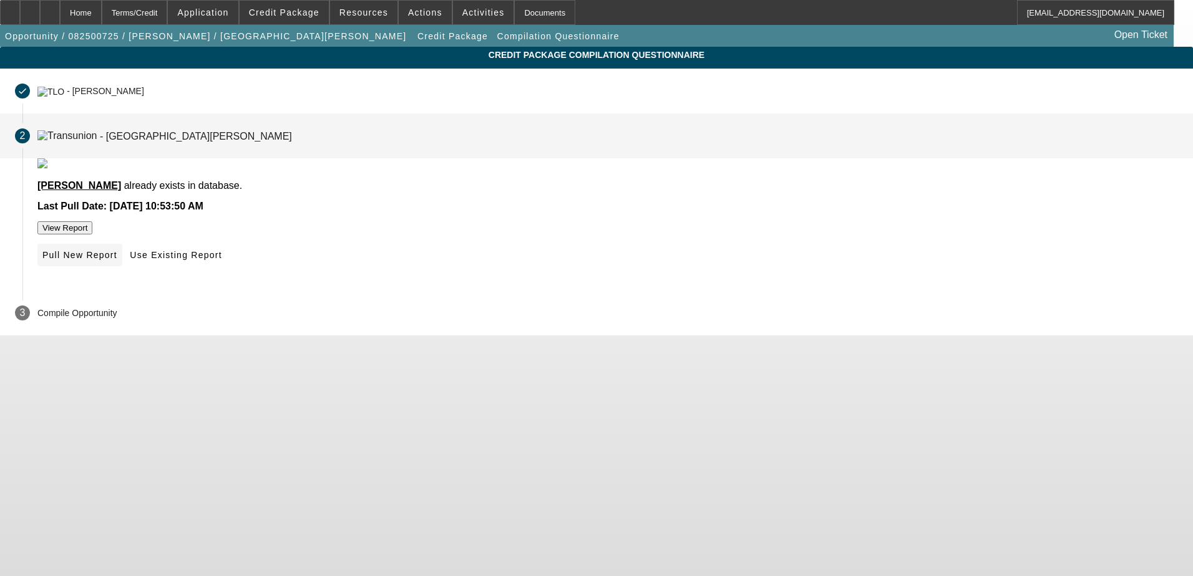
click at [117, 260] on span "Pull New Report" at bounding box center [79, 255] width 75 height 10
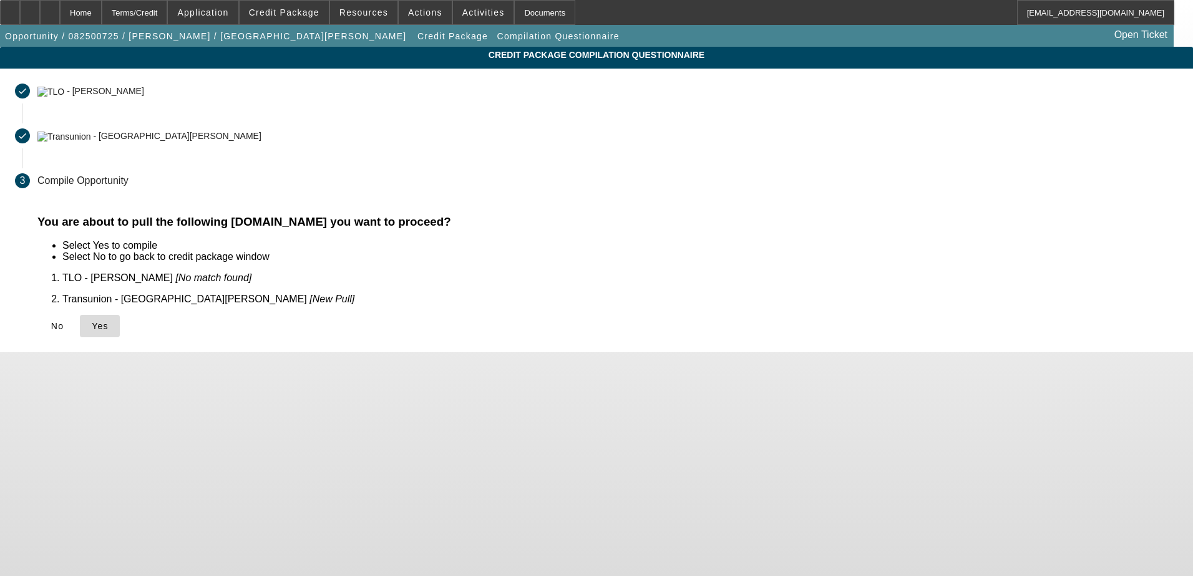
click at [109, 323] on span "Yes" at bounding box center [100, 326] width 17 height 10
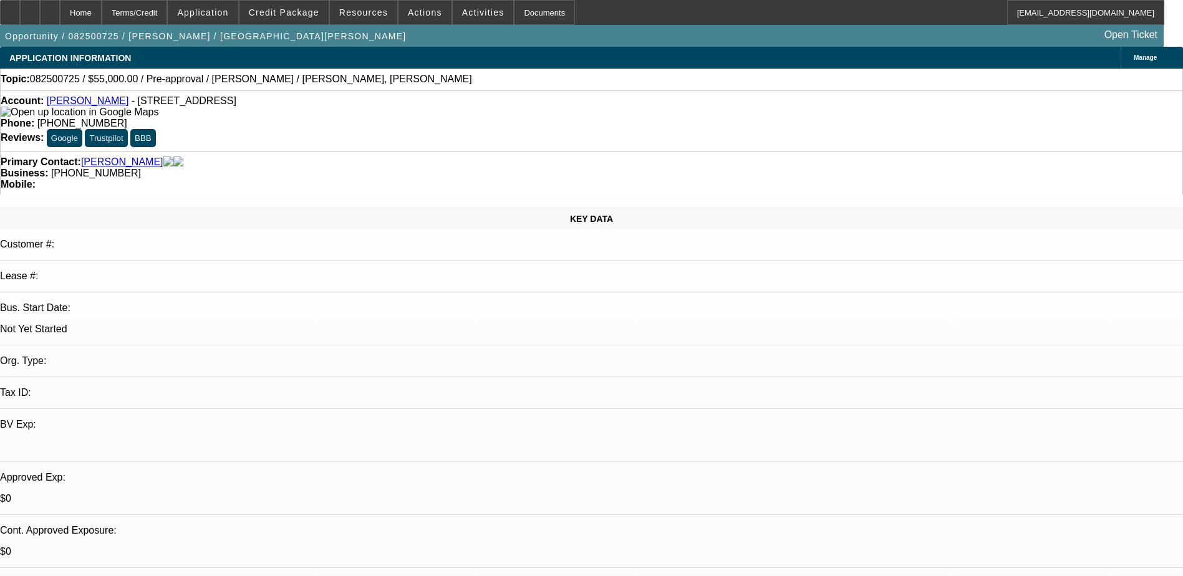
select select "0"
select select "2"
select select "0.1"
select select "4"
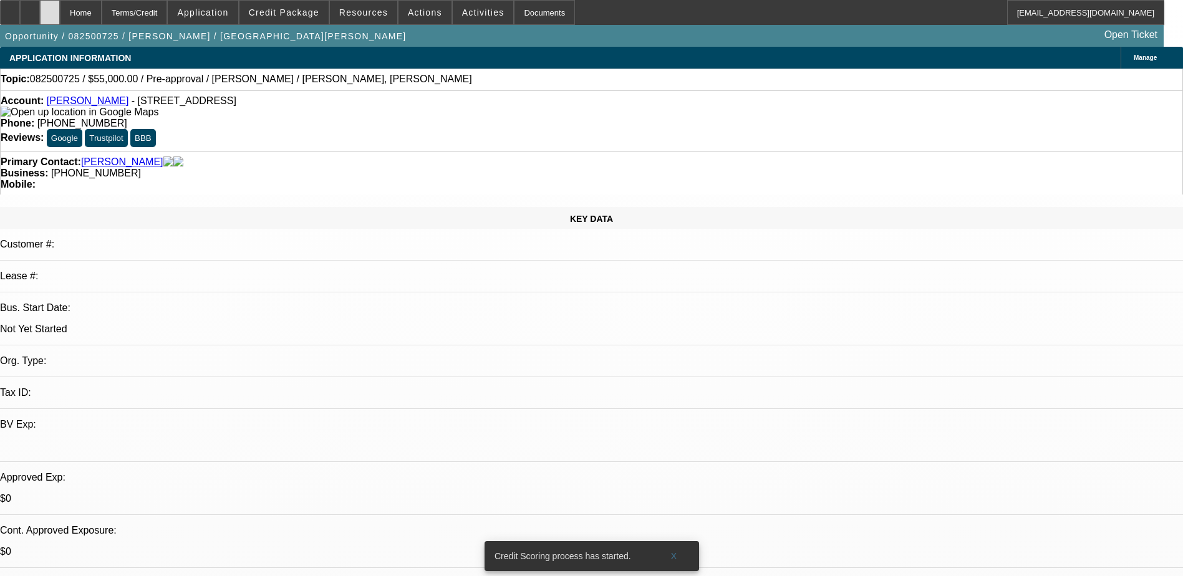
click at [50, 8] on icon at bounding box center [50, 8] width 0 height 0
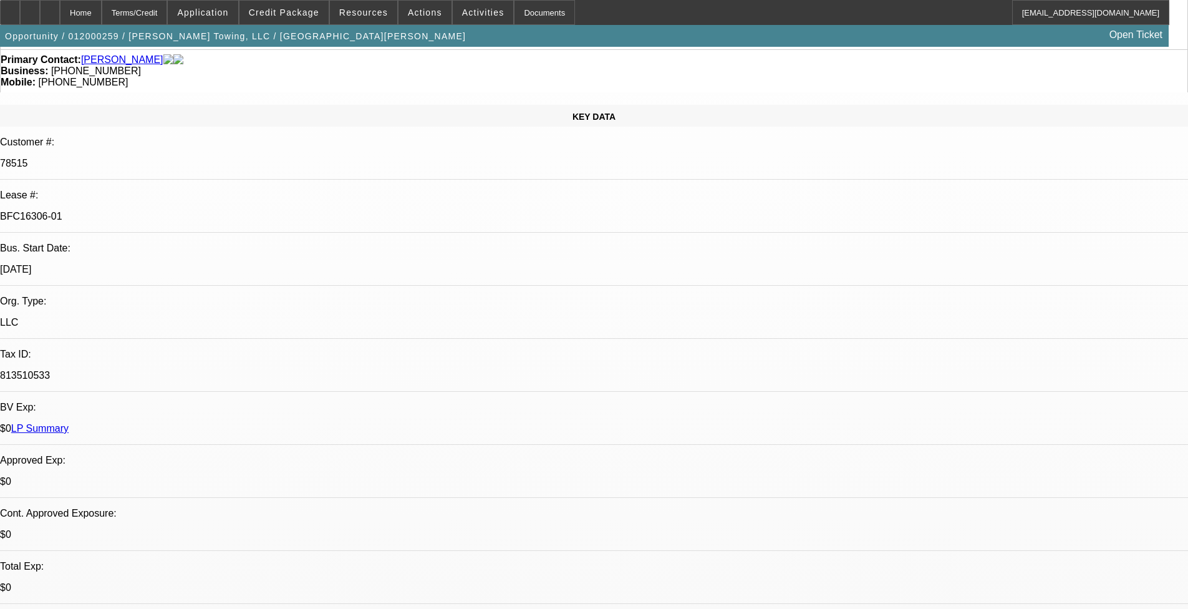
select select "0"
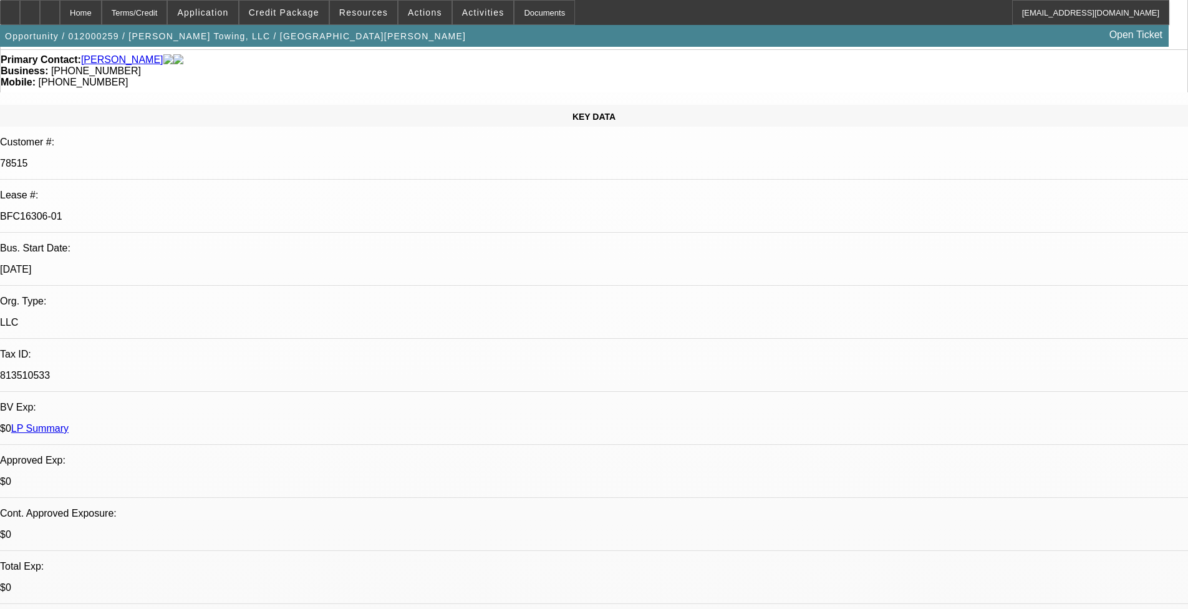
select select "0"
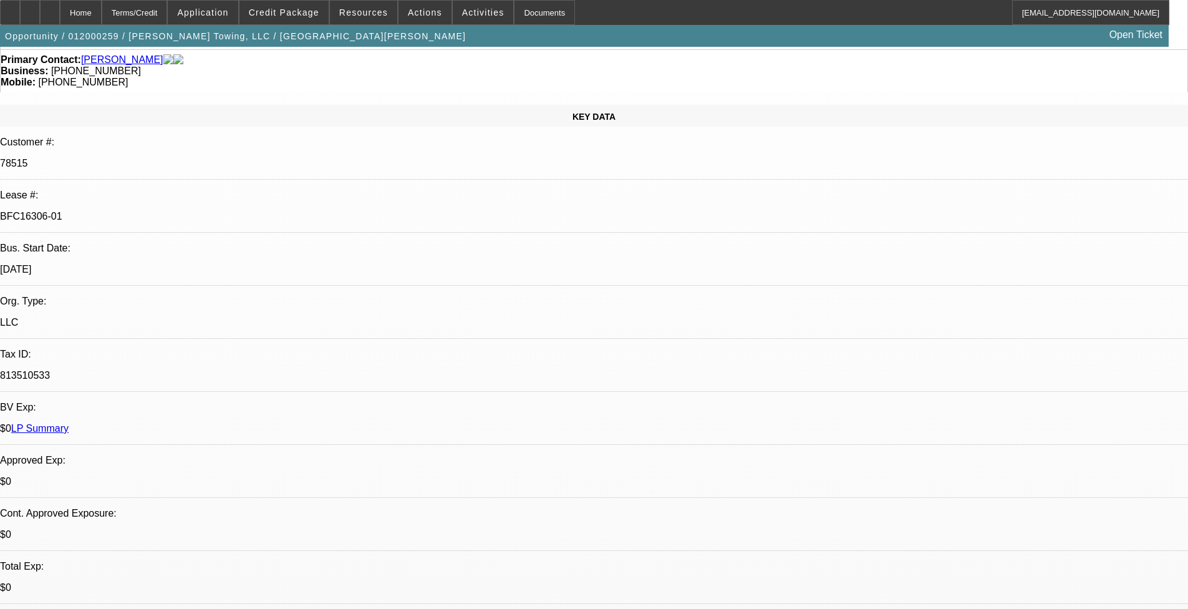
select select "0"
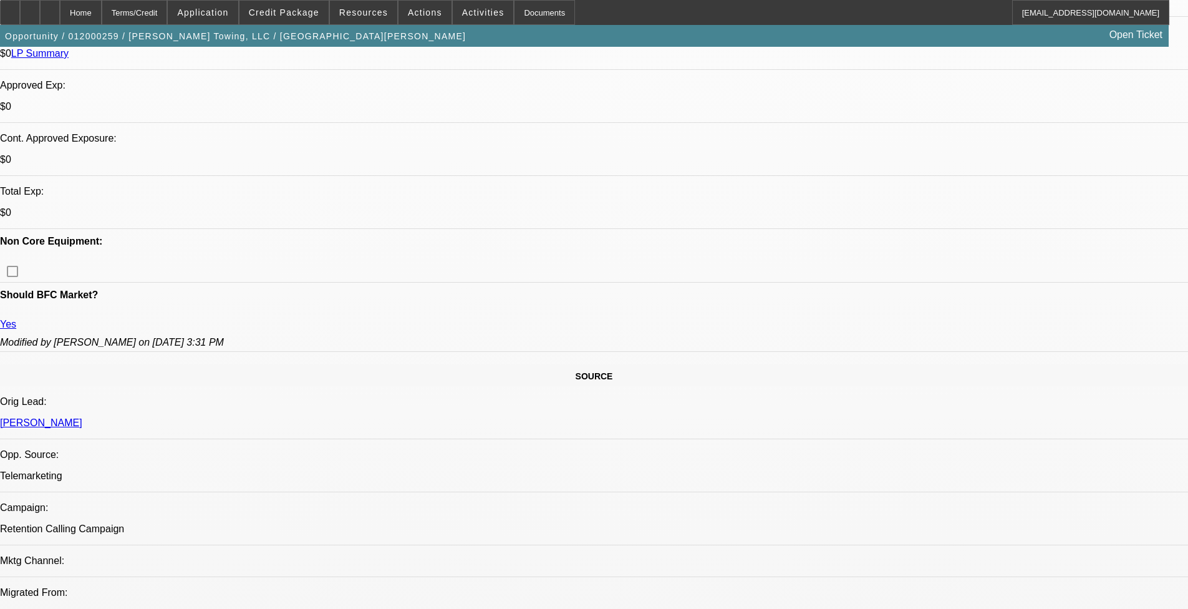
select select "1"
select select "2"
select select "6"
select select "1"
select select "2"
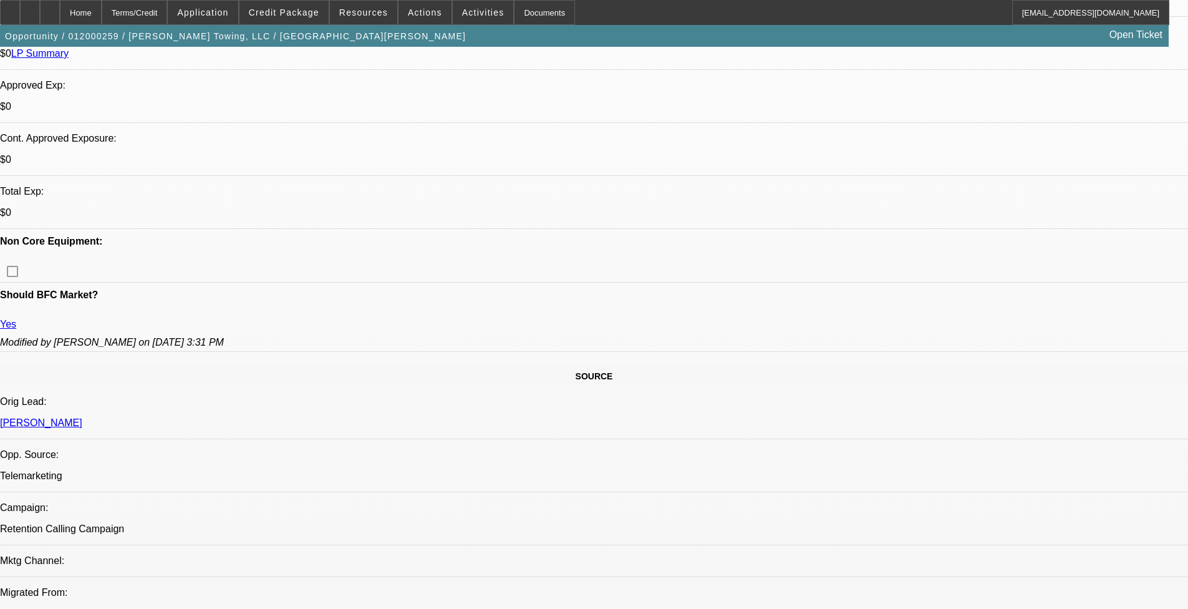
select select "6"
select select "1"
select select "2"
select select "6"
select select "1"
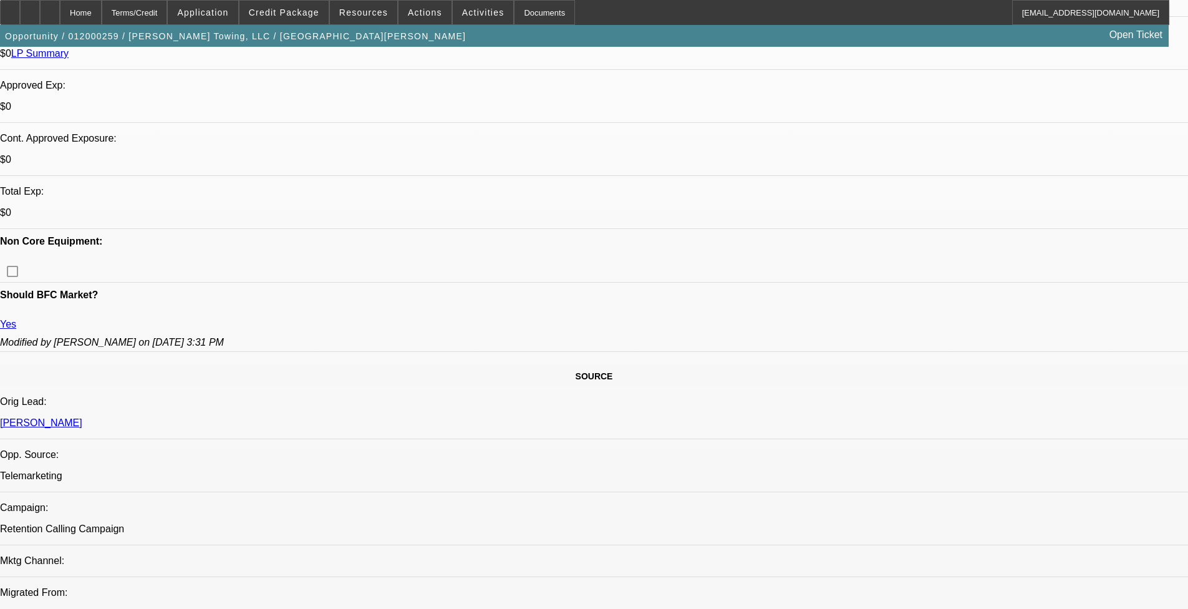
select select "1"
select select "6"
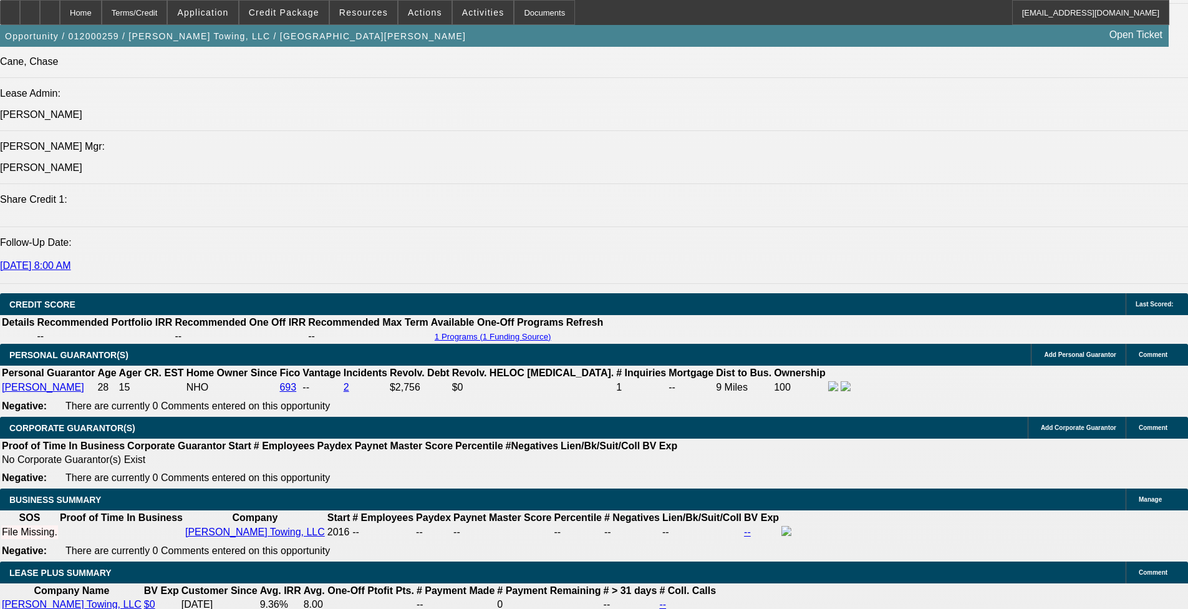
scroll to position [1684, 0]
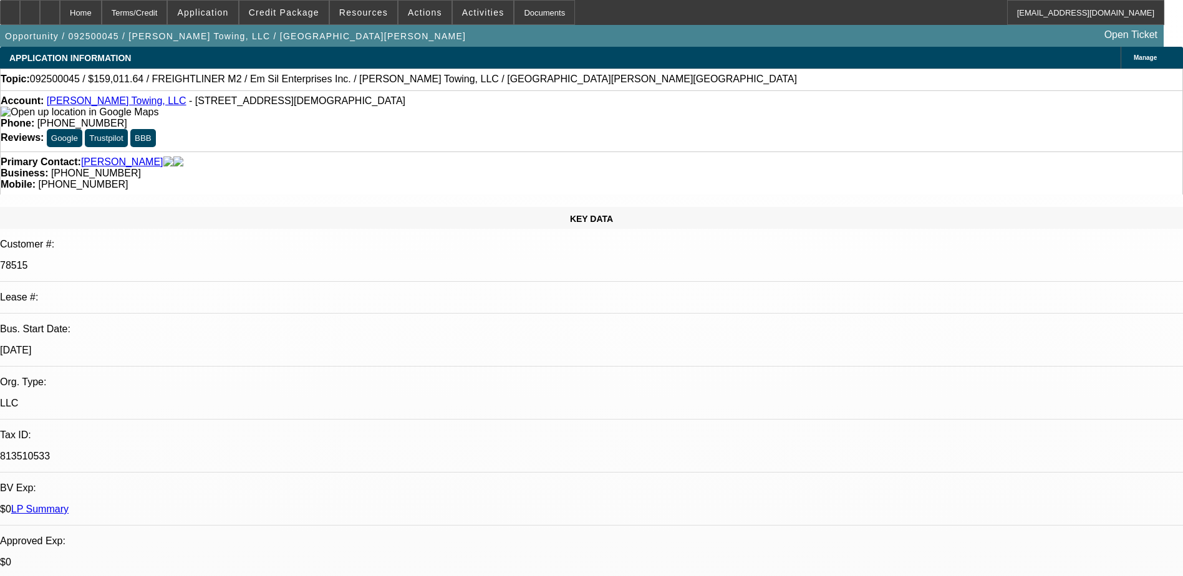
select select "0"
select select "6"
select select "0"
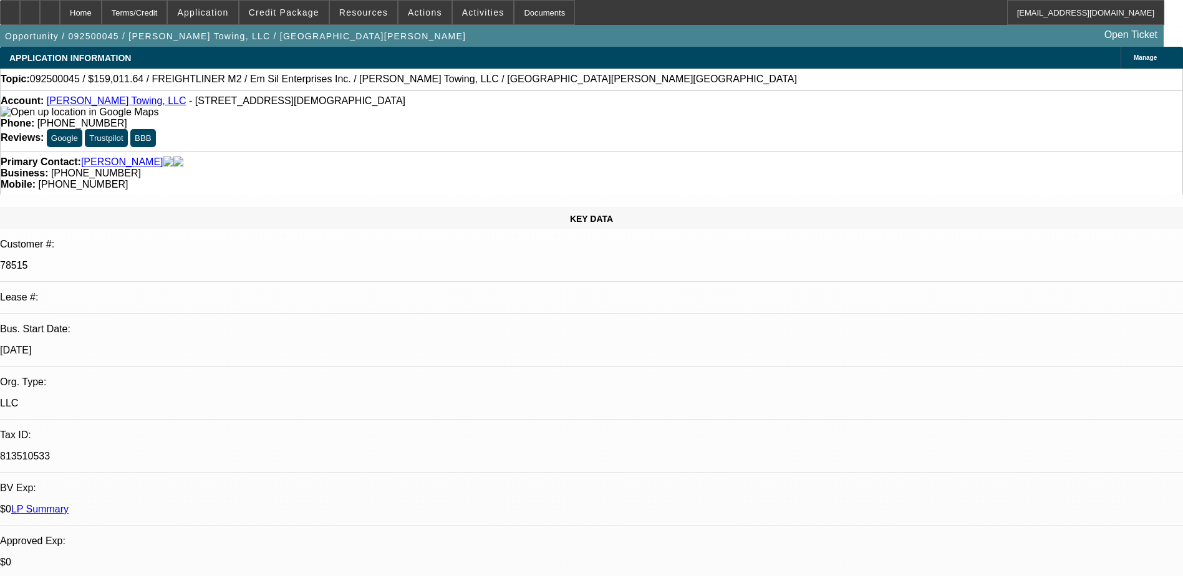
select select "0"
select select "6"
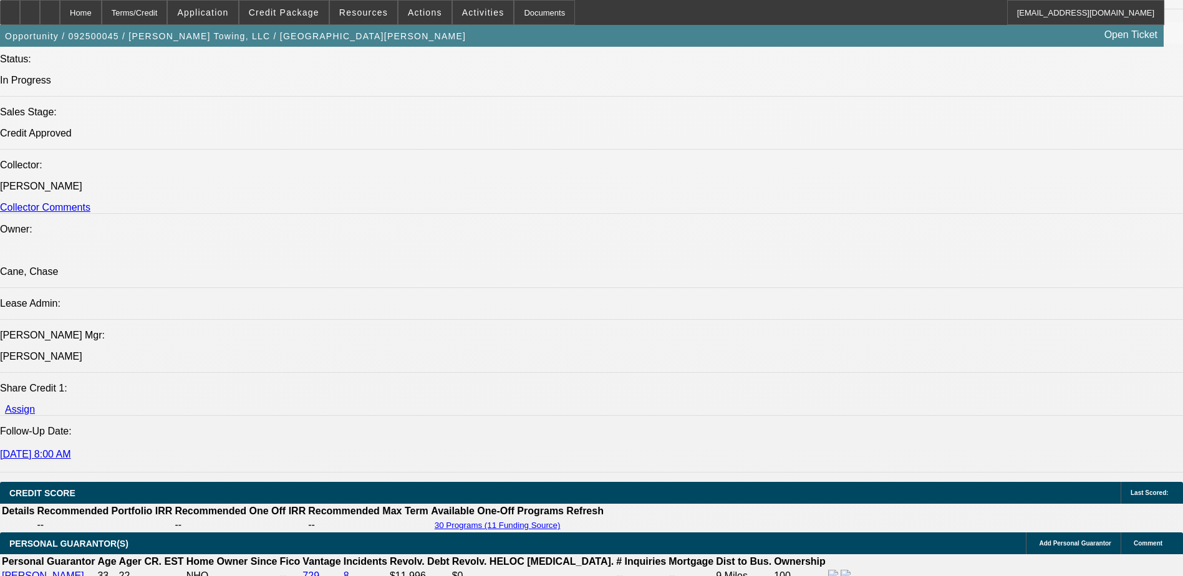
scroll to position [1747, 0]
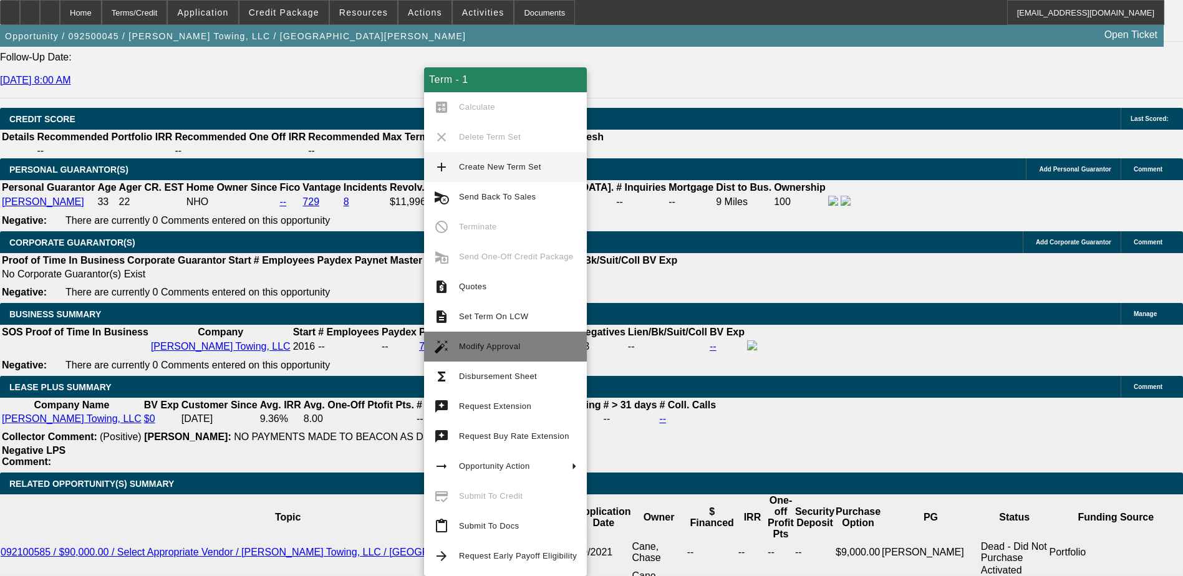
click at [497, 341] on span "Modify Approval" at bounding box center [518, 346] width 118 height 15
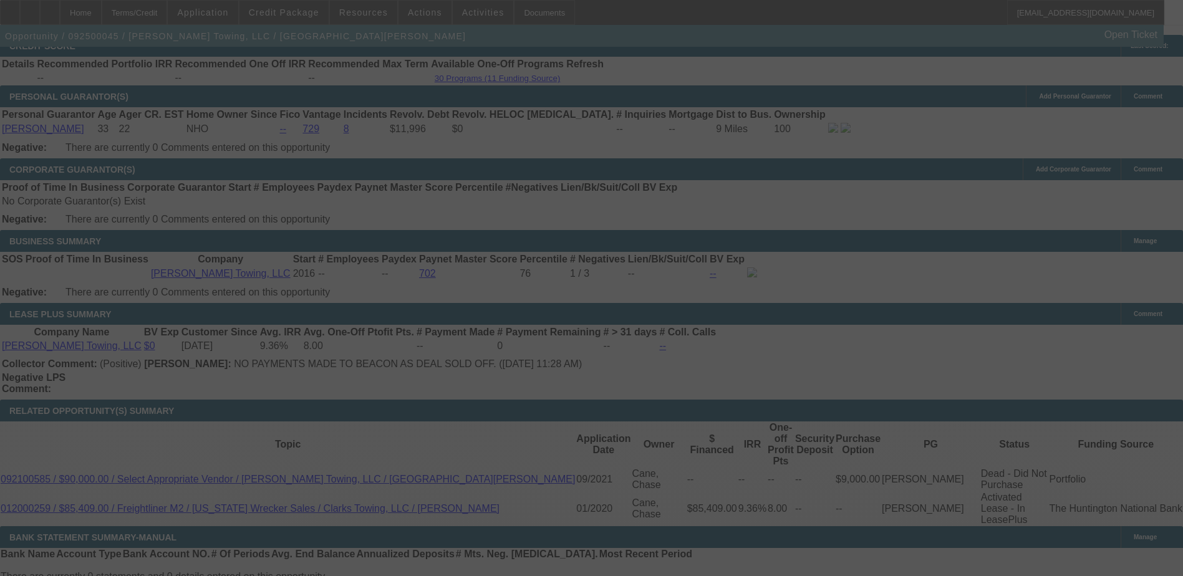
scroll to position [1934, 0]
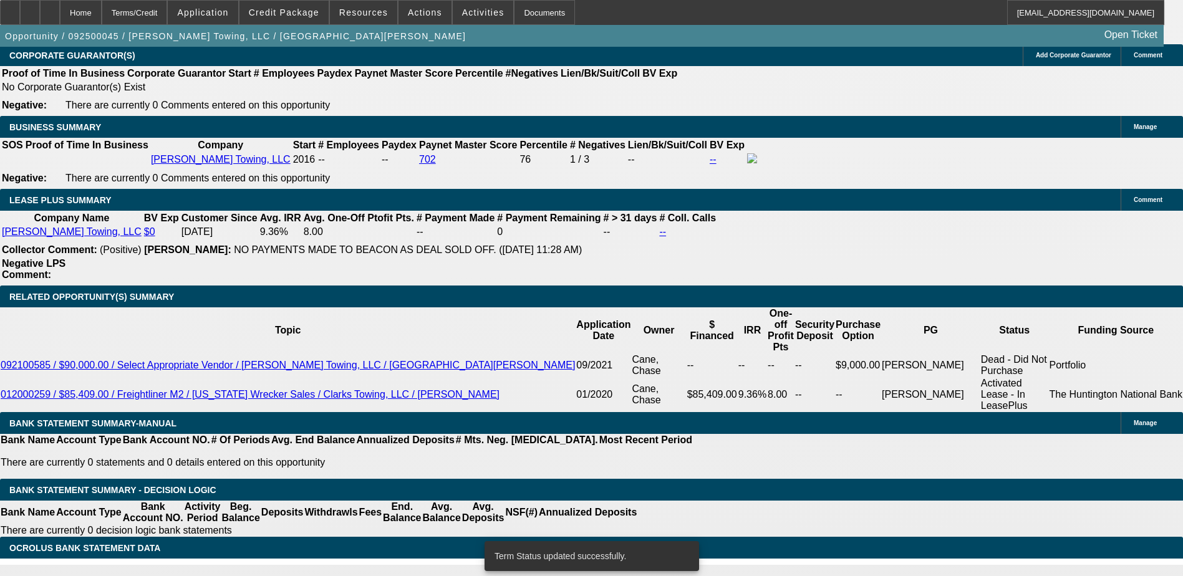
select select "0"
select select "6"
select select "0"
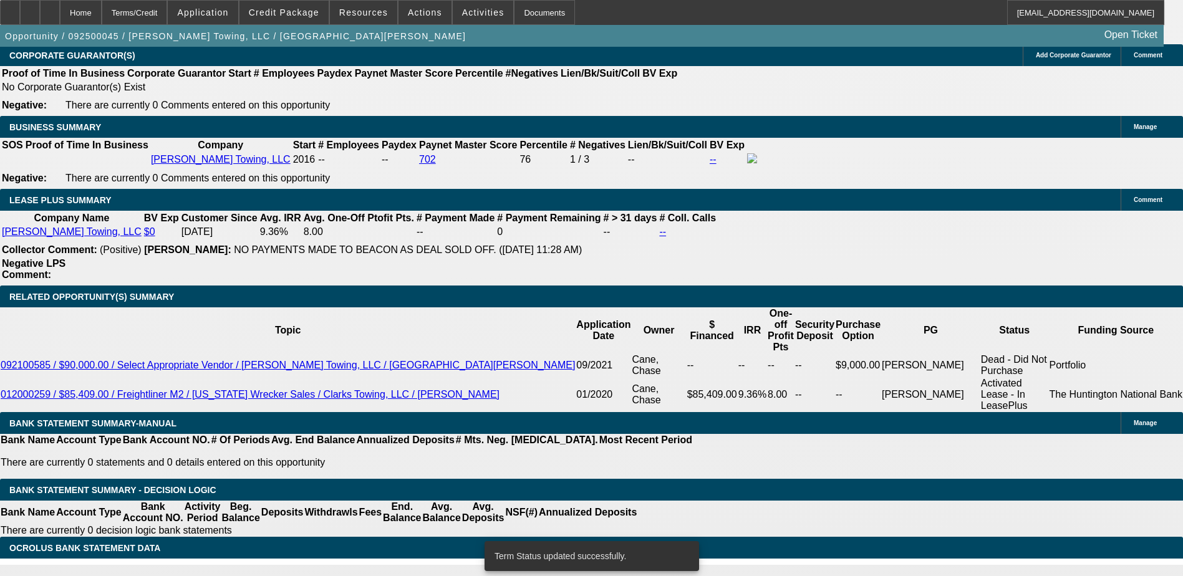
select select "0"
select select "6"
select select "0"
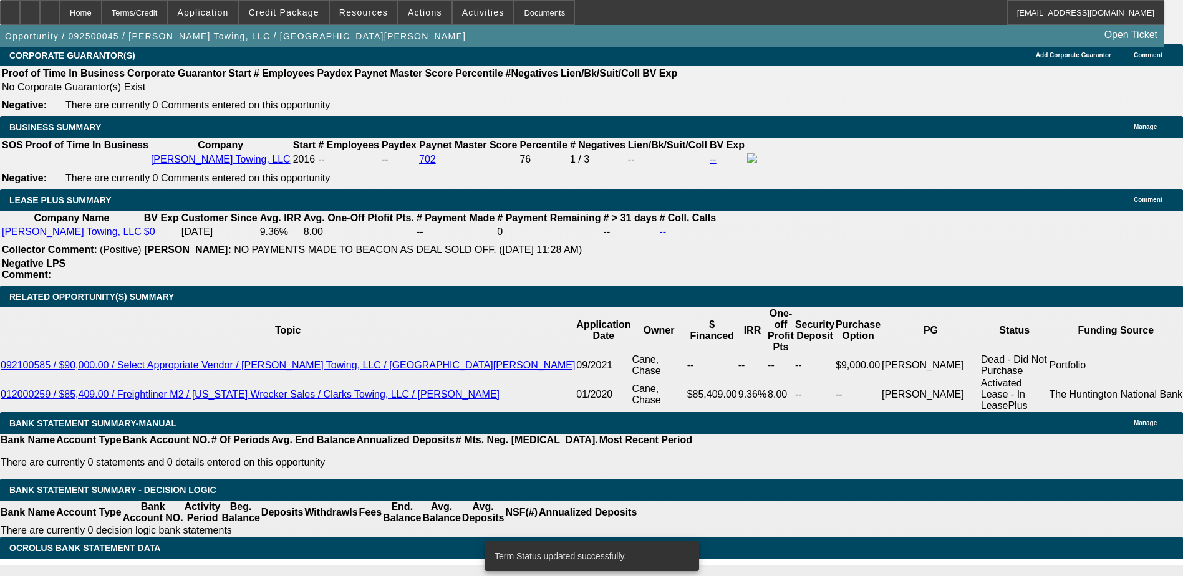
select select "0"
select select "6"
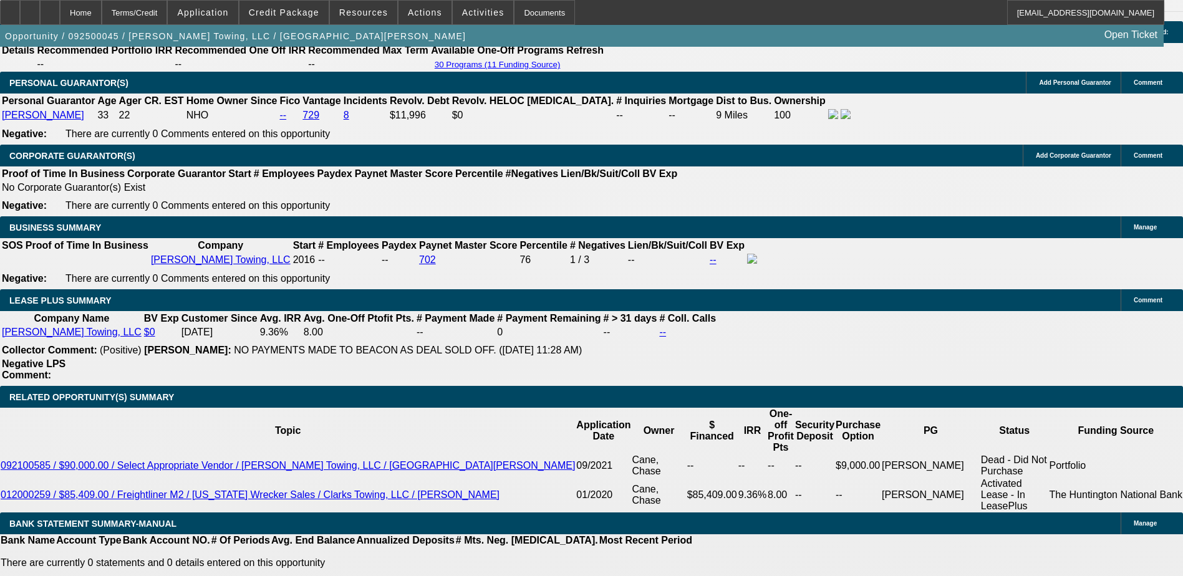
scroll to position [1752, 0]
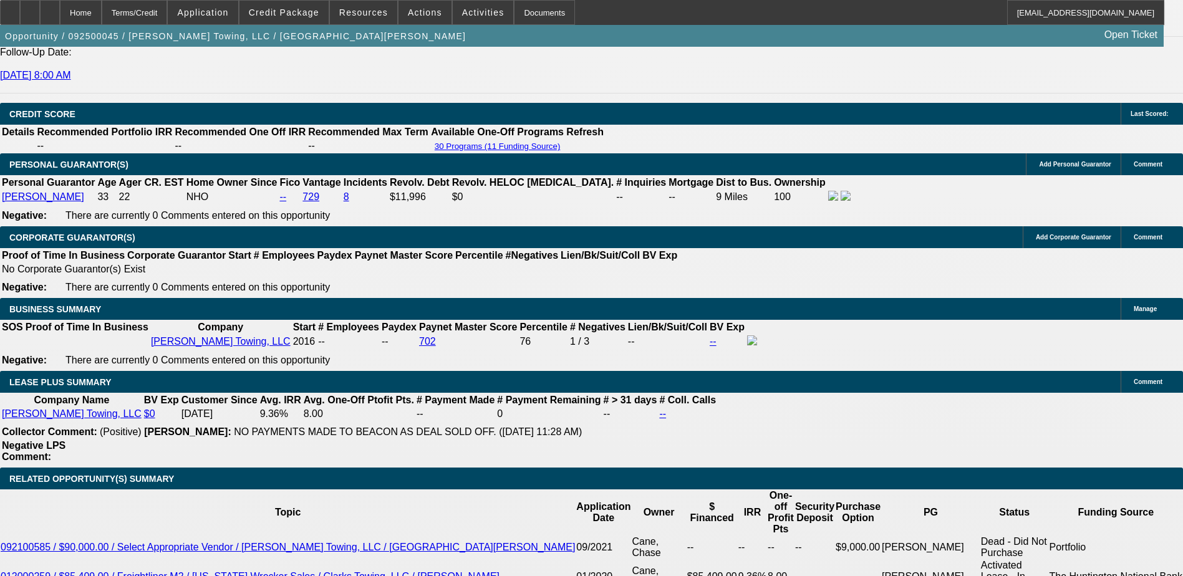
select select "3"
type input "UNKNOWN"
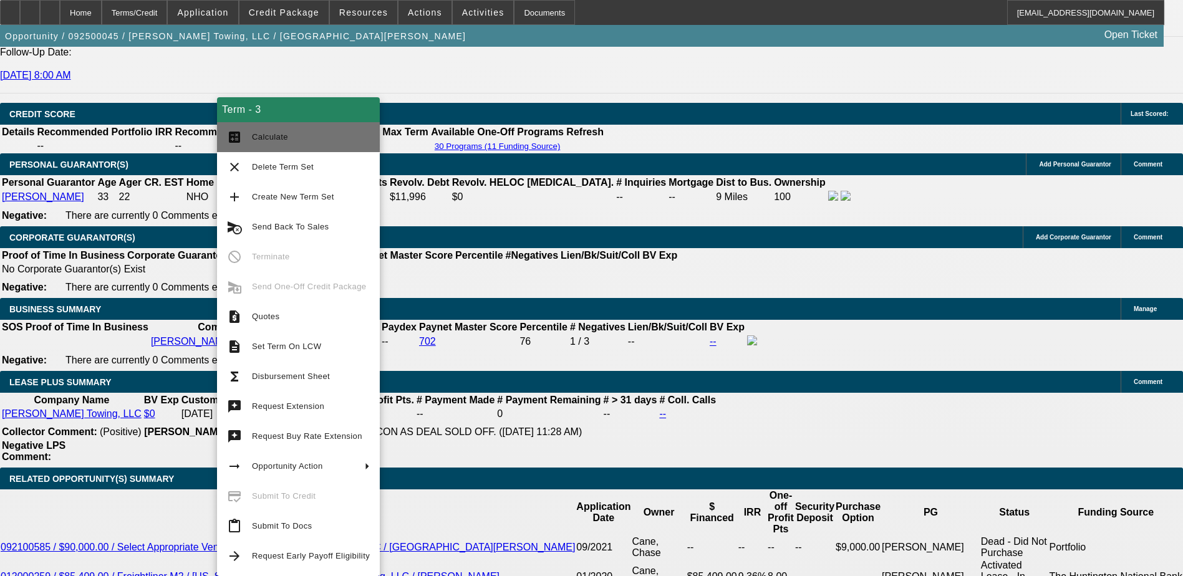
click at [301, 140] on span "Calculate" at bounding box center [311, 137] width 118 height 15
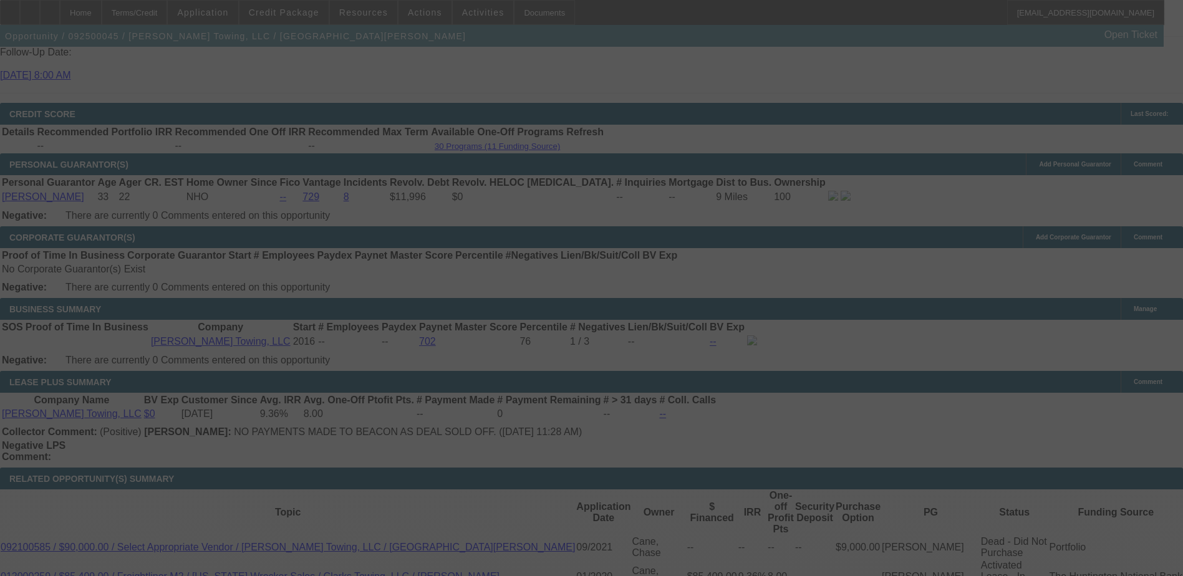
select select "0"
select select "3"
select select "0"
select select "6"
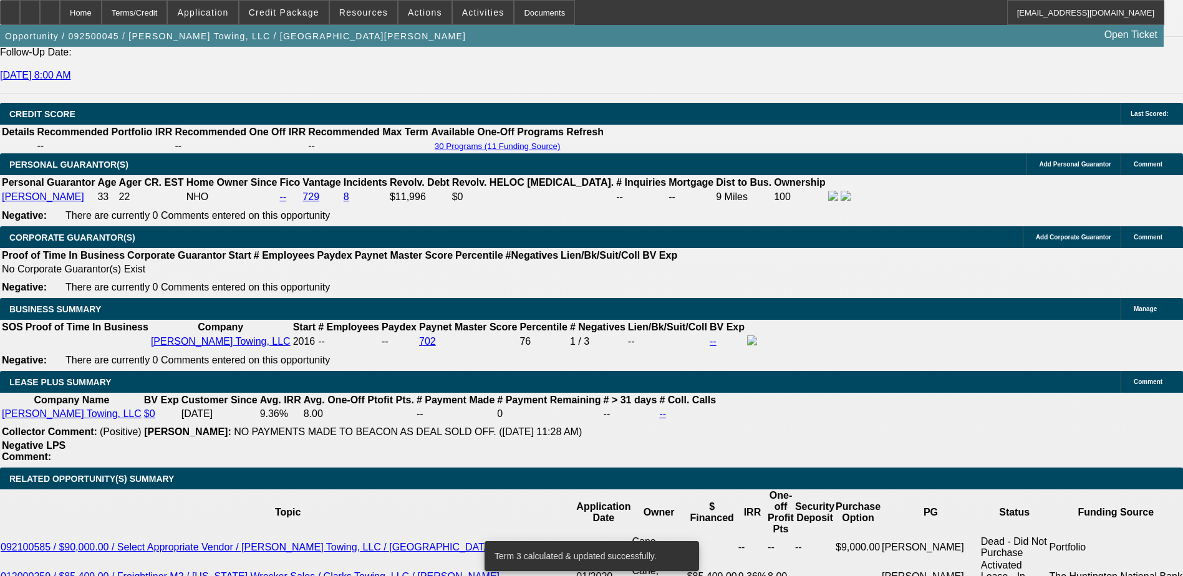
scroll to position [1814, 0]
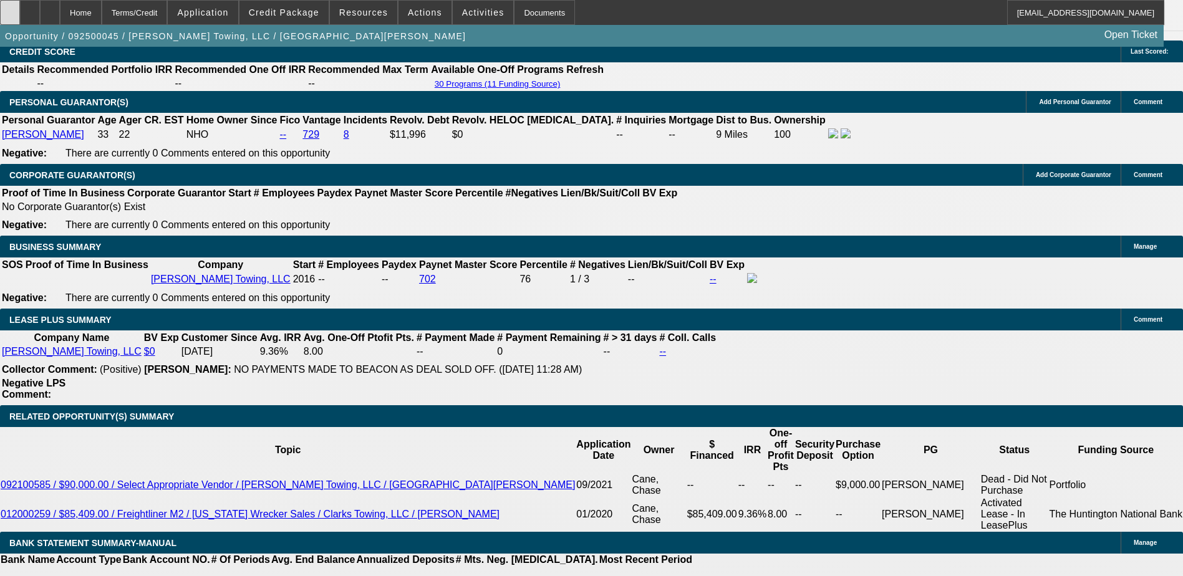
click at [10, 8] on icon at bounding box center [10, 8] width 0 height 0
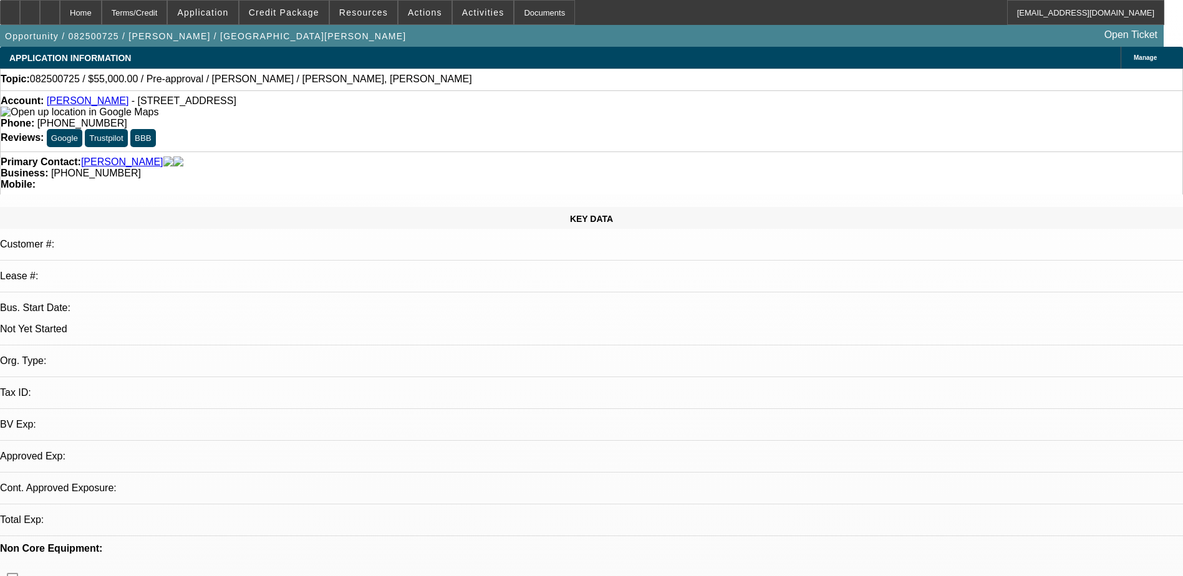
select select "0"
select select "2"
select select "0.1"
select select "4"
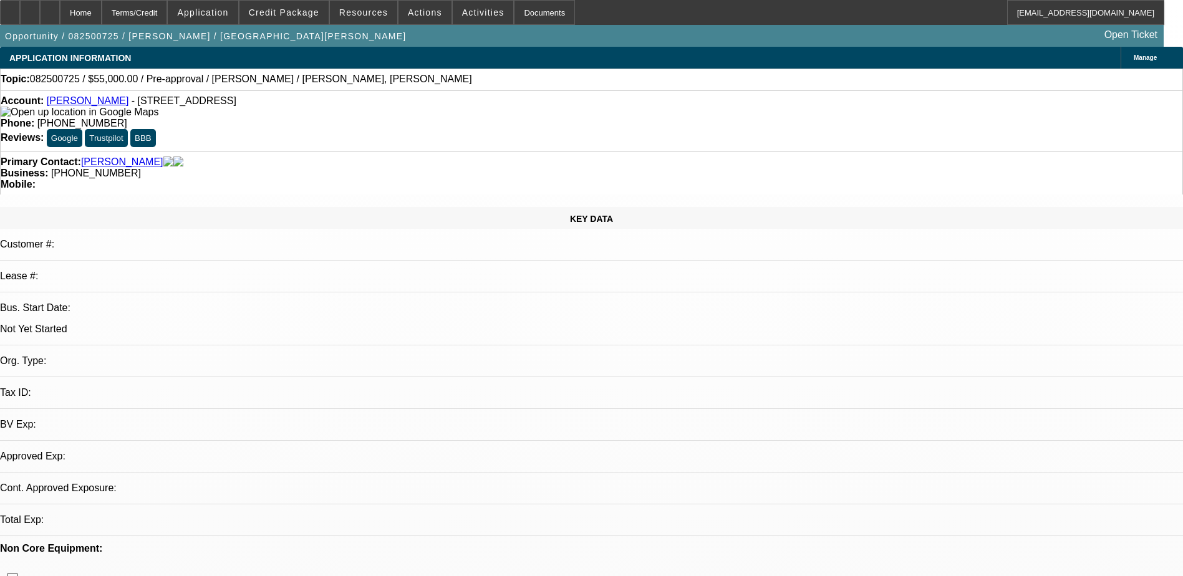
scroll to position [374, 0]
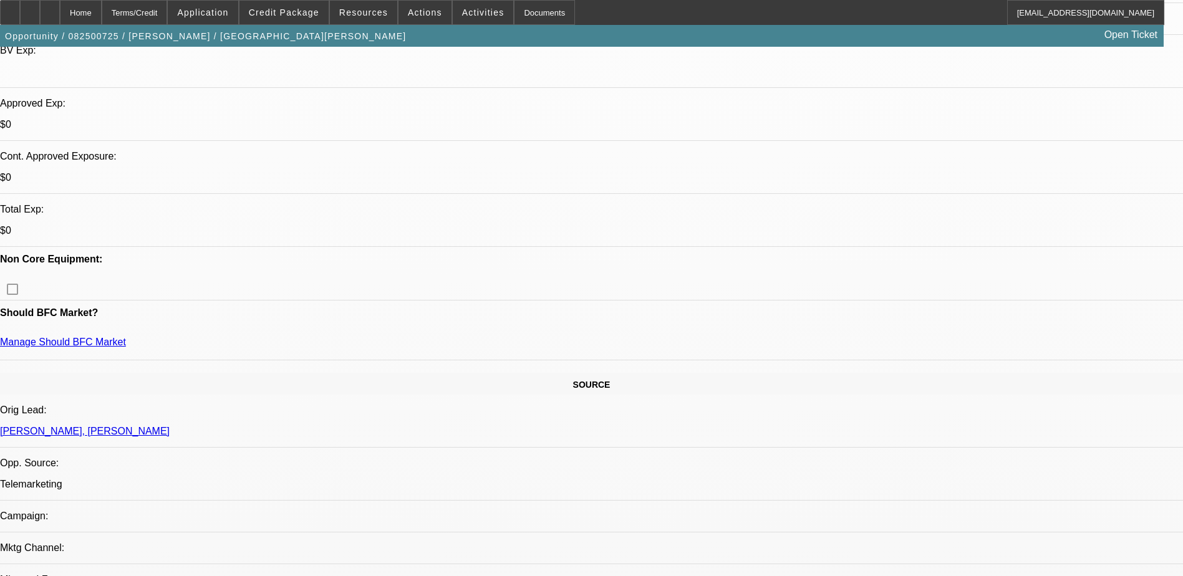
click at [278, 16] on span "Credit Package" at bounding box center [284, 12] width 70 height 10
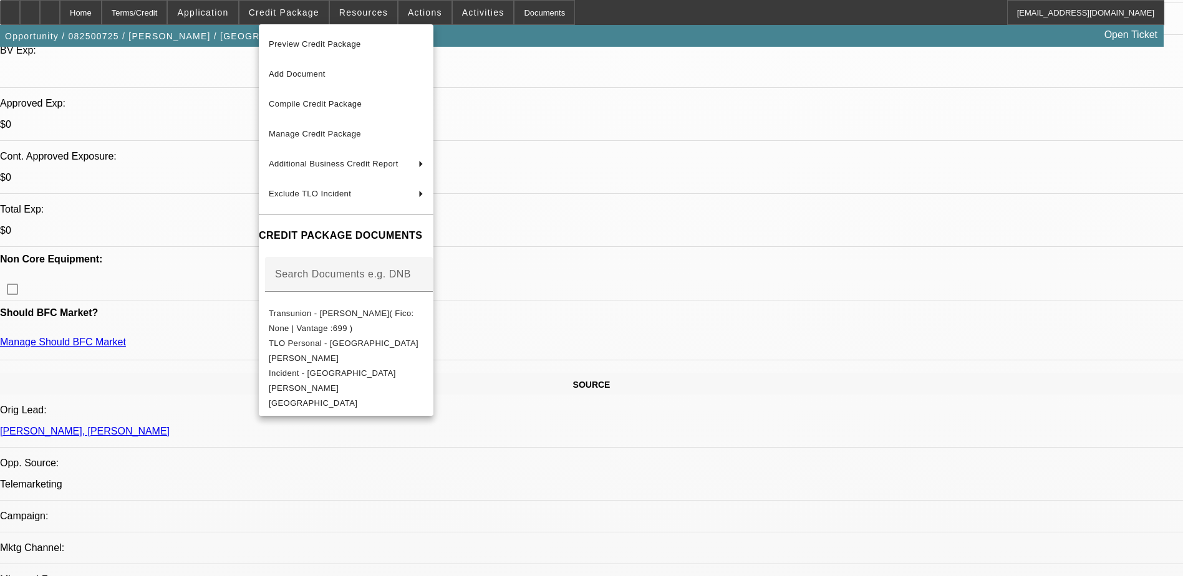
click at [631, 347] on div at bounding box center [591, 288] width 1183 height 576
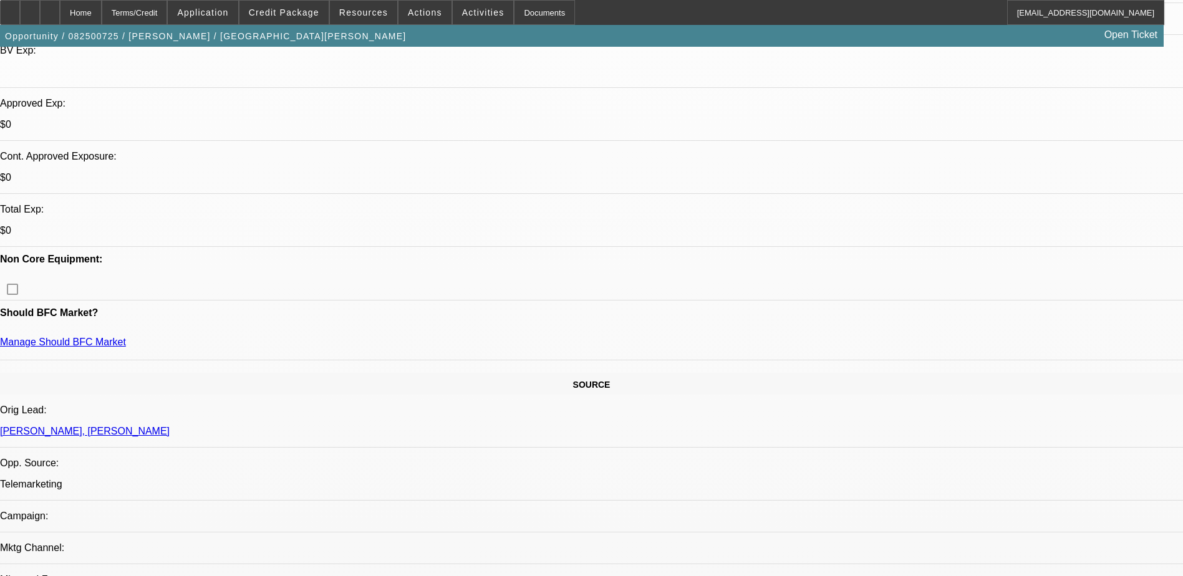
click at [217, 19] on span at bounding box center [203, 13] width 70 height 30
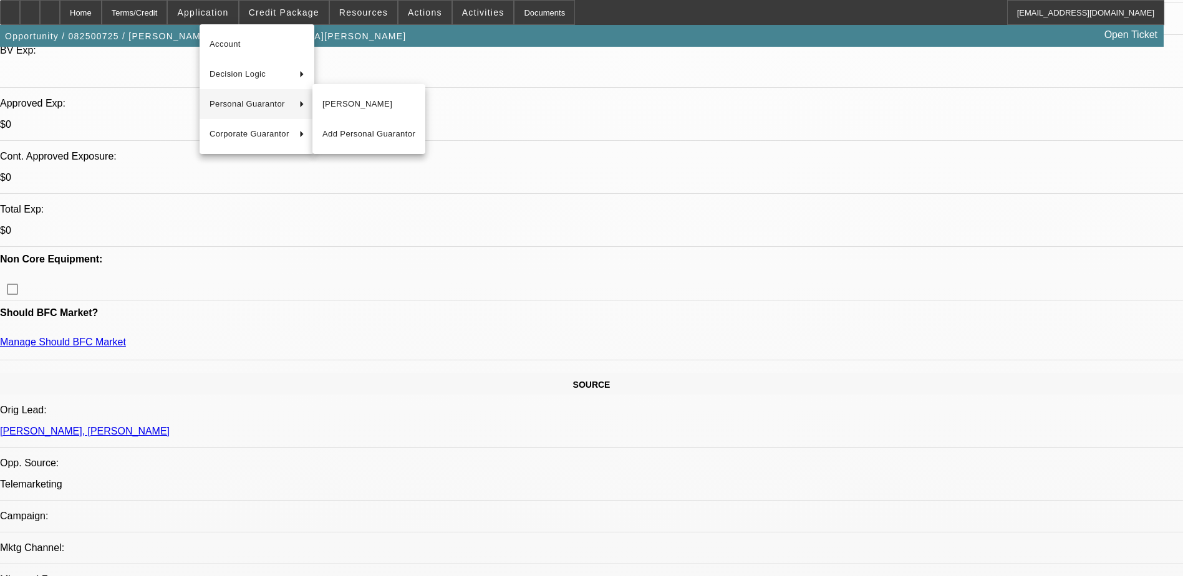
click at [371, 99] on span "[PERSON_NAME]" at bounding box center [369, 104] width 93 height 15
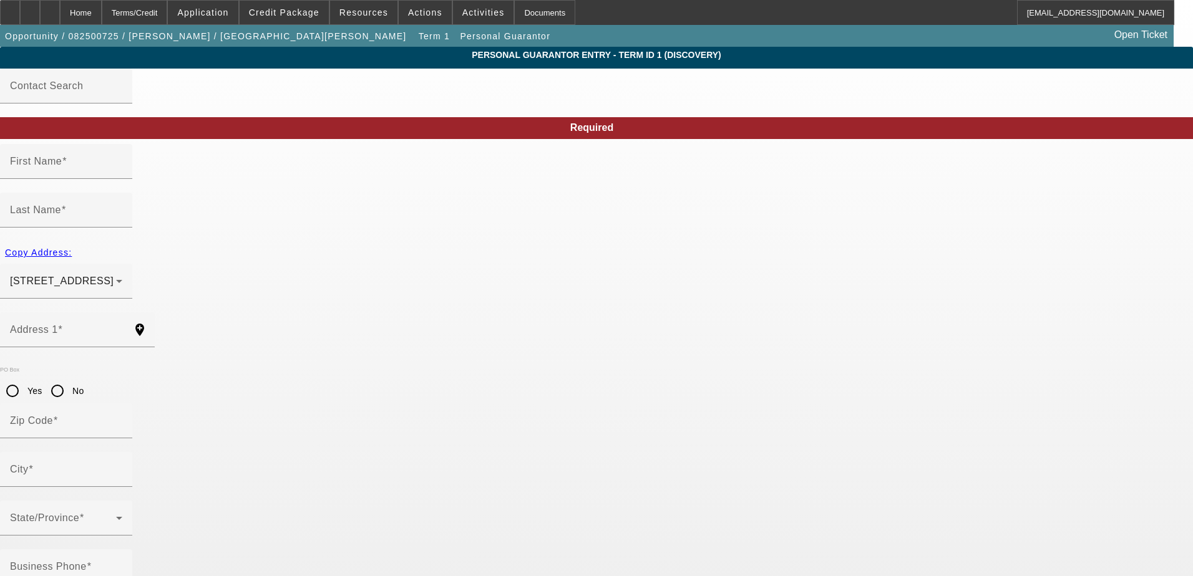
type input "[PERSON_NAME]"
type input "[STREET_ADDRESS]"
radio input "true"
type input "60622"
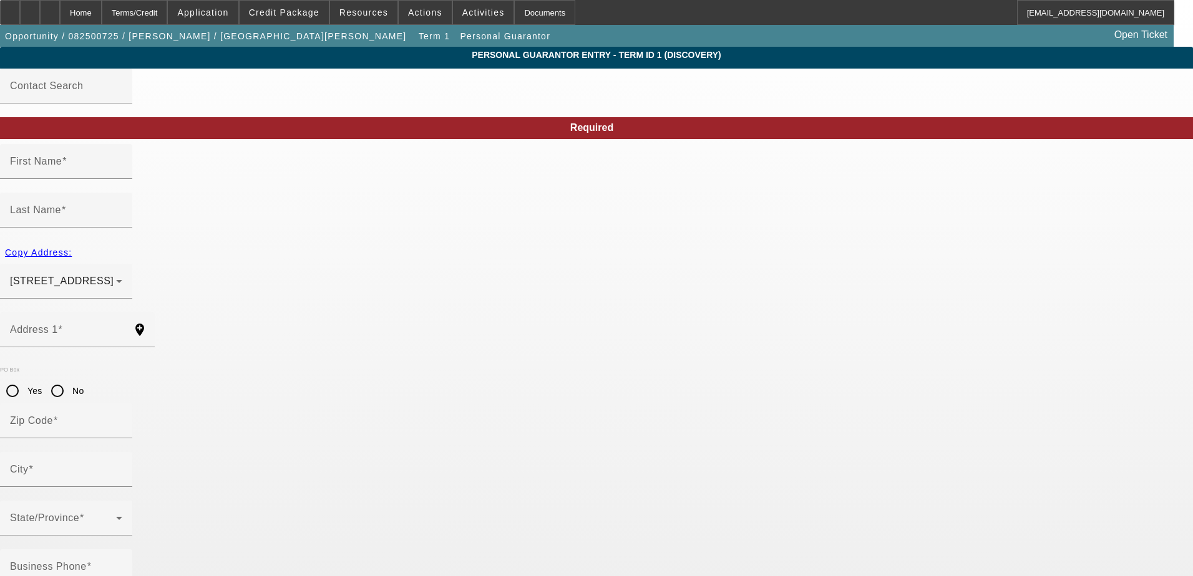
type input "[GEOGRAPHIC_DATA]"
type input "[PHONE_NUMBER]"
type input "100"
type input "327-74-2427"
type input "[EMAIL_ADDRESS][DOMAIN_NAME]"
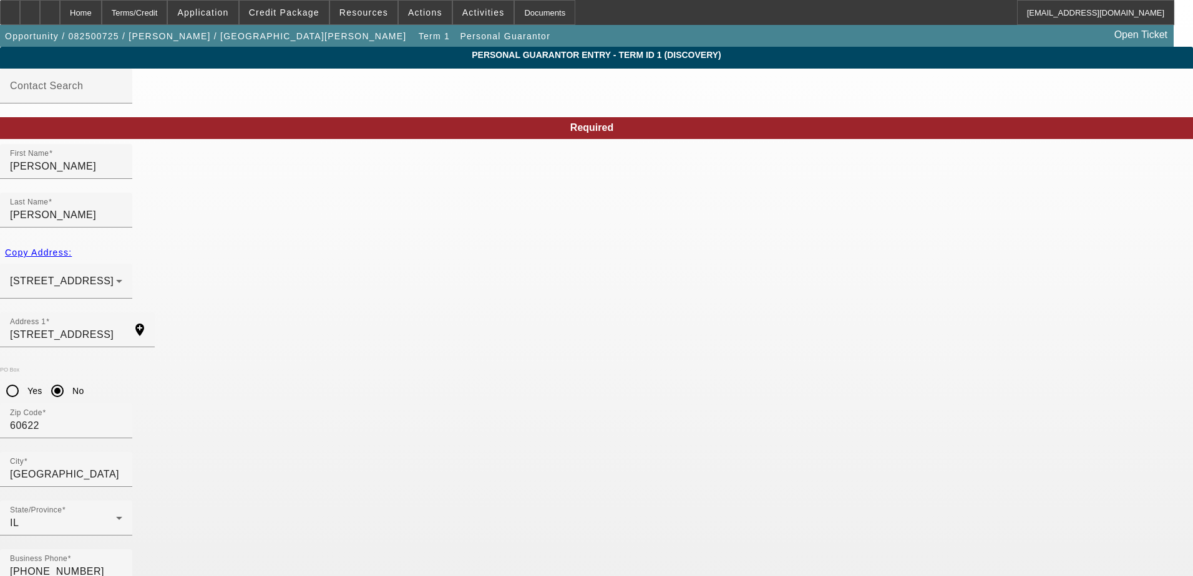
click at [101, 17] on div "Home" at bounding box center [81, 12] width 42 height 25
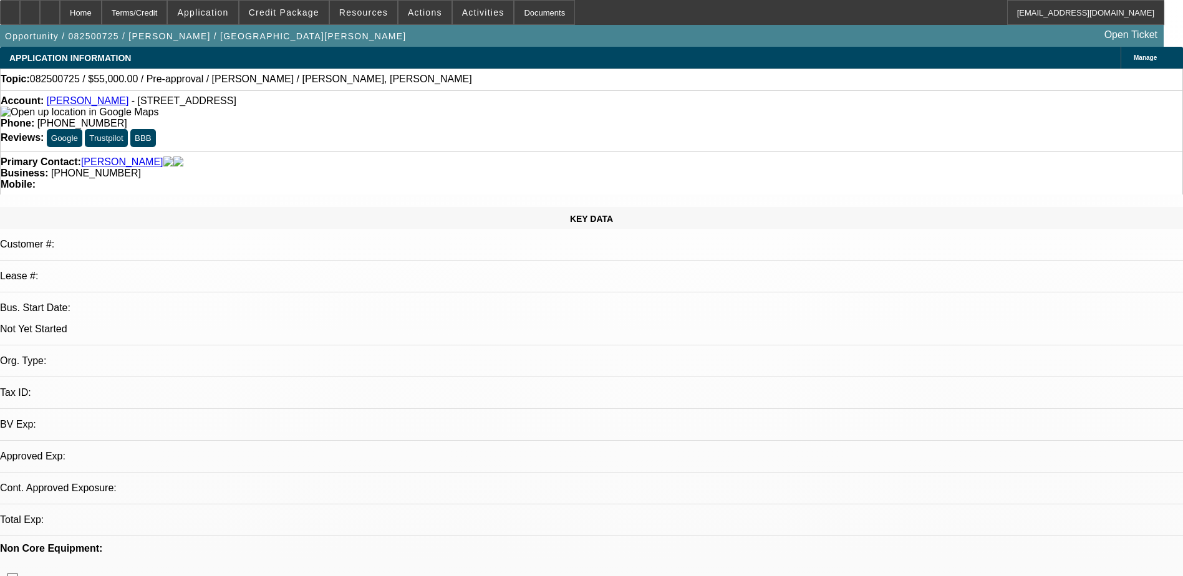
select select "0"
select select "2"
select select "0.1"
select select "4"
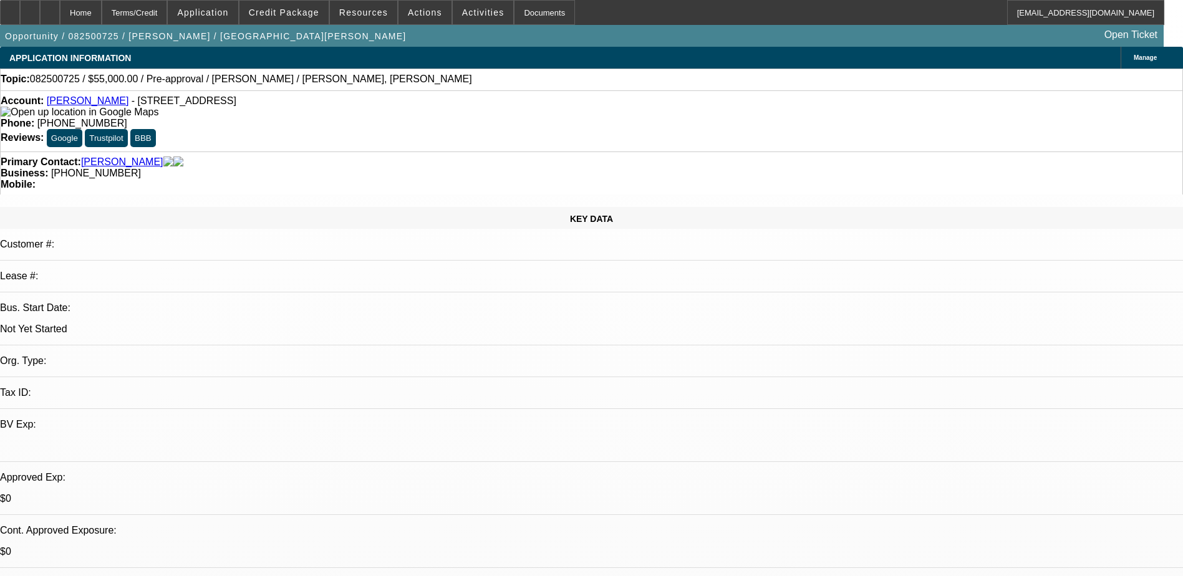
click at [233, 20] on span at bounding box center [203, 13] width 70 height 30
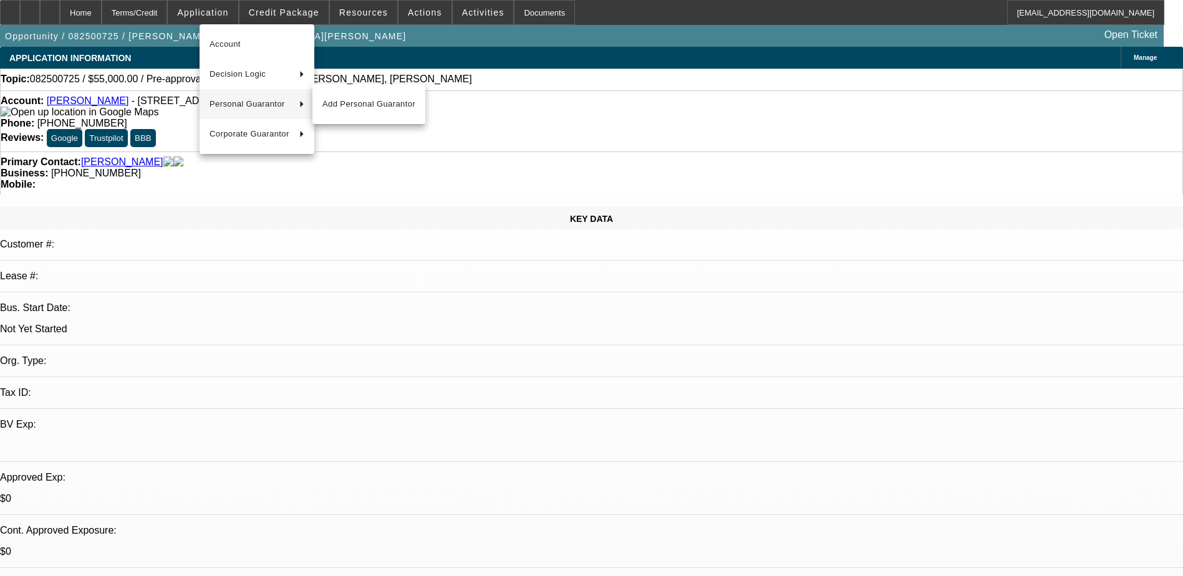
click at [261, 99] on span "Personal Guarantor" at bounding box center [250, 104] width 80 height 15
click at [374, 105] on span "[PERSON_NAME]" at bounding box center [369, 104] width 93 height 15
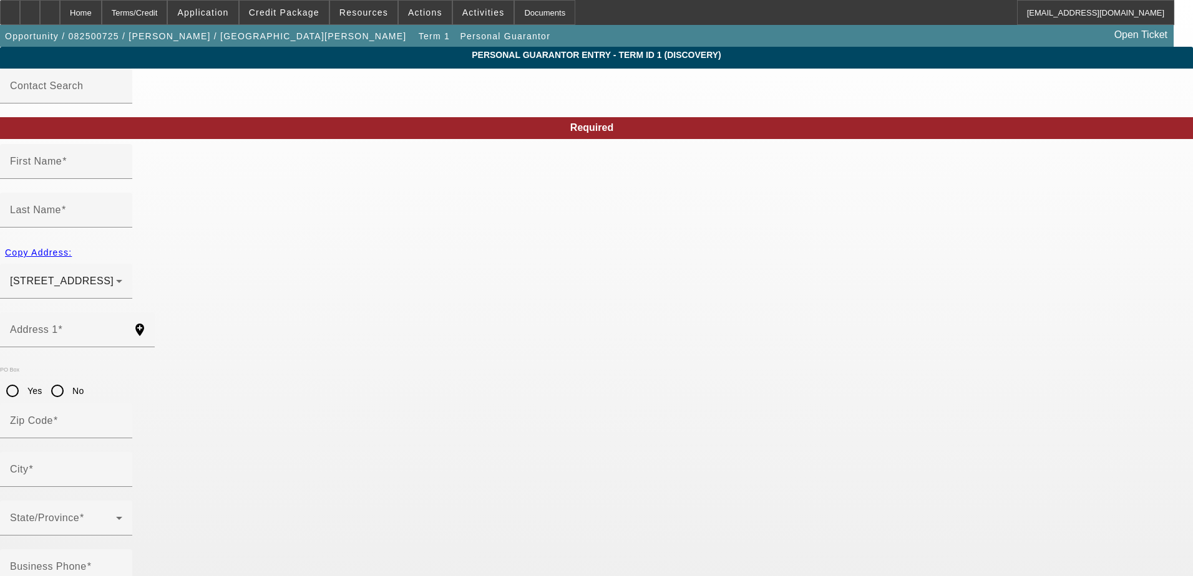
type input "[PERSON_NAME]"
type input "[STREET_ADDRESS]"
radio input "true"
type input "60622"
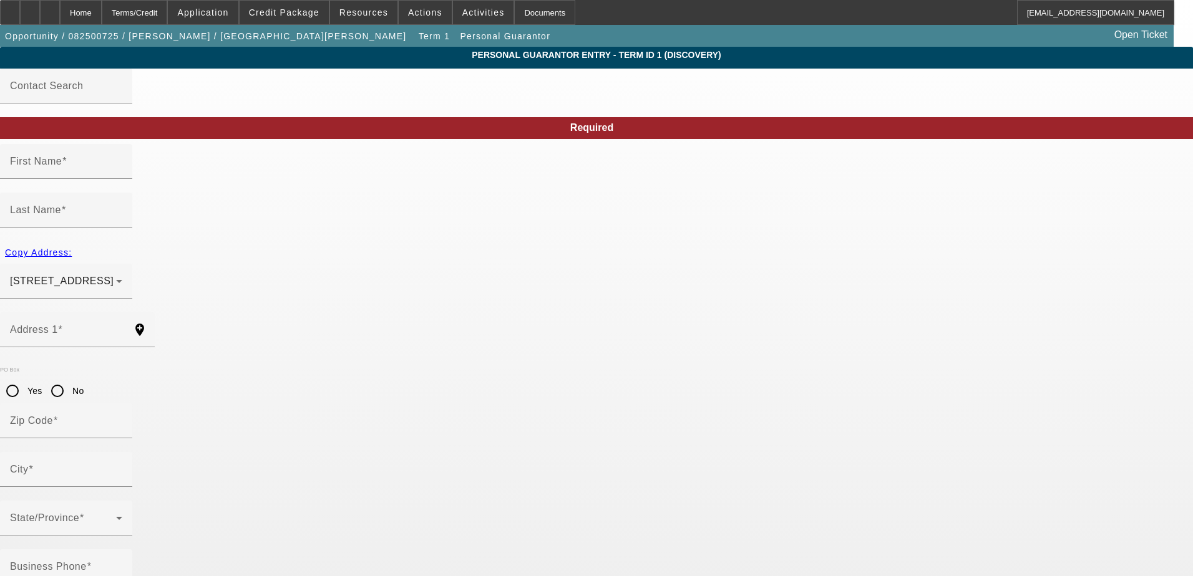
type input "[GEOGRAPHIC_DATA]"
type input "[PHONE_NUMBER]"
type input "100"
type input "327-74-2427"
type input "[EMAIL_ADDRESS][DOMAIN_NAME]"
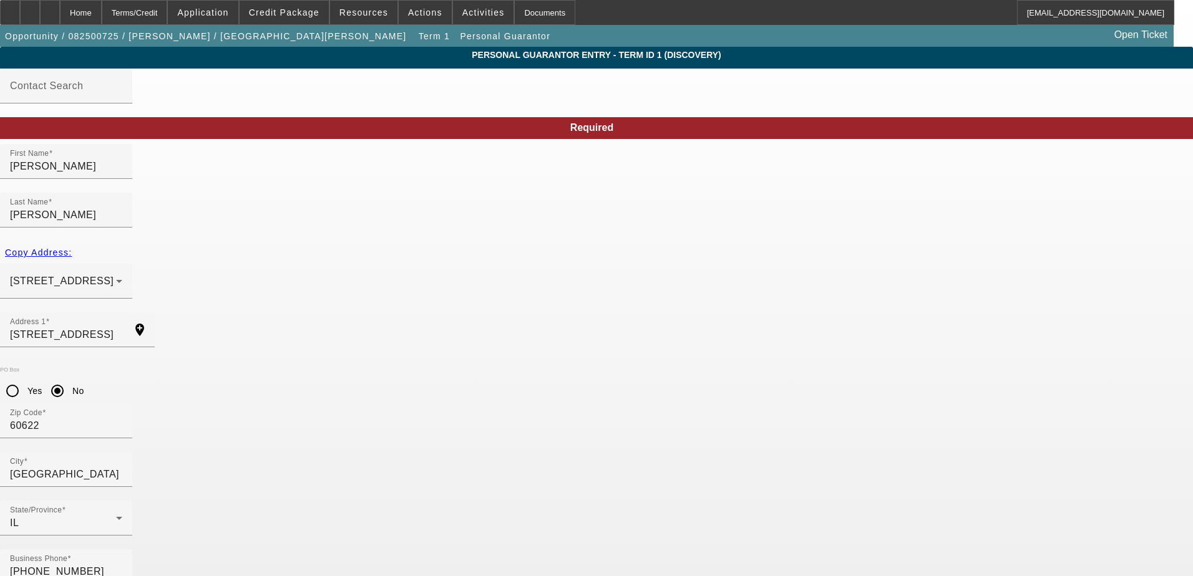
drag, startPoint x: 1099, startPoint y: 337, endPoint x: 1083, endPoint y: 321, distance: 22.5
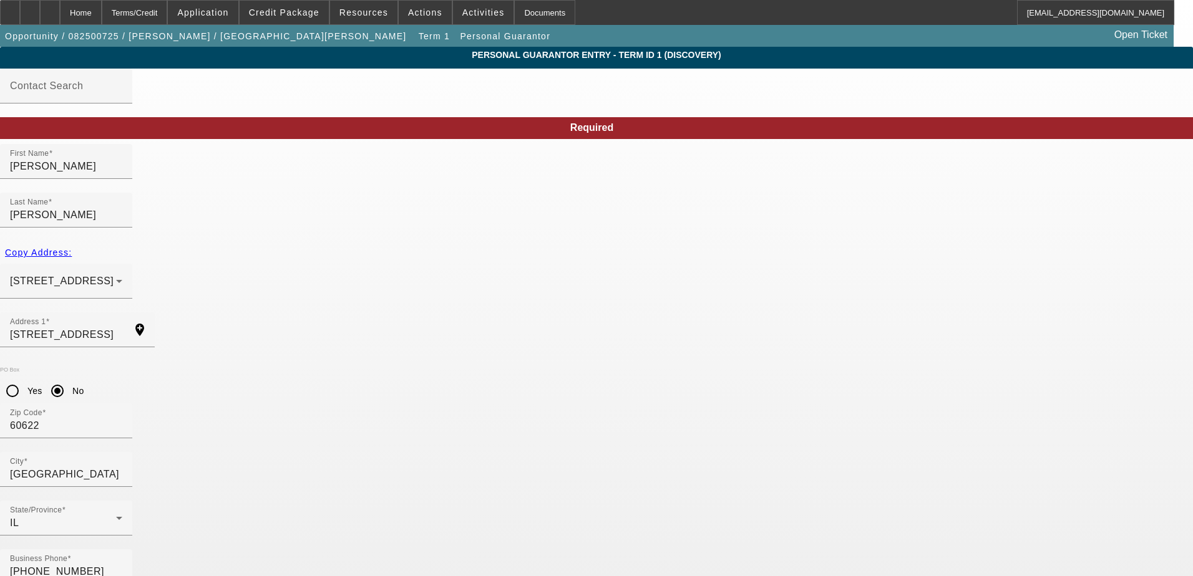
click at [102, 16] on div "Home" at bounding box center [81, 12] width 42 height 25
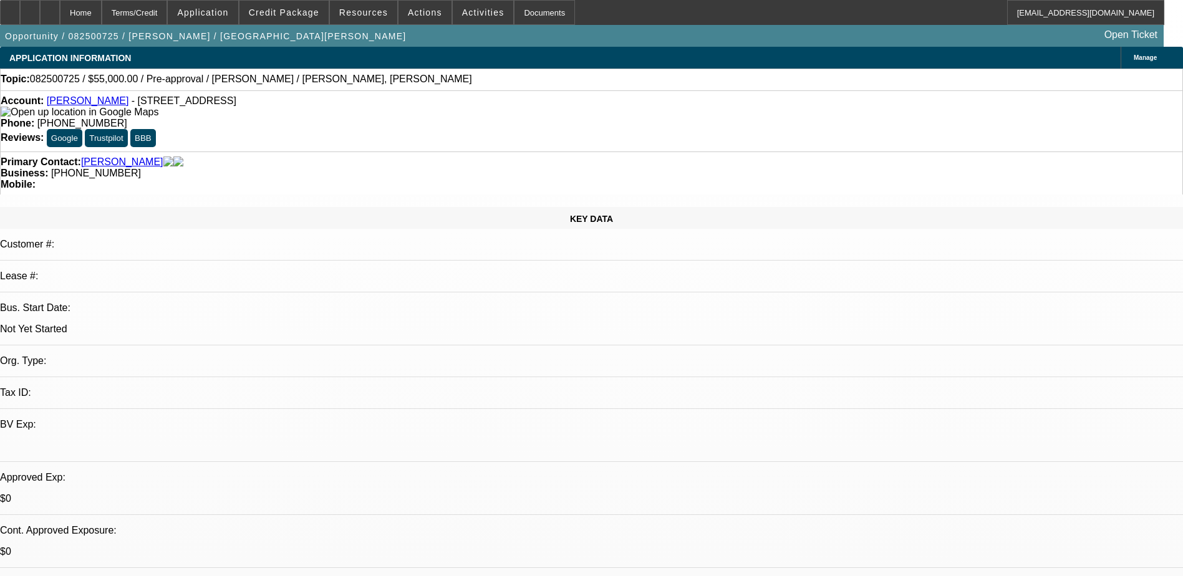
select select "0"
select select "2"
select select "0.1"
select select "4"
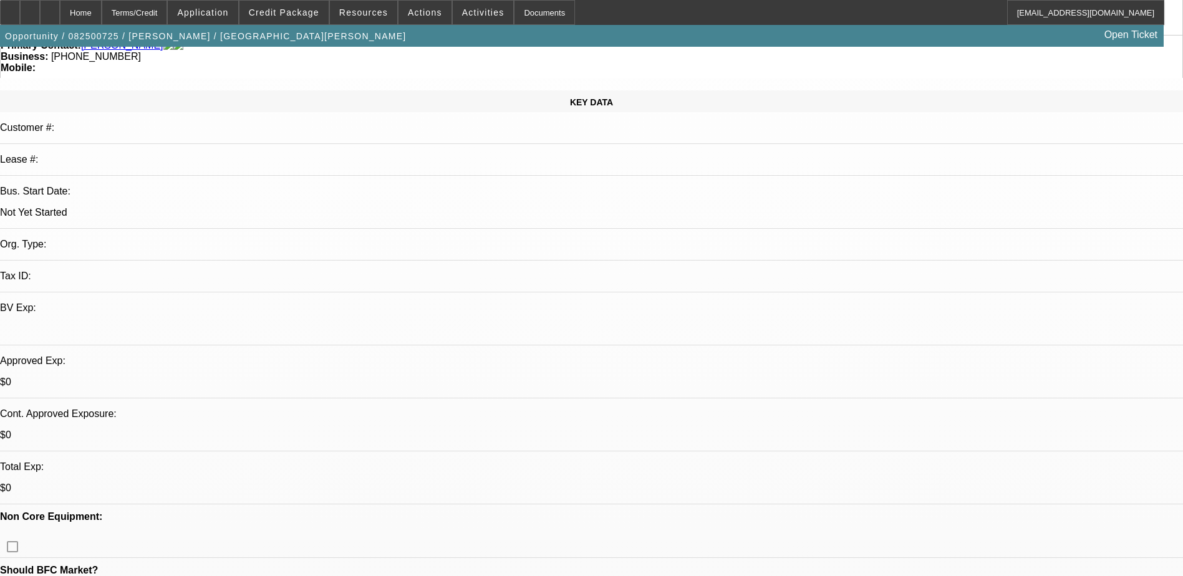
scroll to position [312, 0]
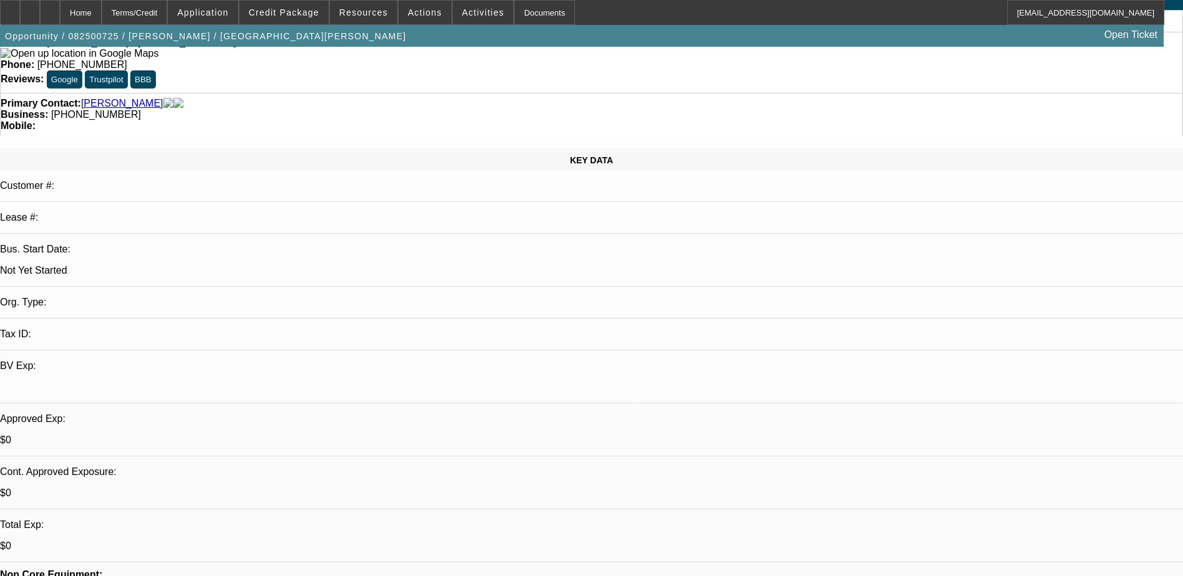
scroll to position [0, 0]
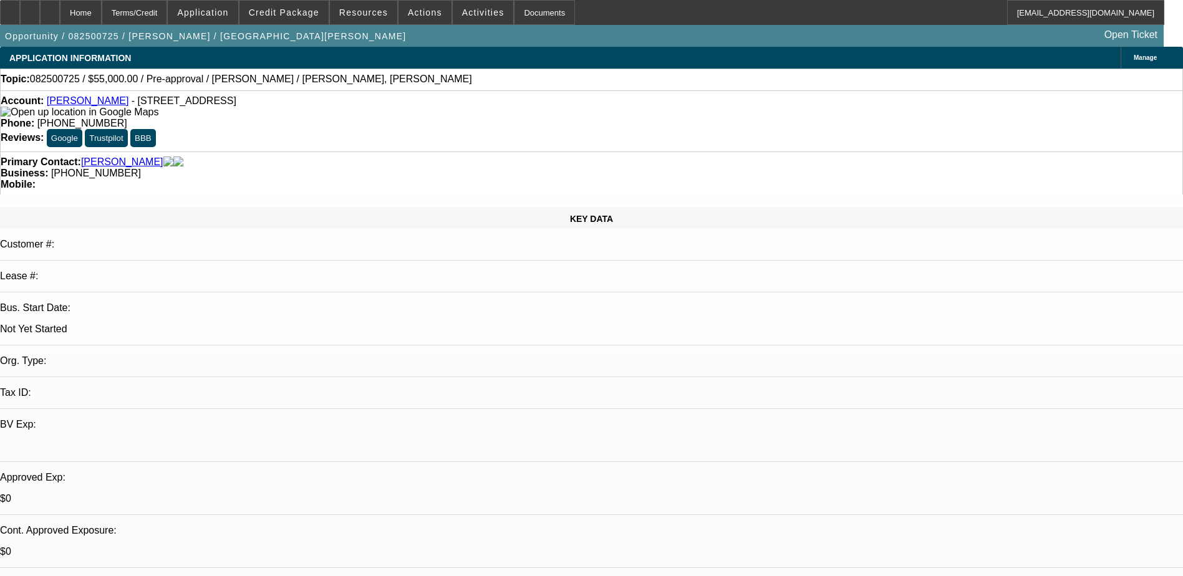
click at [188, 157] on div "Primary Contact: Santiago, Jose" at bounding box center [592, 162] width 1182 height 11
click at [226, 17] on span "Application" at bounding box center [202, 12] width 51 height 10
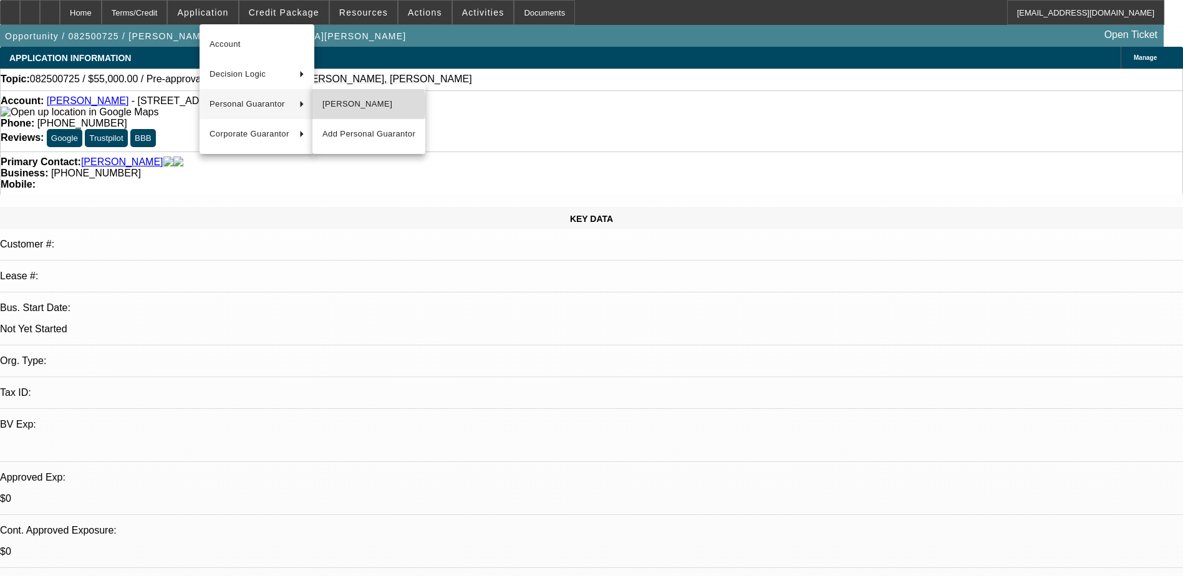
click at [347, 105] on span "Jose Santiago" at bounding box center [369, 104] width 93 height 15
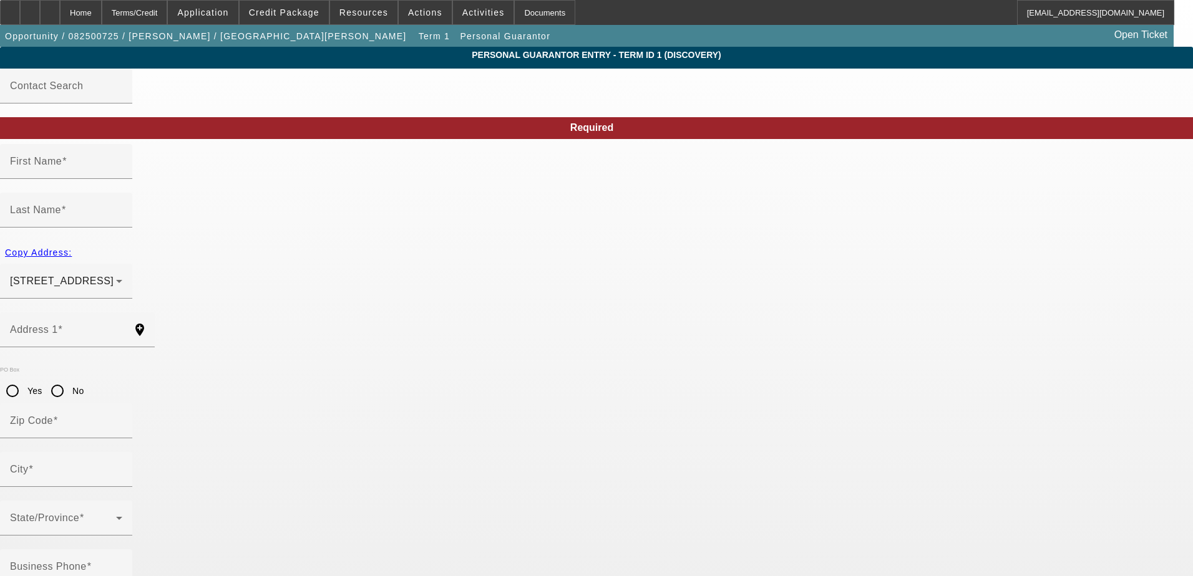
type input "Jose"
type input "Santiago"
type input "1718 N Maple Wood"
radio input "true"
type input "60622"
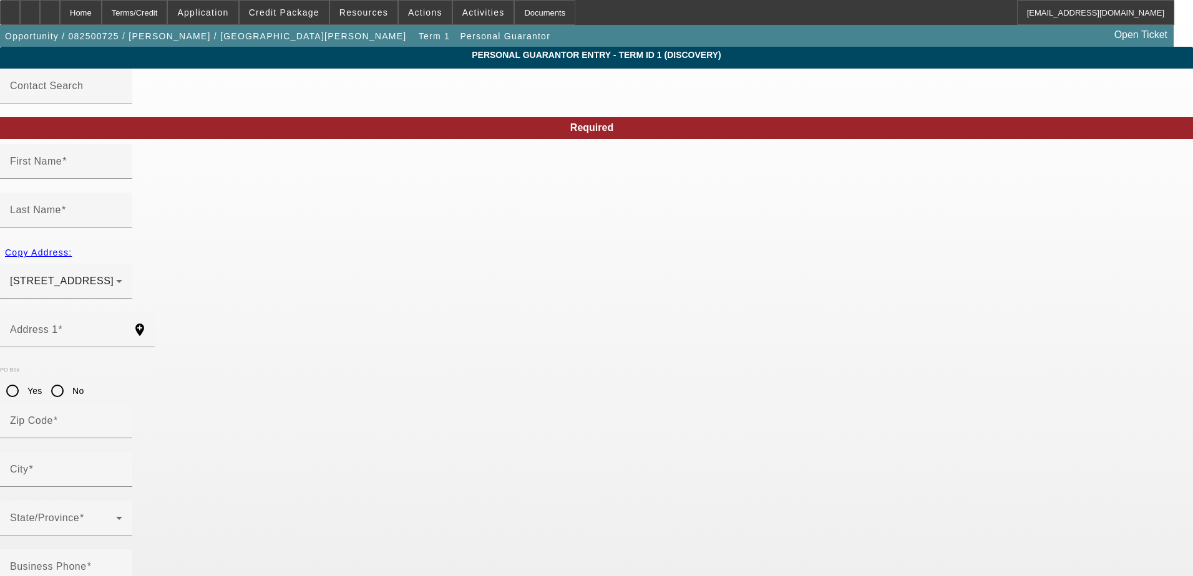
type input "Chicago"
type input "(312) 399-6431"
type input "100"
type input "327-74-2427"
type input "italianprguy84@gmail.com"
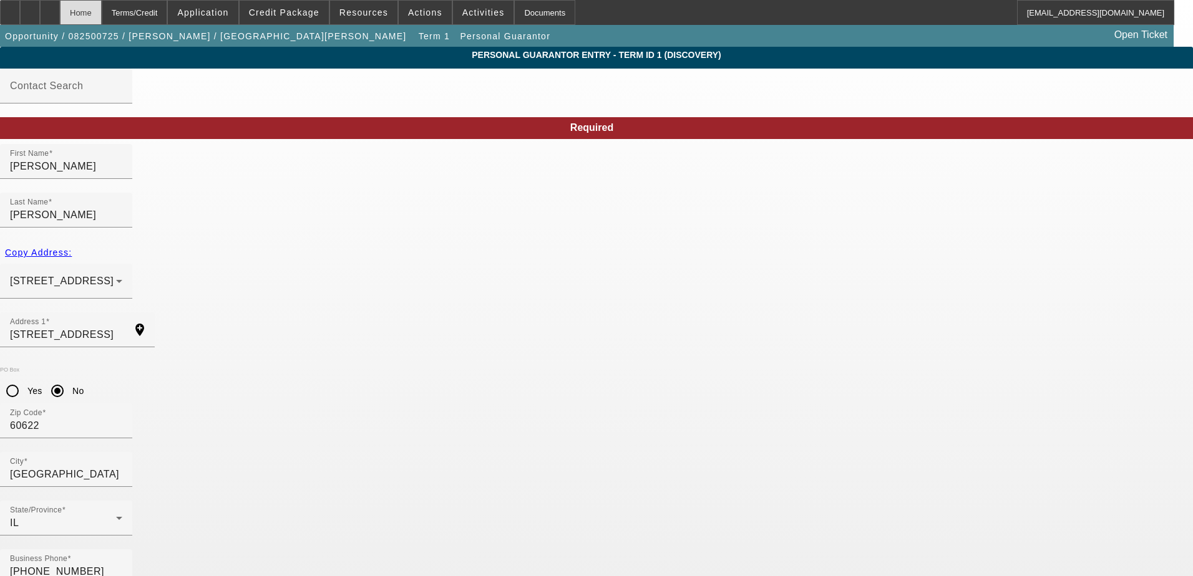
click at [102, 14] on div "Home" at bounding box center [81, 12] width 42 height 25
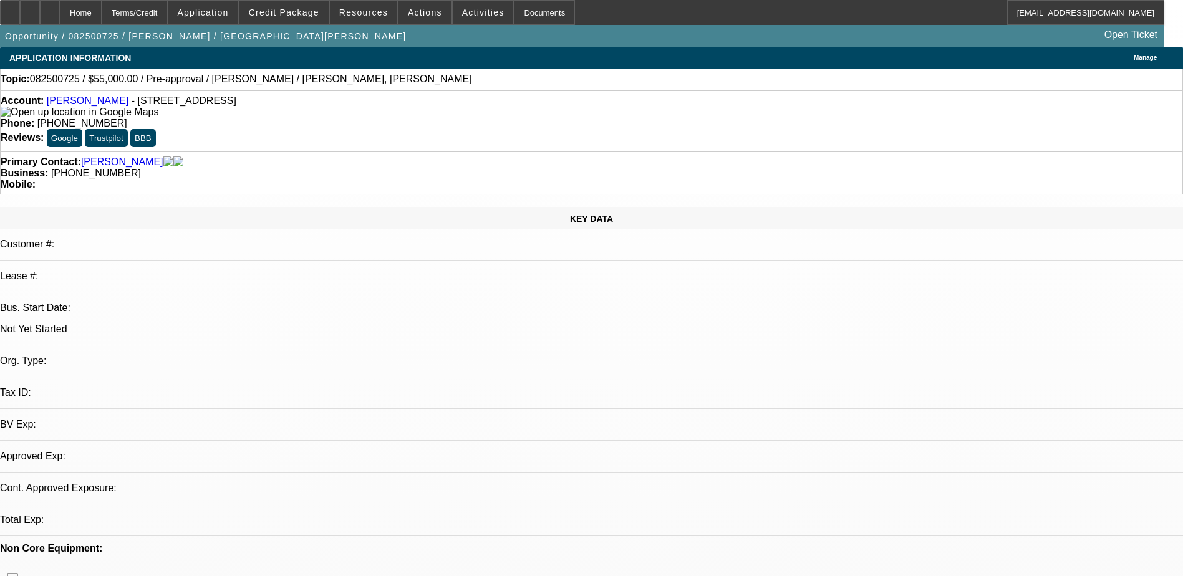
select select "0"
select select "2"
select select "0.1"
select select "4"
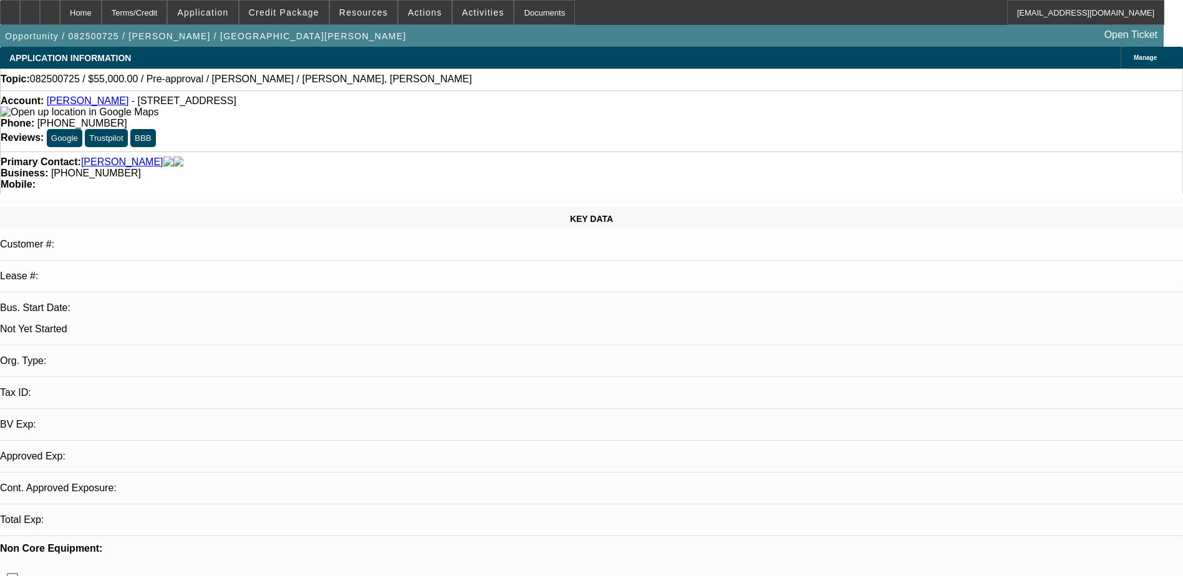
radio input "true"
type textarea "resent app and SU Plan"
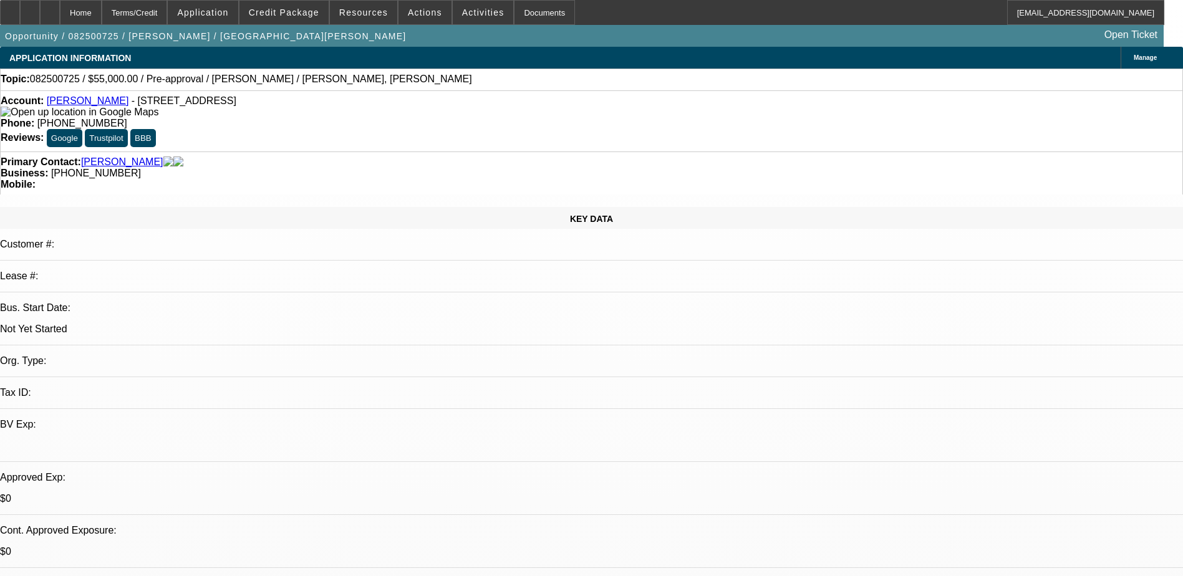
radio input "true"
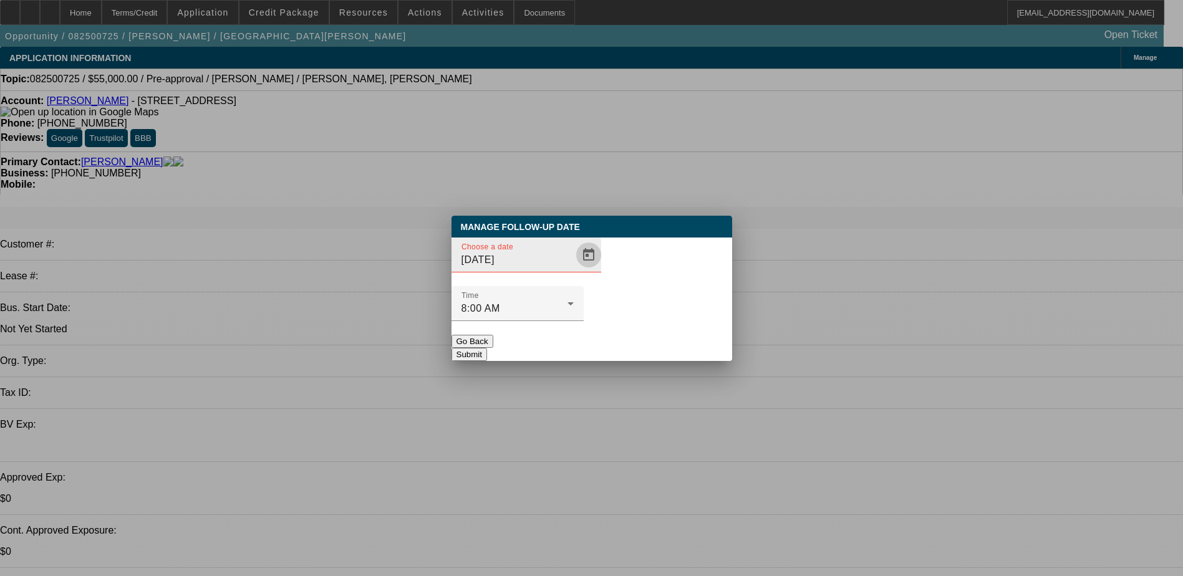
click at [574, 270] on span "Open calendar" at bounding box center [589, 255] width 30 height 30
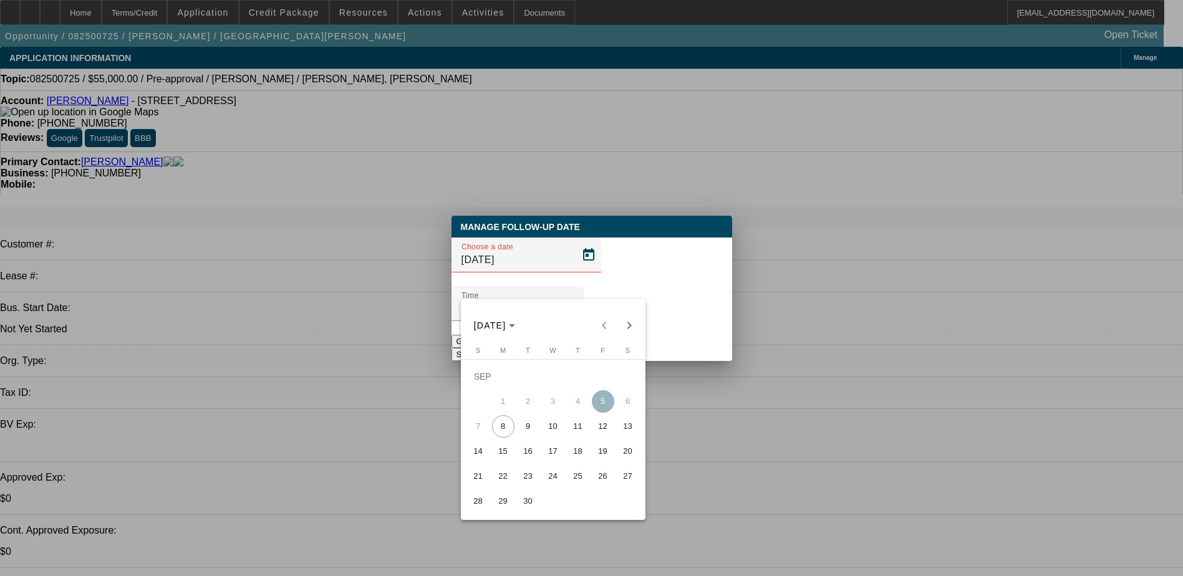
click at [558, 431] on span "10" at bounding box center [553, 426] width 22 height 22
type input "9/10/2025"
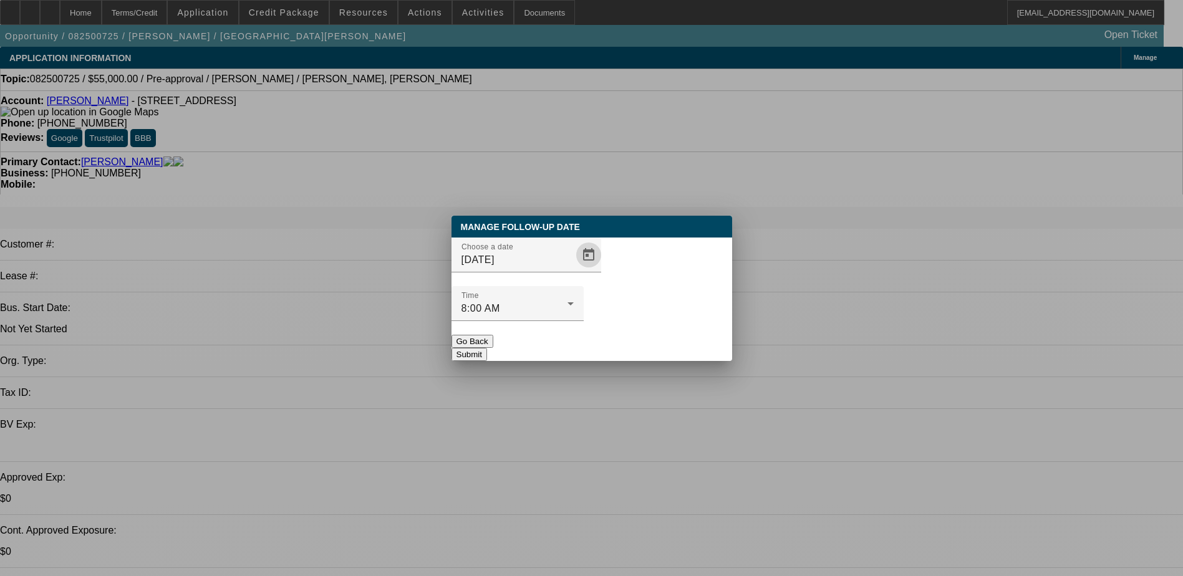
click at [487, 348] on button "Submit" at bounding box center [470, 354] width 36 height 13
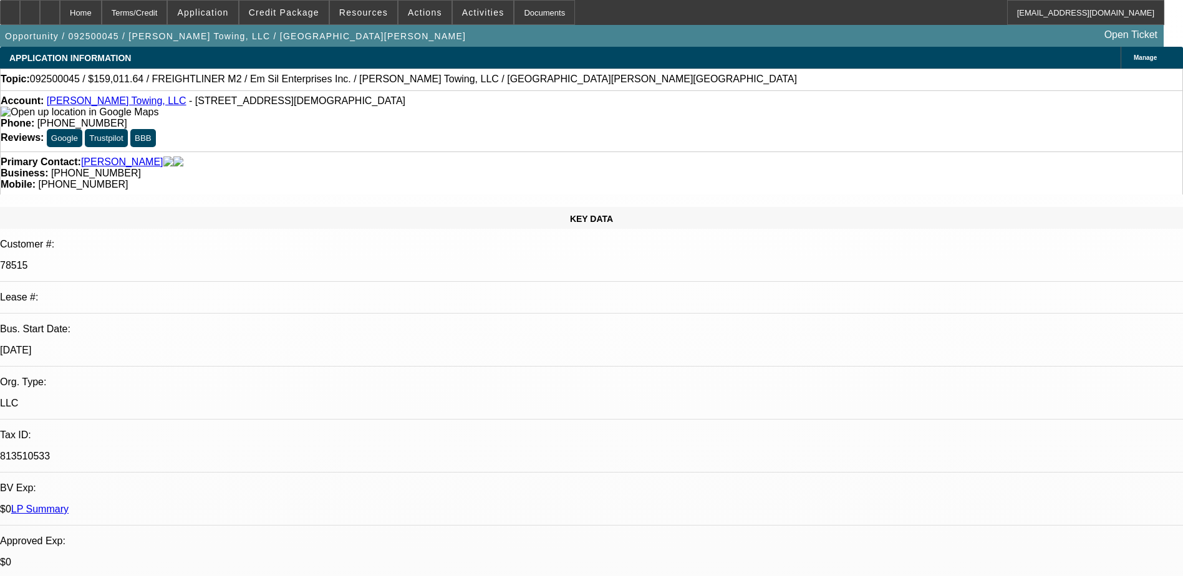
select select "0"
select select "3"
select select "0"
select select "6"
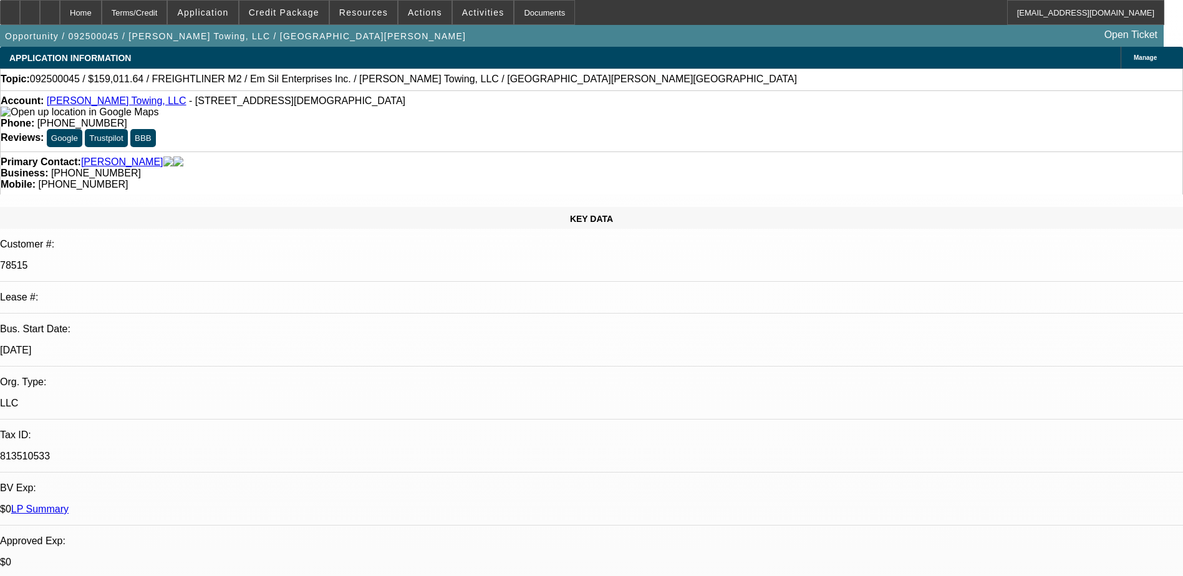
select select "0"
select select "6"
select select "0"
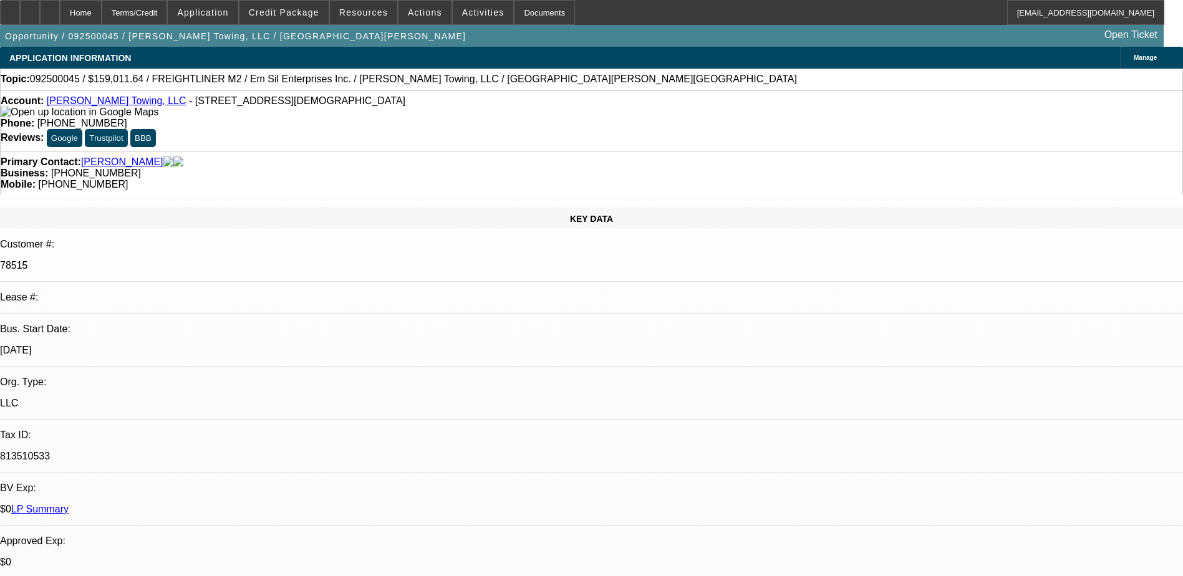
select select "0"
select select "6"
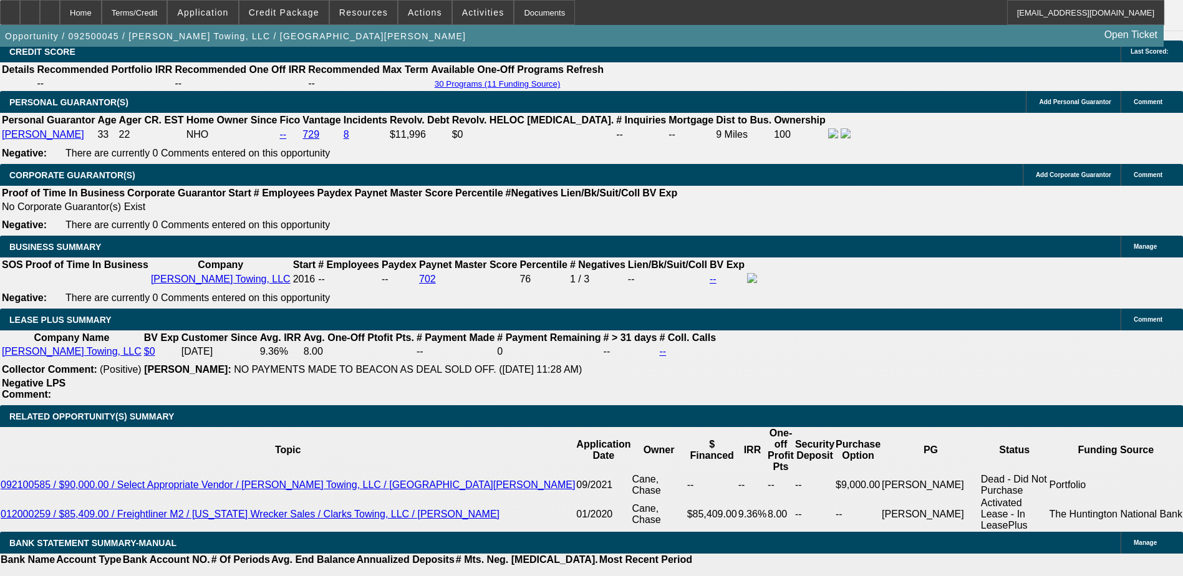
scroll to position [1310, 0]
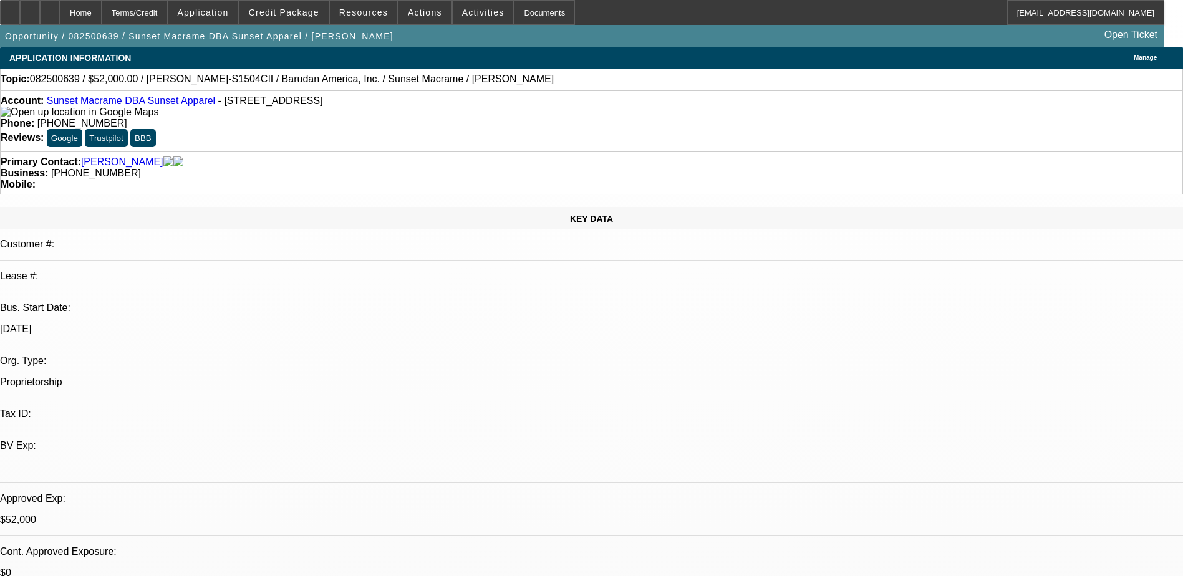
select select "0"
select select "2"
select select "0"
select select "2"
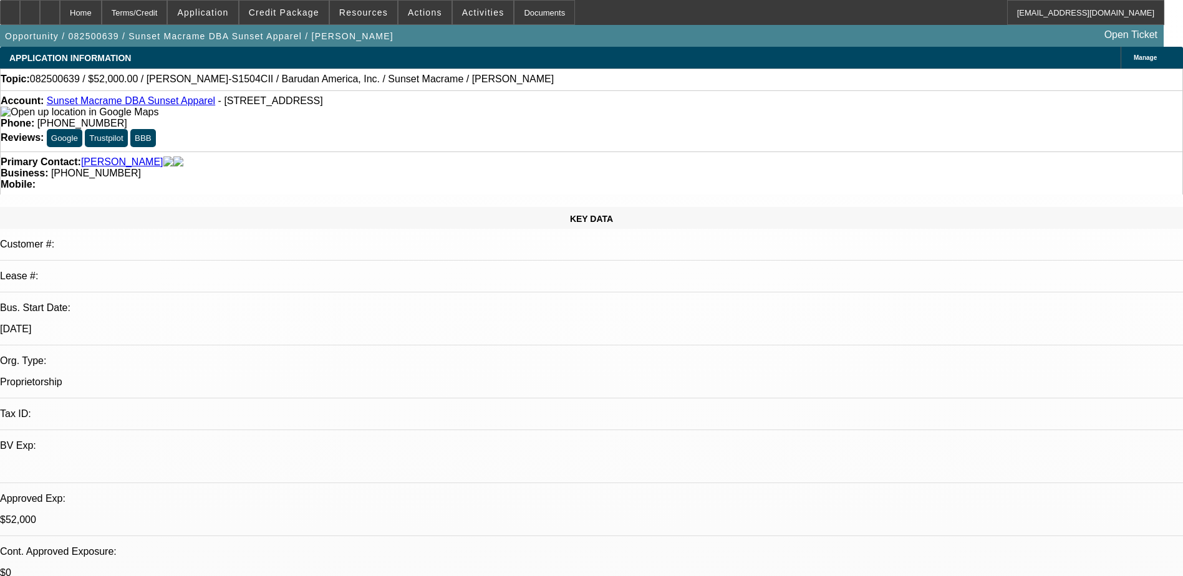
select select "0"
select select "2"
select select "0"
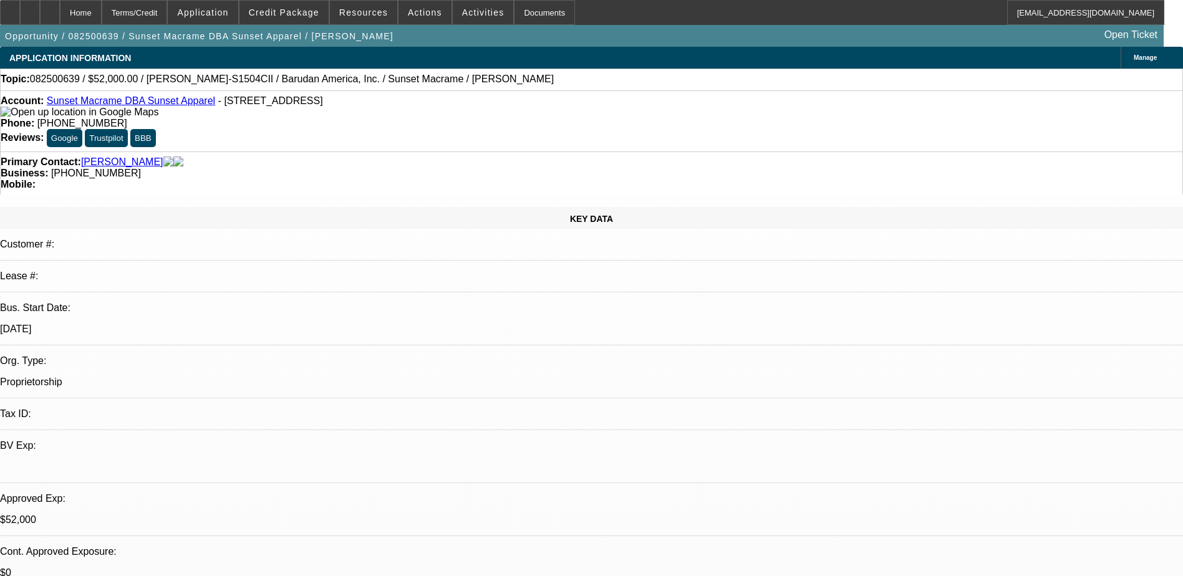
select select "2"
select select "0"
select select "1"
select select "2"
select select "6"
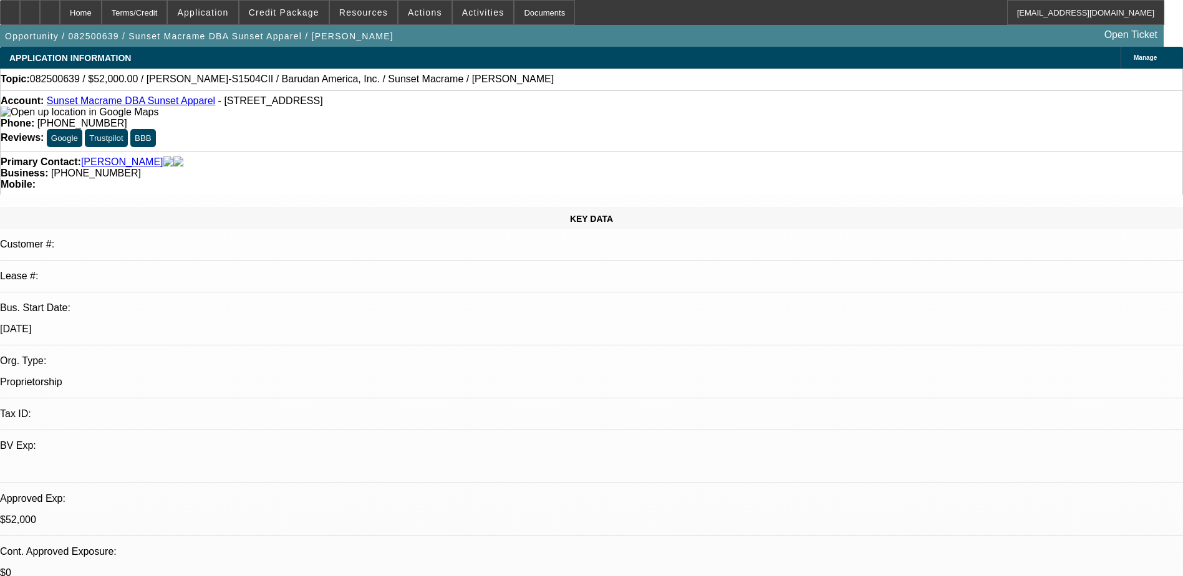
select select "1"
select select "2"
select select "6"
select select "1"
select select "2"
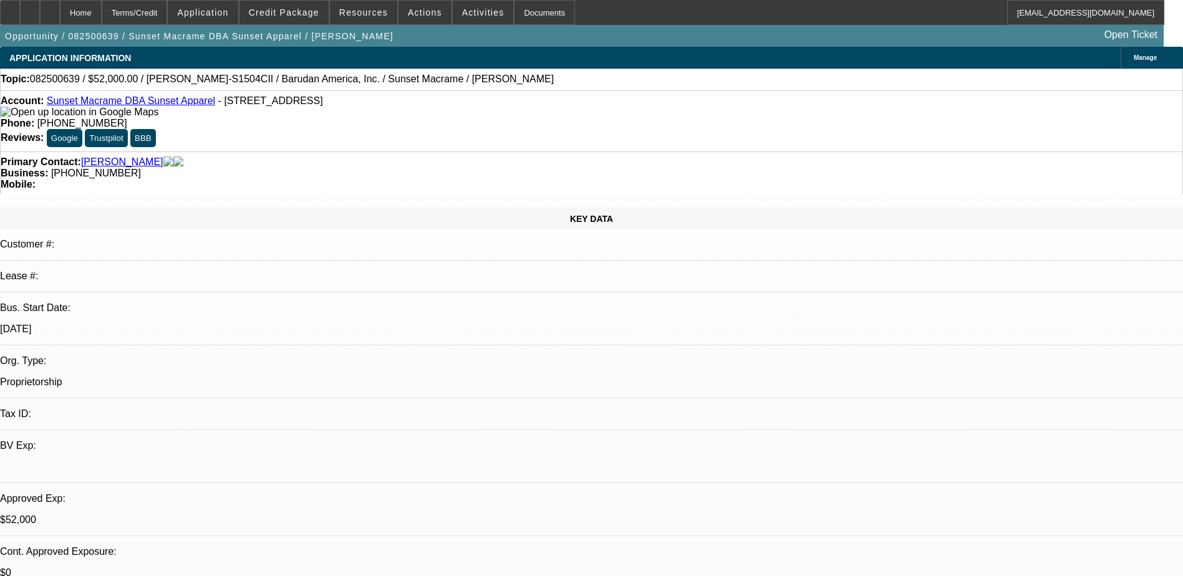
select select "6"
select select "1"
select select "2"
select select "6"
click at [133, 102] on link "Sunset Macrame DBA Sunset Apparel" at bounding box center [131, 100] width 168 height 11
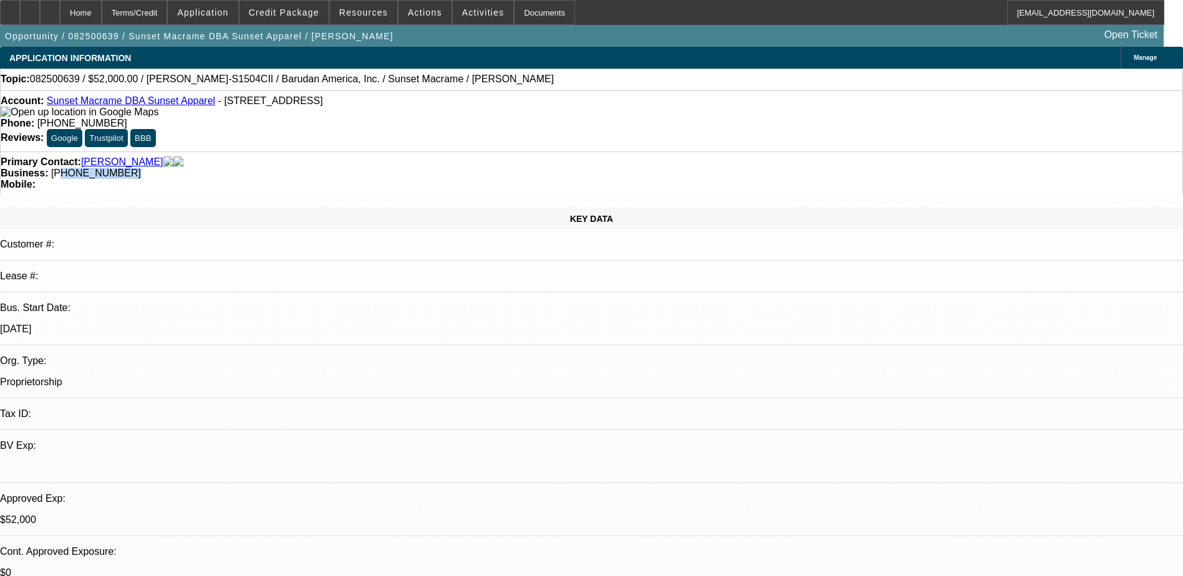
drag, startPoint x: 451, startPoint y: 138, endPoint x: 513, endPoint y: 137, distance: 61.8
click at [513, 168] on div "Business: [PHONE_NUMBER]" at bounding box center [592, 173] width 1182 height 11
click at [511, 168] on div "Business: [PHONE_NUMBER]" at bounding box center [592, 173] width 1182 height 11
drag, startPoint x: 449, startPoint y: 138, endPoint x: 518, endPoint y: 140, distance: 69.3
click at [518, 168] on div "Business: [PHONE_NUMBER]" at bounding box center [592, 173] width 1182 height 11
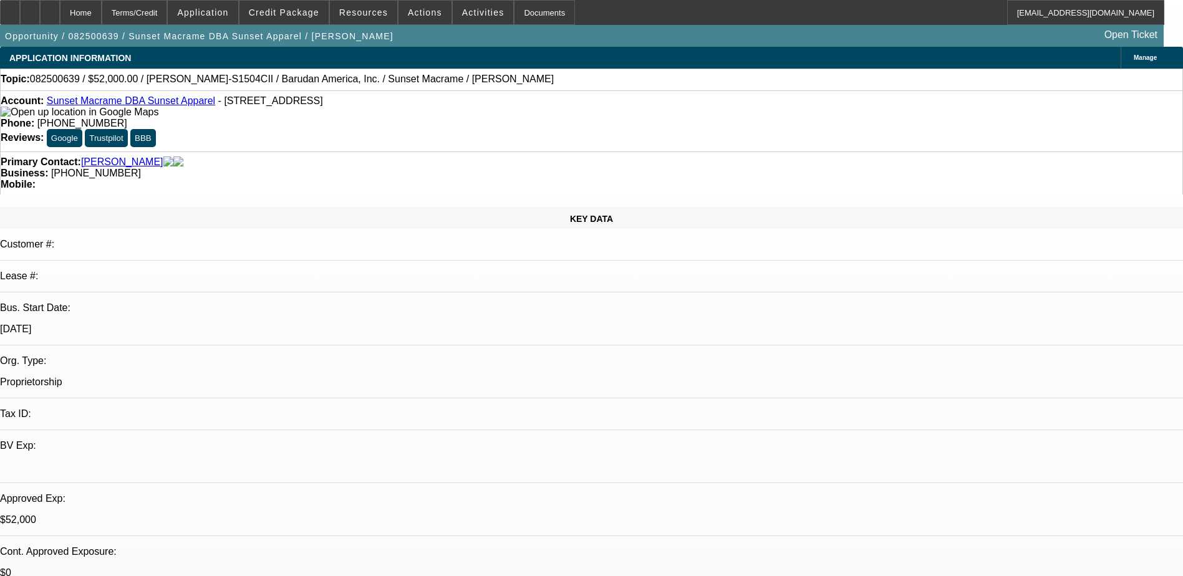
drag, startPoint x: 518, startPoint y: 140, endPoint x: 507, endPoint y: 167, distance: 28.5
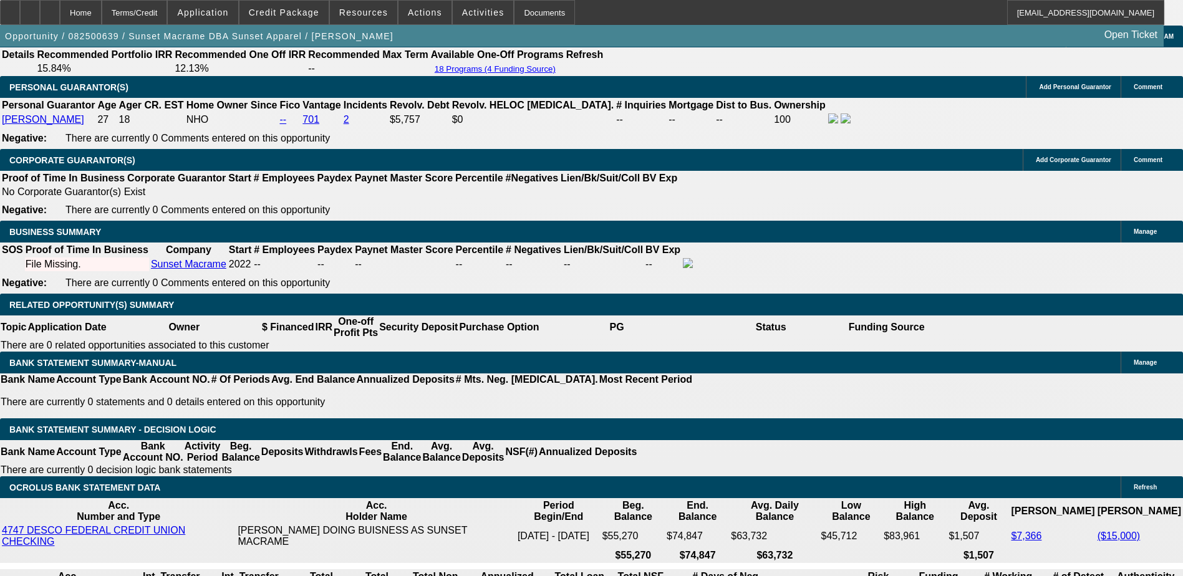
scroll to position [1871, 0]
